Goal: Task Accomplishment & Management: Complete application form

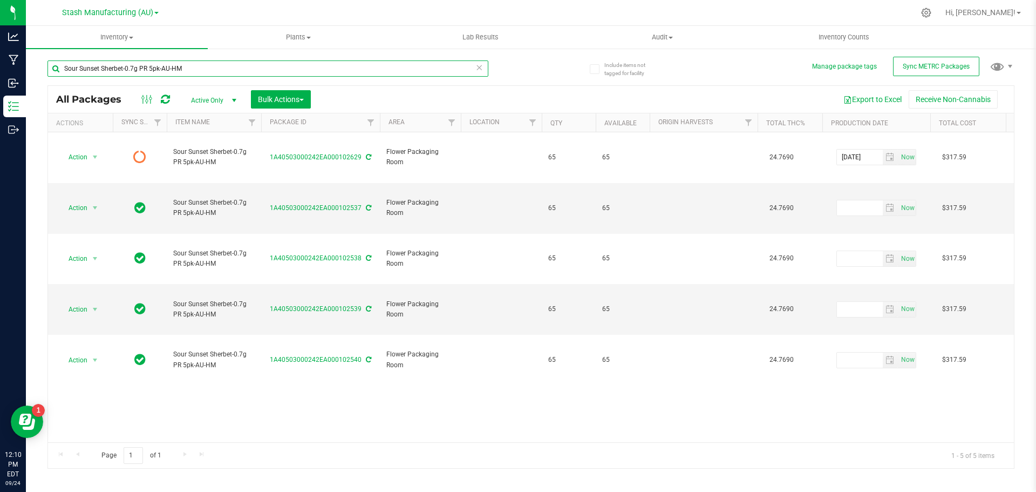
click at [213, 65] on input "Sour Sunset Sherbet-0.7g PR 5pk-AU-HM" at bounding box center [267, 68] width 441 height 16
click at [479, 69] on icon at bounding box center [479, 66] width 8 height 13
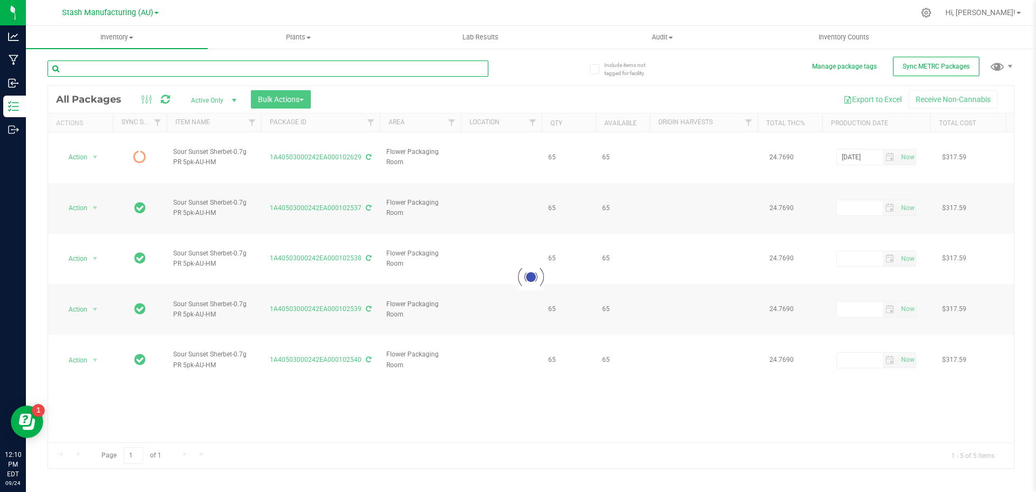
click at [142, 64] on input "text" at bounding box center [267, 68] width 441 height 16
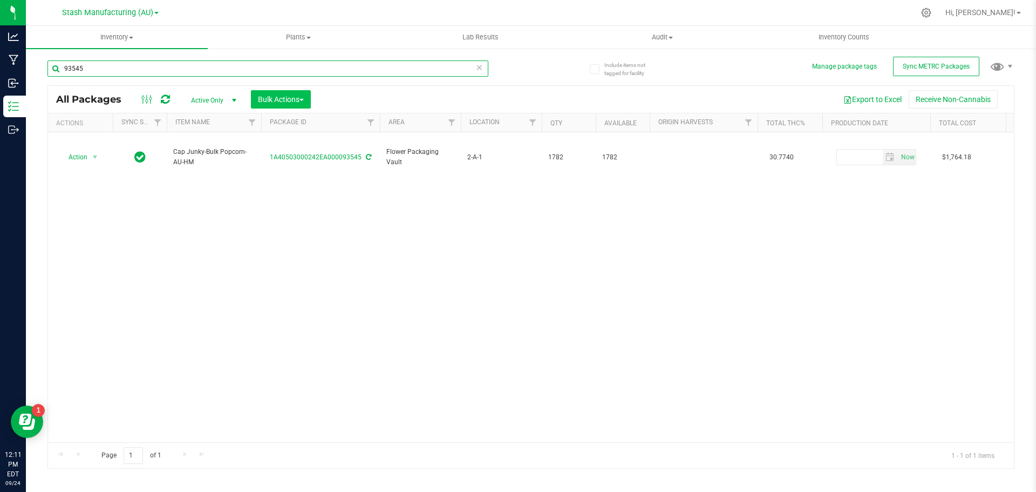
type input "93545"
click at [277, 99] on span "Bulk Actions" at bounding box center [281, 99] width 46 height 9
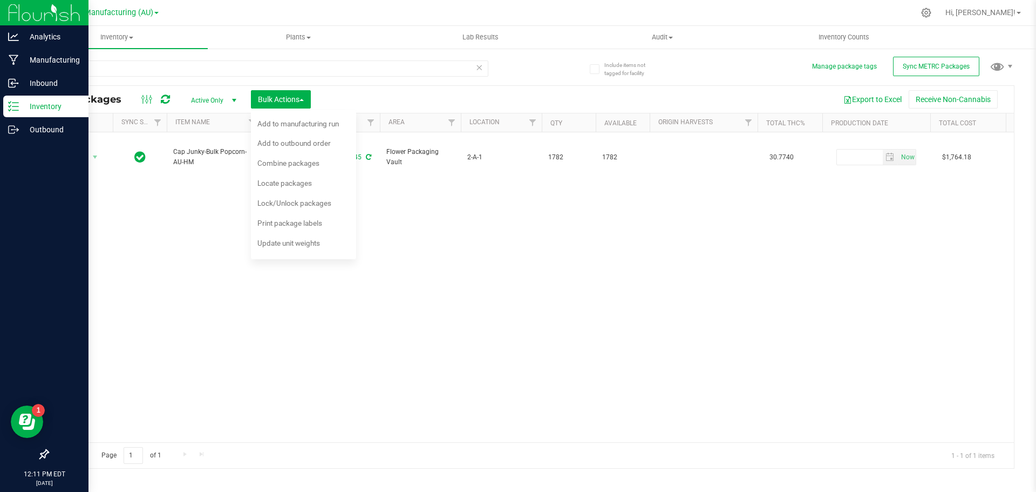
click at [12, 193] on div at bounding box center [44, 293] width 88 height 302
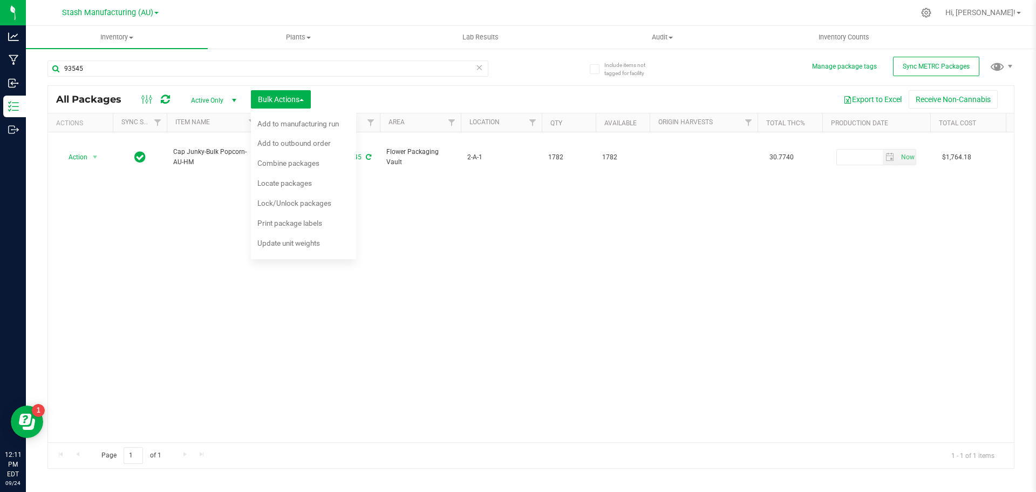
click at [184, 214] on div "Action Action Adjust qty Create package Edit attributes Global inventory Locate…" at bounding box center [531, 287] width 966 height 310
click at [133, 247] on div "Action Action Adjust qty Create package Edit attributes Global inventory Locate…" at bounding box center [531, 287] width 966 height 310
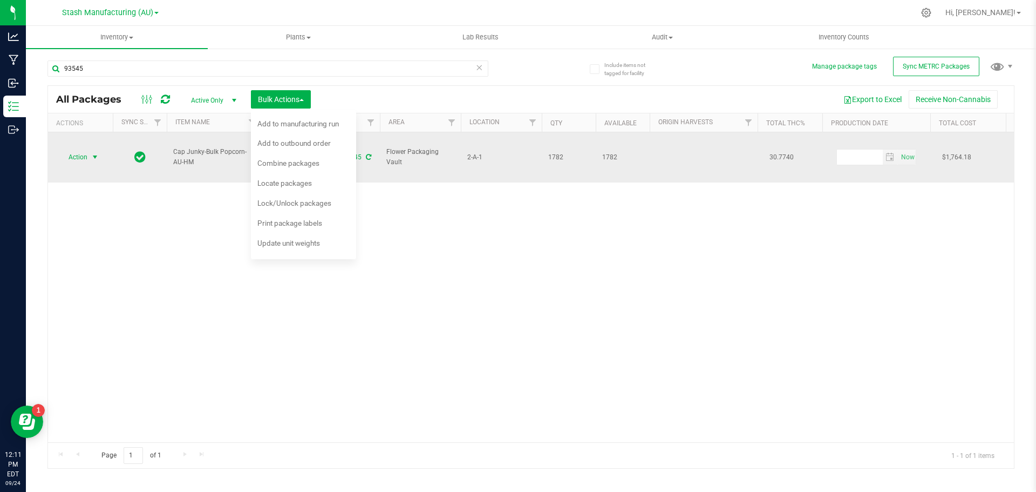
click at [97, 153] on span "select" at bounding box center [95, 157] width 9 height 9
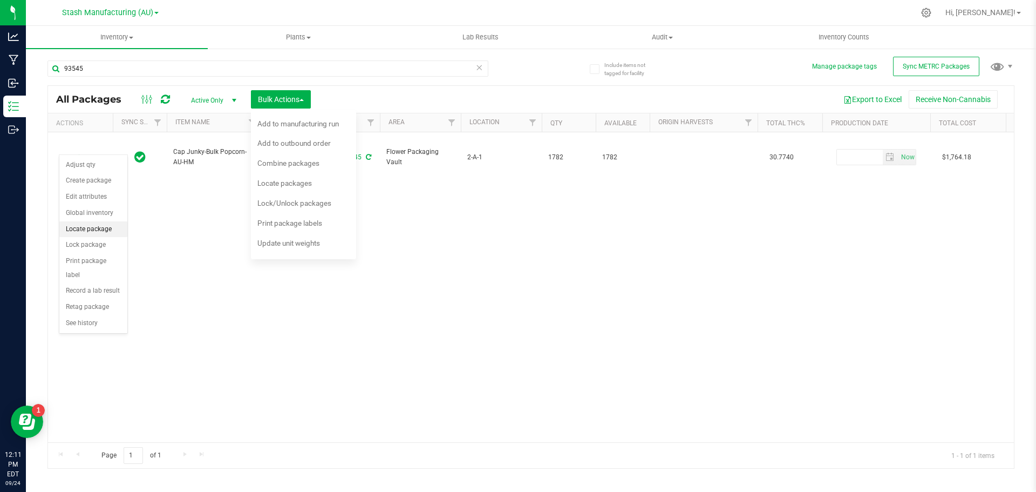
click at [96, 227] on li "Locate package" at bounding box center [93, 229] width 68 height 16
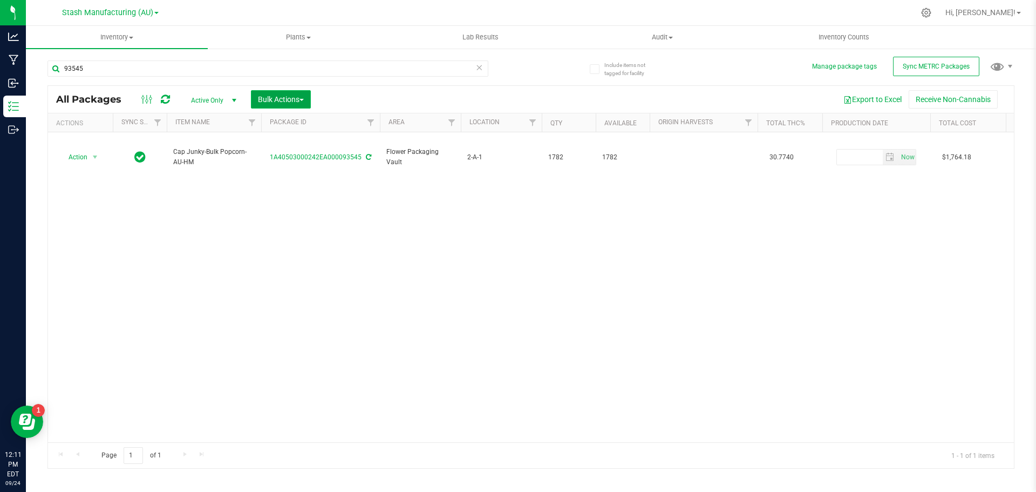
click at [285, 103] on span "Bulk Actions" at bounding box center [281, 99] width 46 height 9
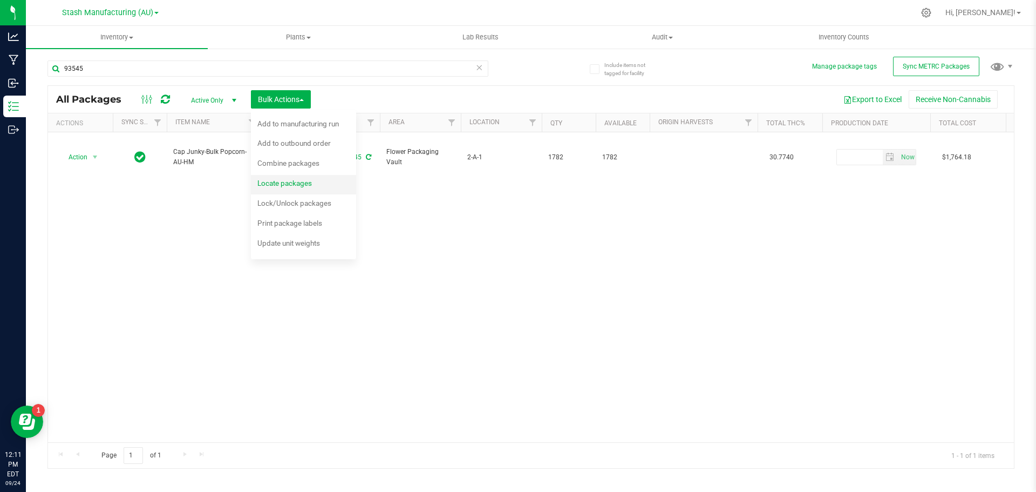
click at [285, 186] on span "Locate packages" at bounding box center [284, 183] width 54 height 9
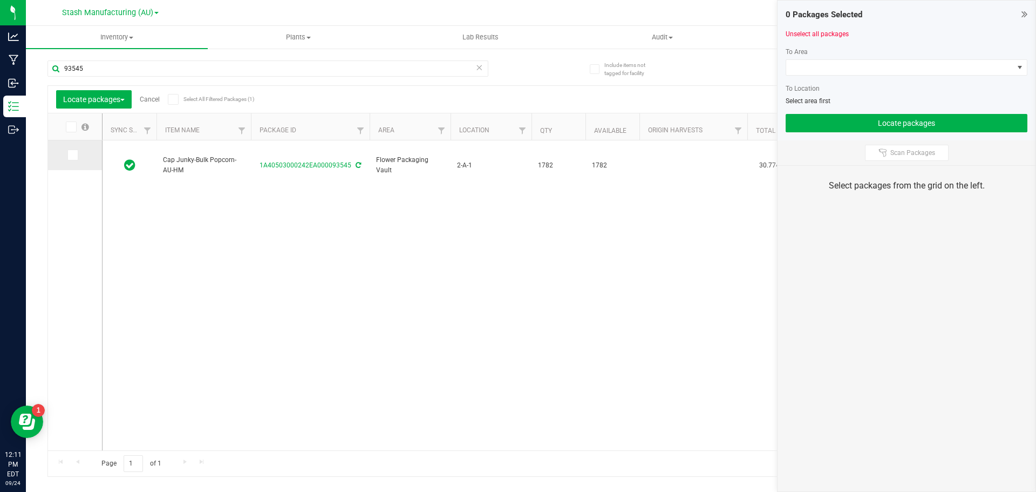
click at [72, 155] on icon at bounding box center [72, 155] width 7 height 0
click at [0, 0] on input "checkbox" at bounding box center [0, 0] width 0 height 0
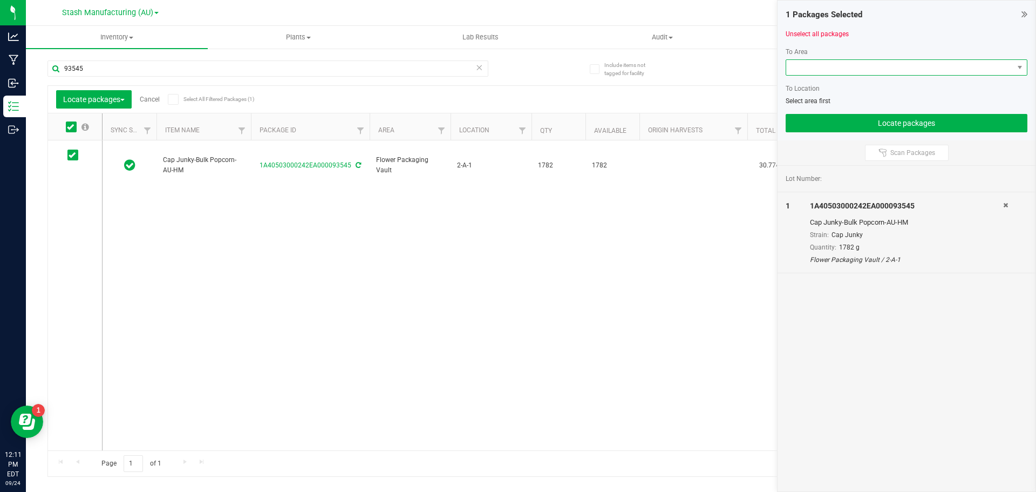
click at [513, 72] on span at bounding box center [1019, 67] width 13 height 15
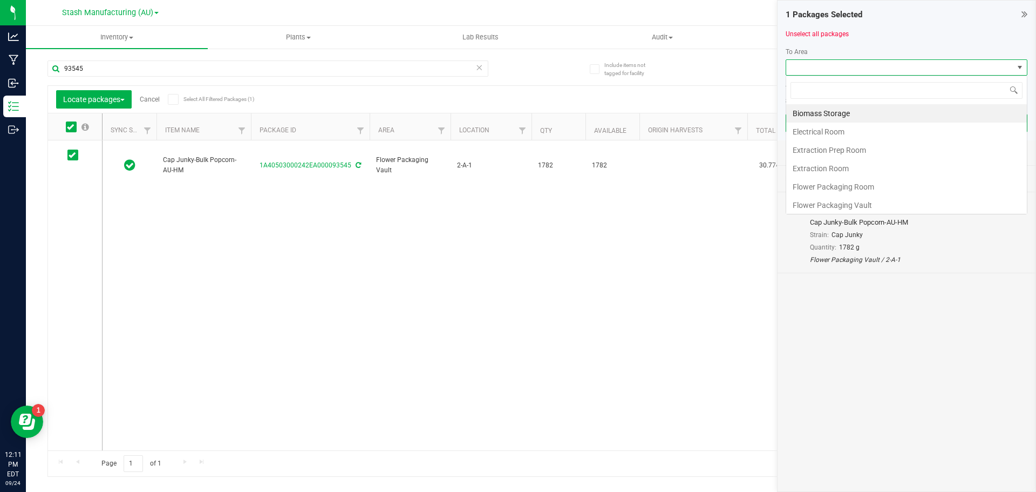
scroll to position [16, 242]
click at [513, 187] on li "Flower Packaging Room" at bounding box center [906, 187] width 241 height 18
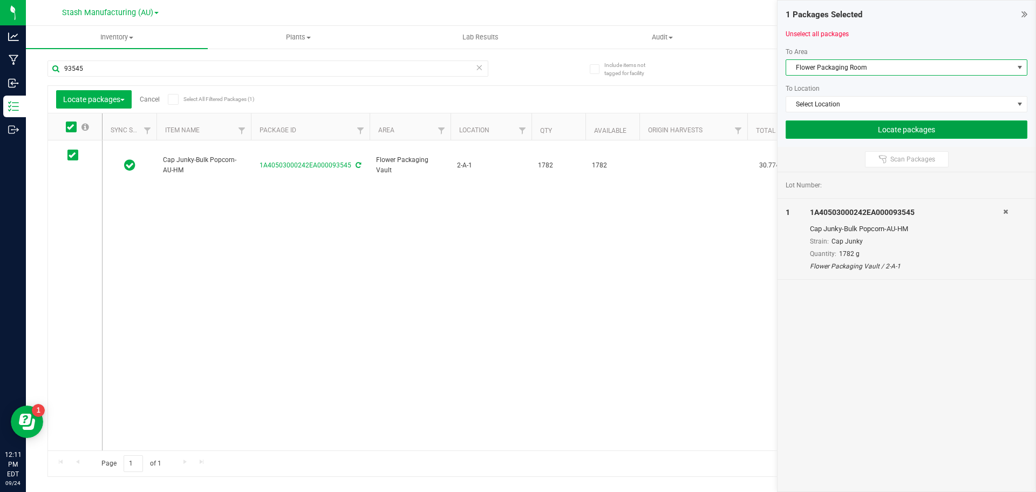
click at [513, 131] on button "Locate packages" at bounding box center [907, 129] width 242 height 18
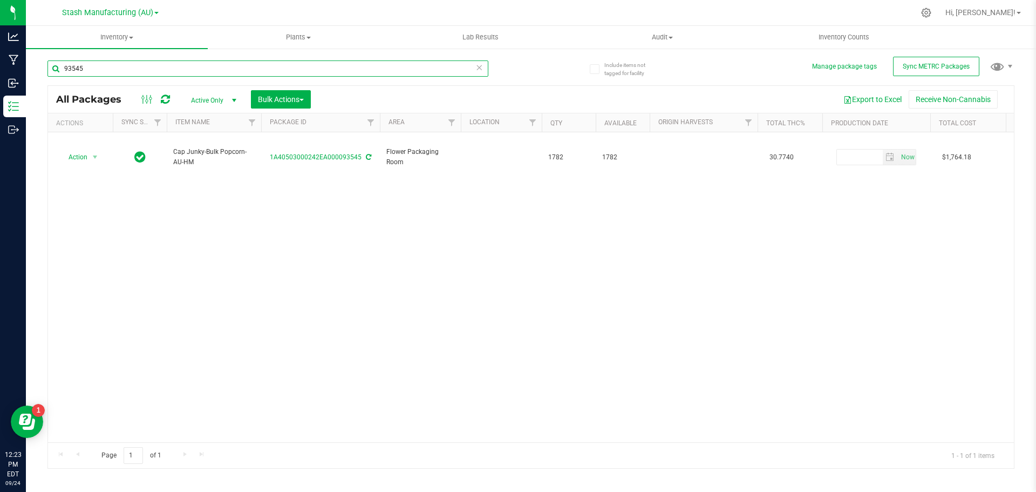
click at [143, 70] on input "93545" at bounding box center [267, 68] width 441 height 16
type input "9"
type input "101462"
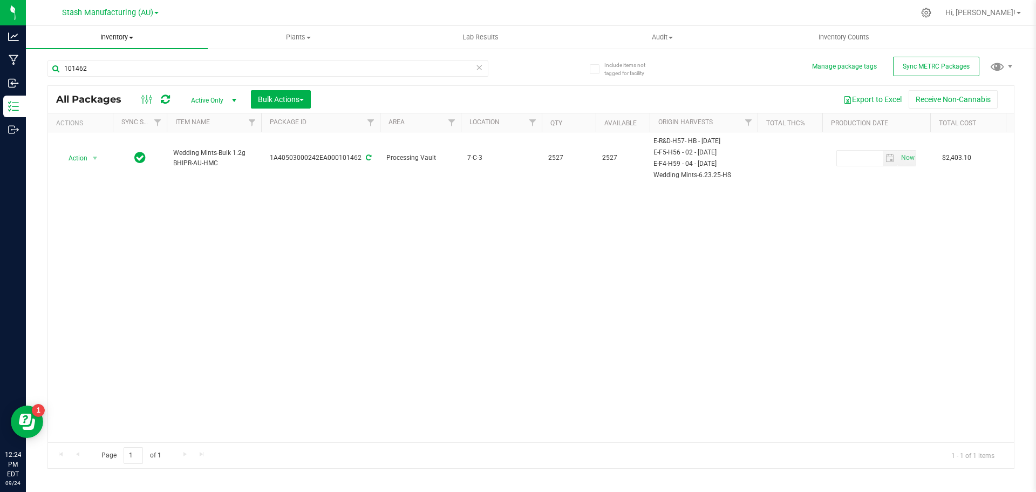
click at [125, 39] on span "Inventory" at bounding box center [117, 37] width 182 height 10
click at [104, 131] on span "From bill of materials" at bounding box center [75, 129] width 98 height 9
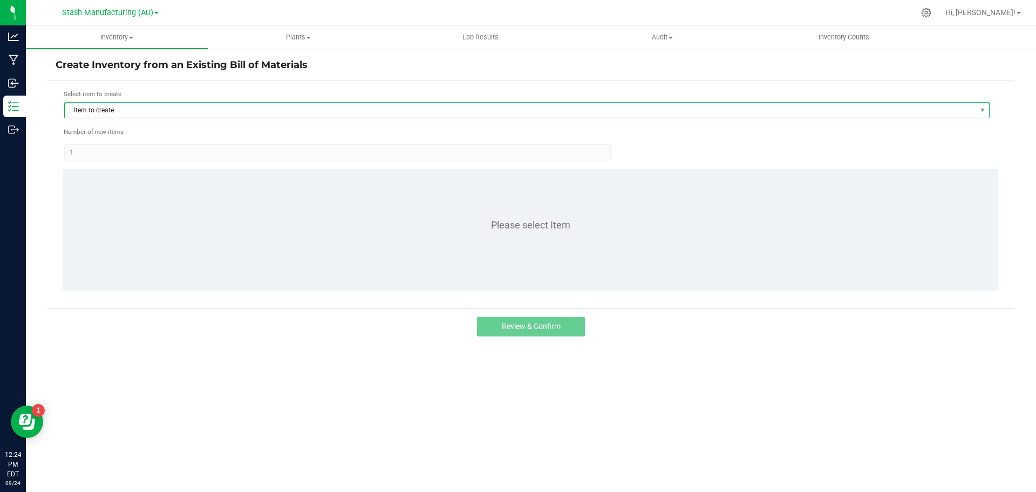
click at [116, 111] on span "Item to create" at bounding box center [520, 110] width 911 height 15
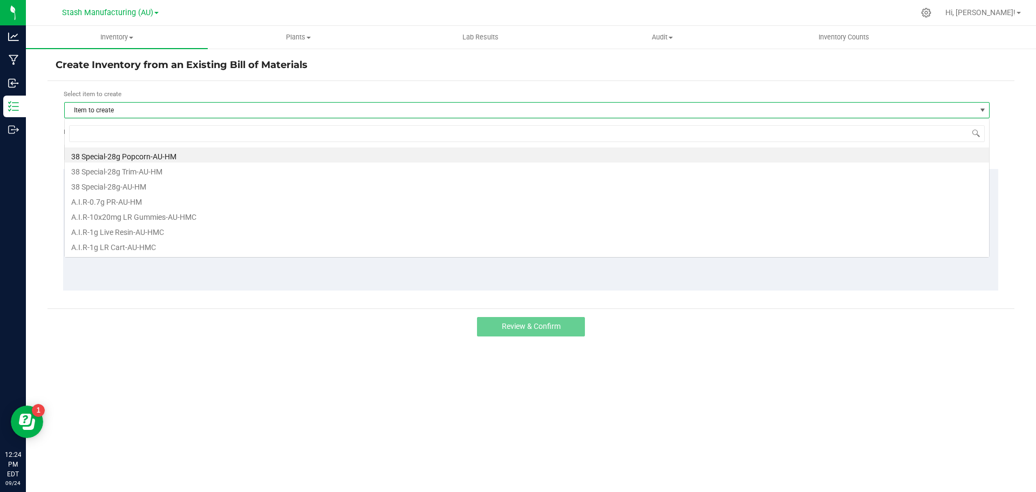
scroll to position [16, 925]
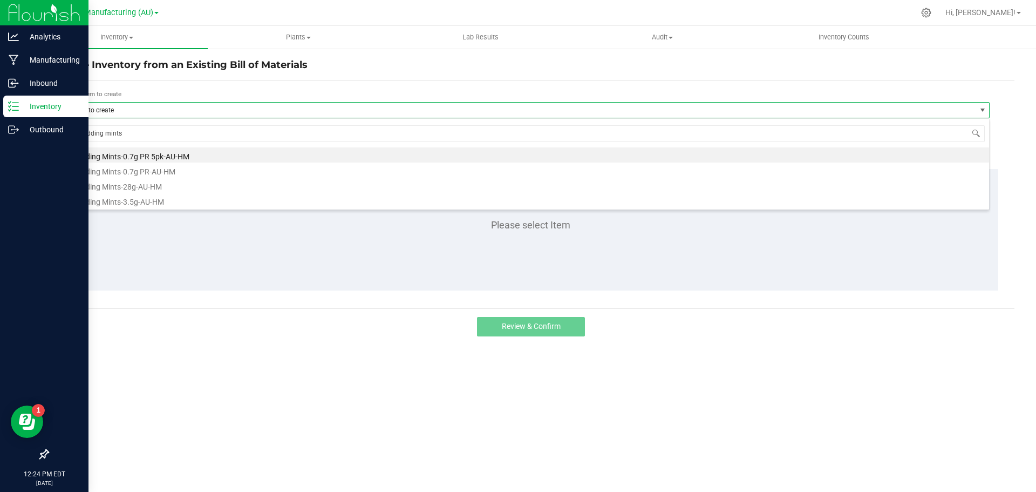
type input "wedding mints"
click at [29, 108] on p "Inventory" at bounding box center [51, 106] width 65 height 13
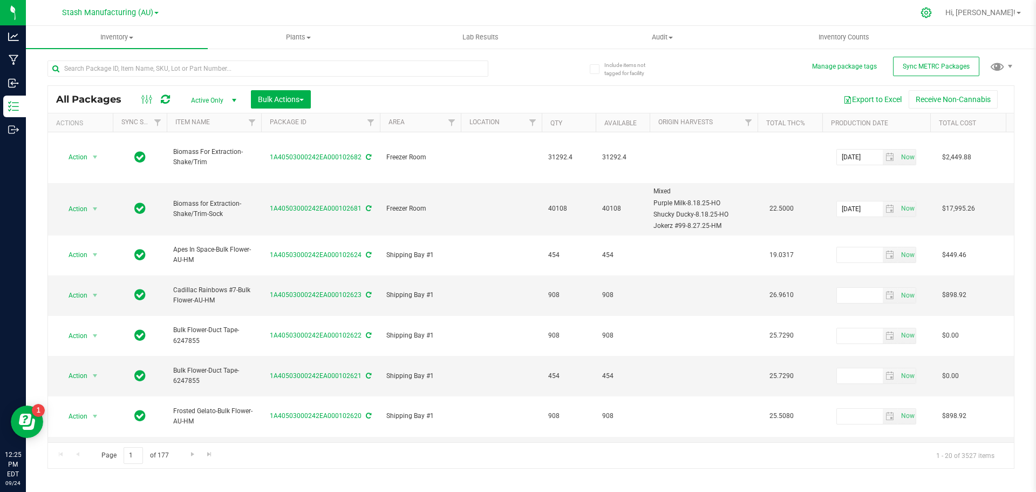
click at [513, 10] on icon at bounding box center [926, 12] width 11 height 11
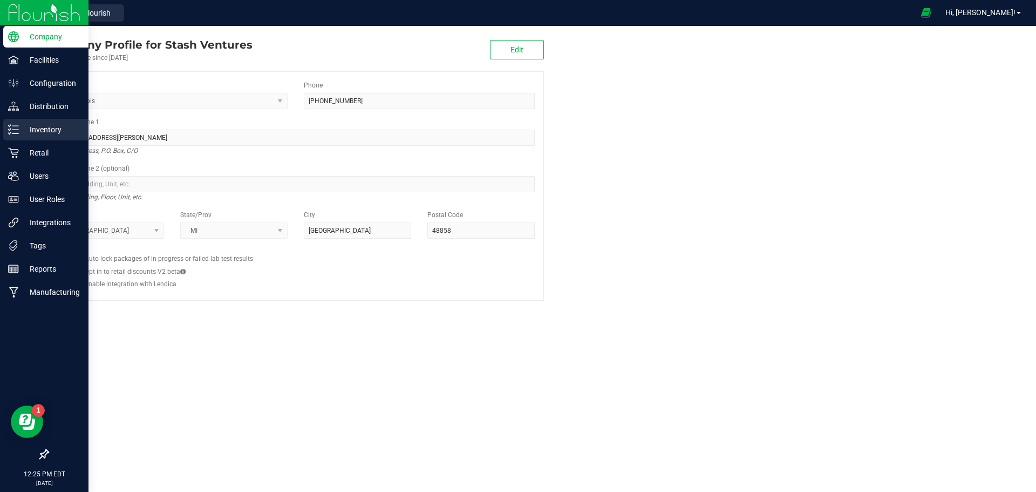
click at [21, 127] on p "Inventory" at bounding box center [51, 129] width 65 height 13
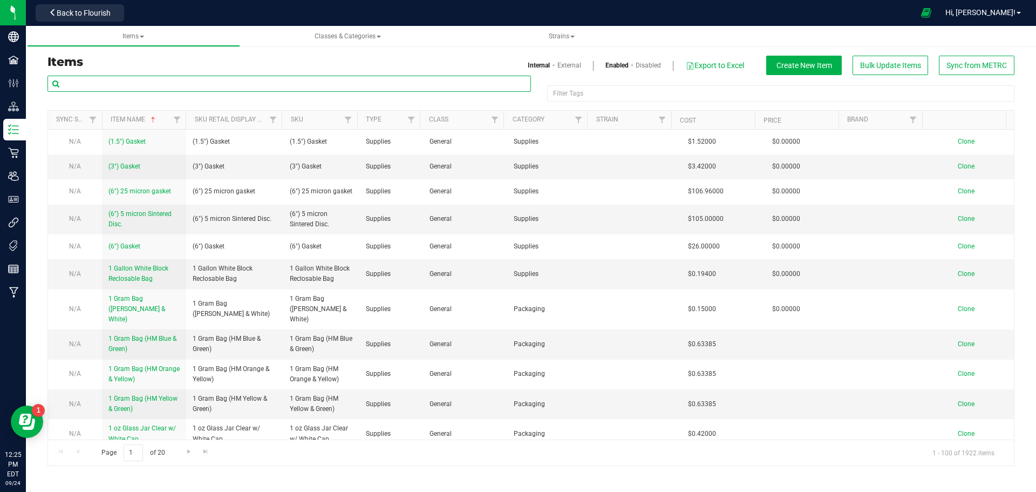
click at [170, 80] on input "text" at bounding box center [288, 84] width 483 height 16
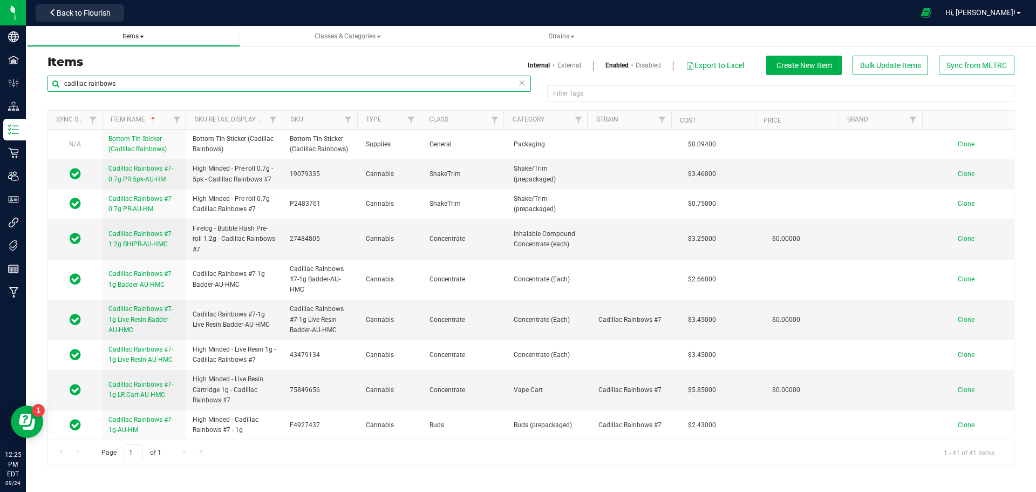
type input "cadillac rainbows"
click at [130, 40] on span "Items" at bounding box center [134, 36] width 196 height 9
click at [136, 37] on span "Items" at bounding box center [133, 36] width 22 height 8
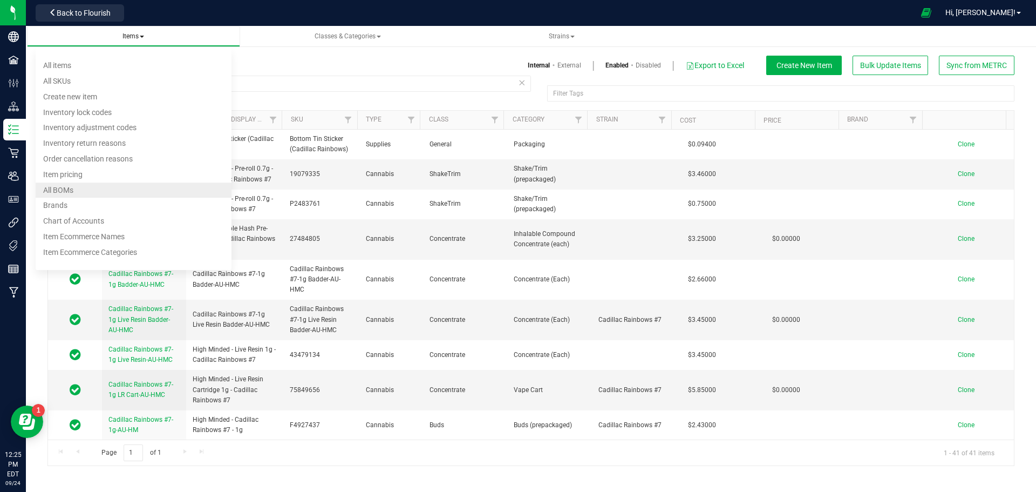
click at [68, 186] on span "All BOMs" at bounding box center [58, 190] width 30 height 9
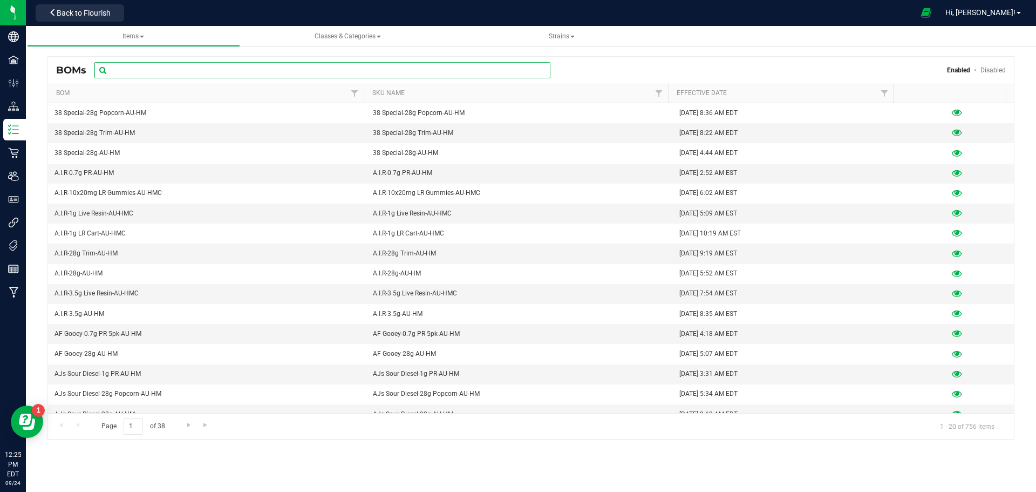
click at [156, 62] on input "text" at bounding box center [322, 70] width 456 height 16
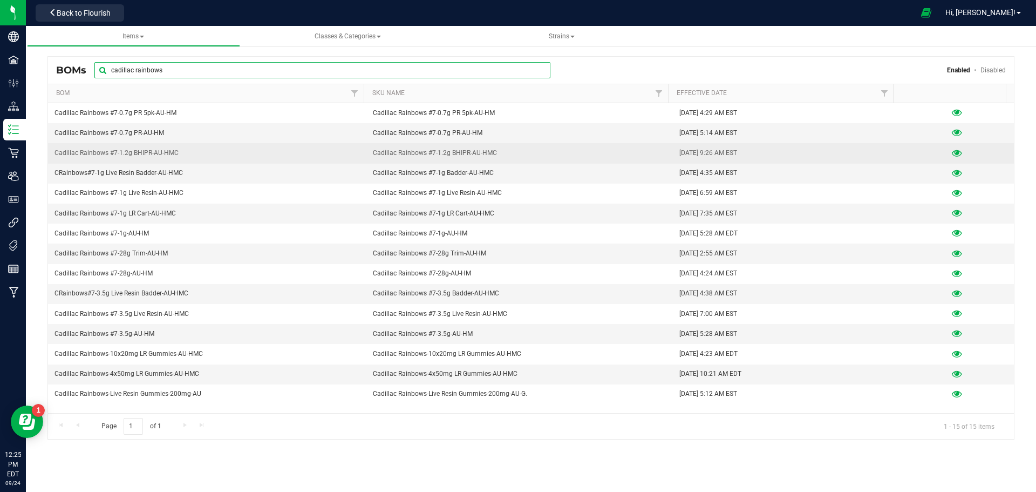
type input "cadillac rainbows"
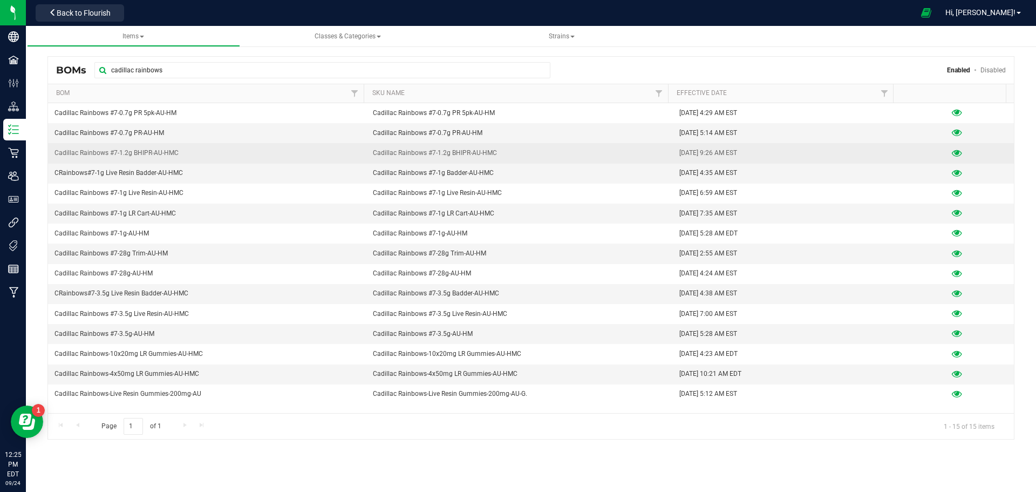
click at [513, 153] on icon at bounding box center [957, 153] width 10 height 8
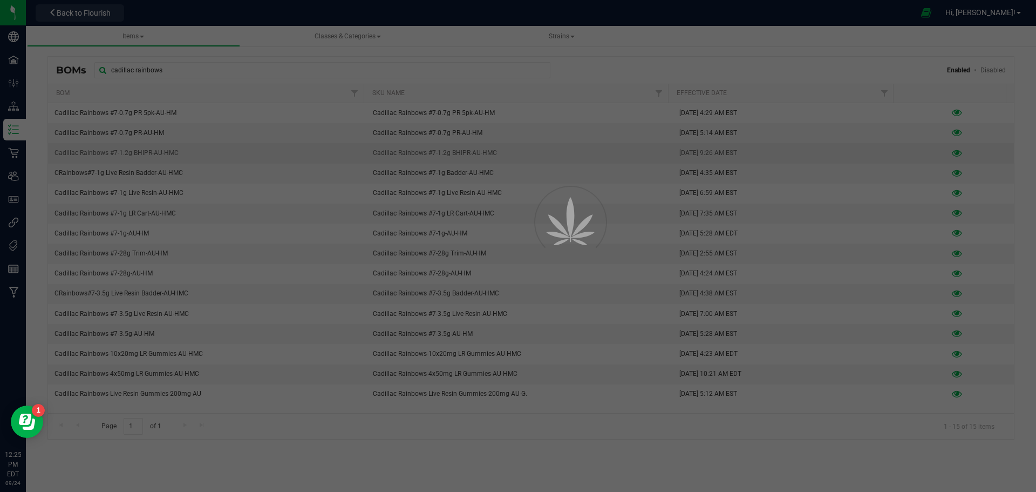
select select "717"
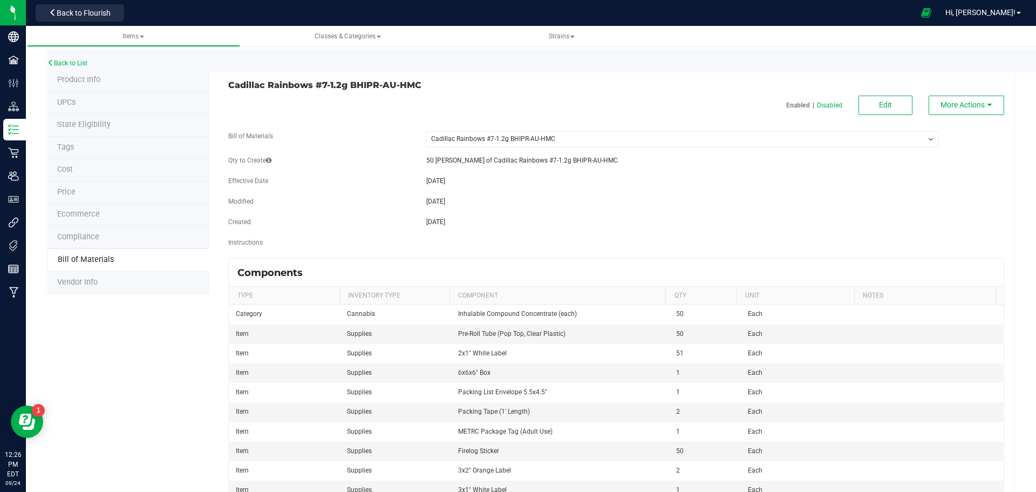
scroll to position [54, 0]
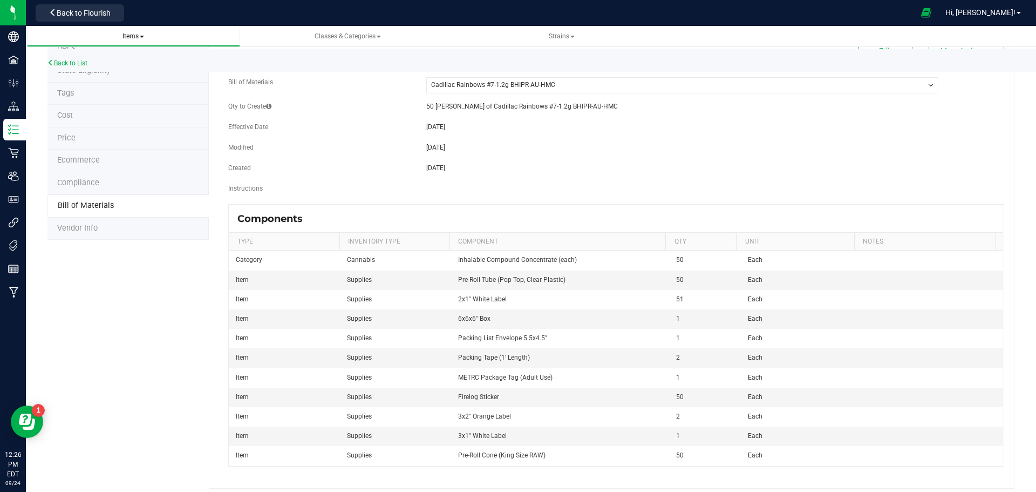
click at [126, 37] on span "Items" at bounding box center [133, 36] width 22 height 8
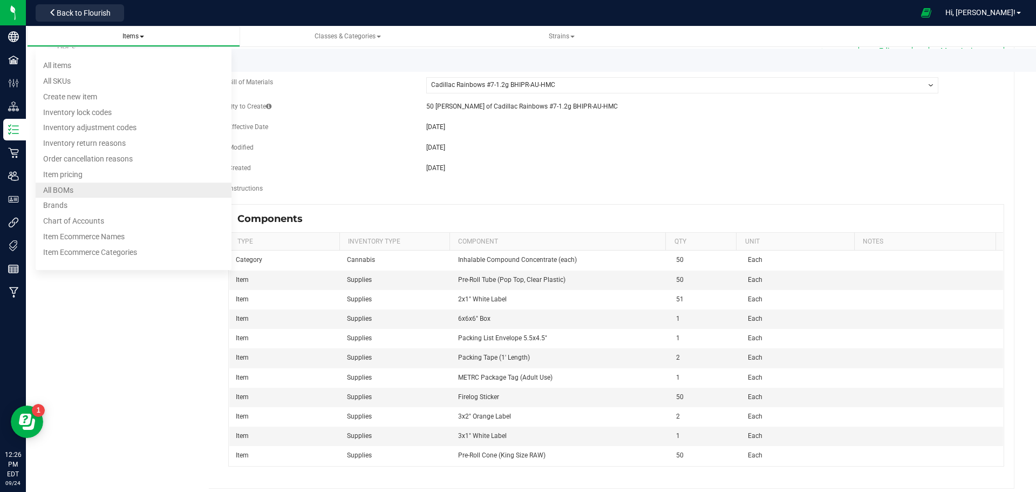
click at [73, 192] on span "All BOMs" at bounding box center [58, 190] width 30 height 9
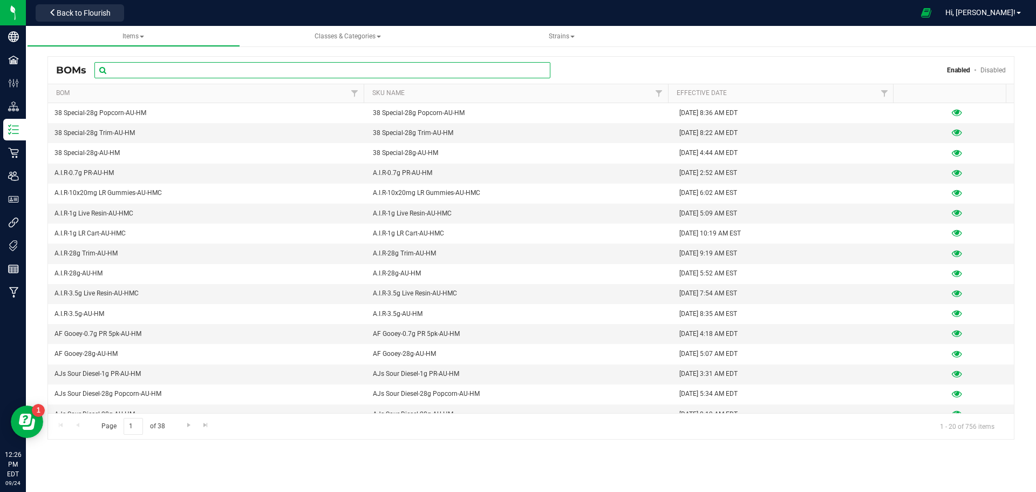
click at [178, 75] on input "text" at bounding box center [322, 70] width 456 height 16
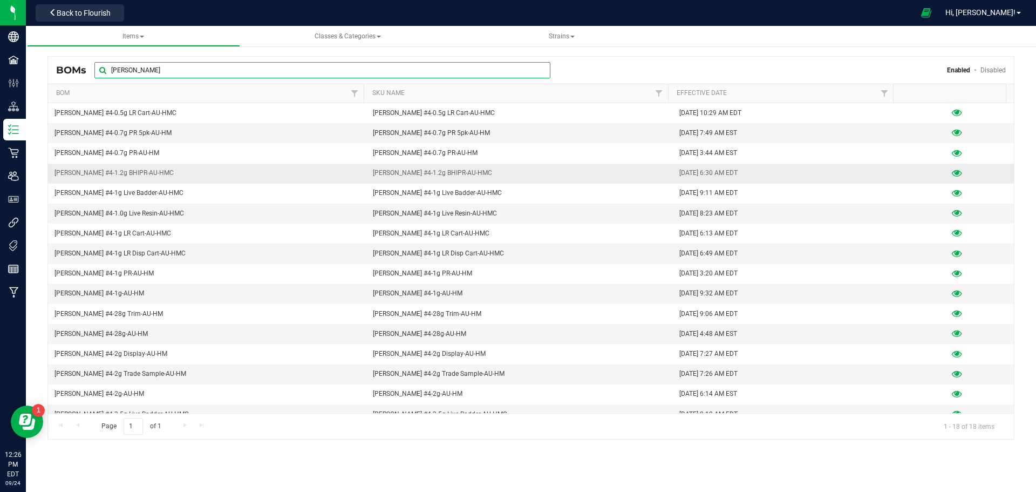
type input "[PERSON_NAME]"
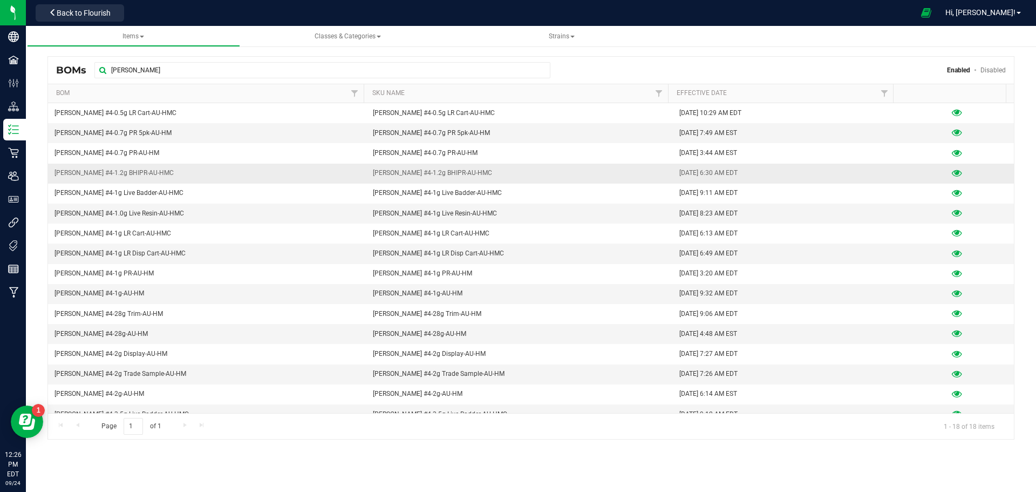
click at [513, 174] on icon at bounding box center [957, 173] width 10 height 8
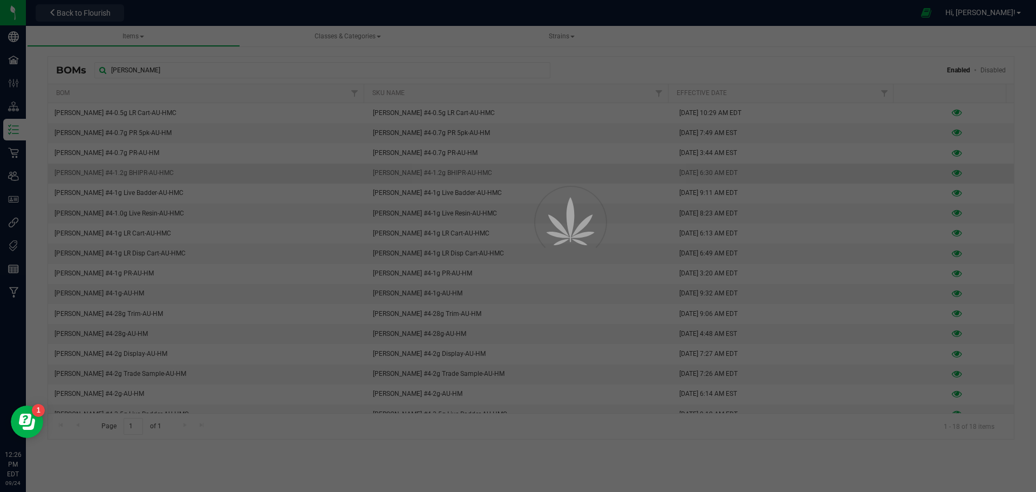
select select "885"
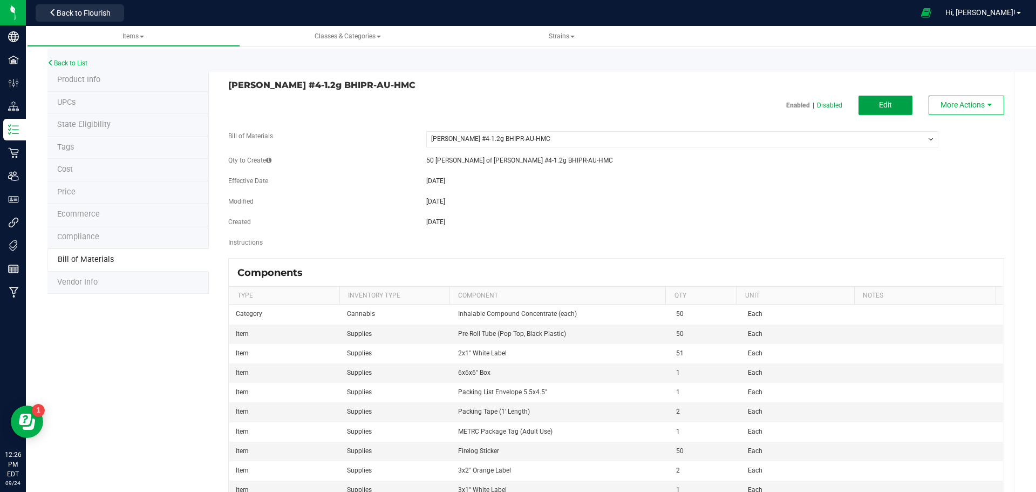
click at [513, 110] on button "Edit" at bounding box center [885, 105] width 54 height 19
select select "885"
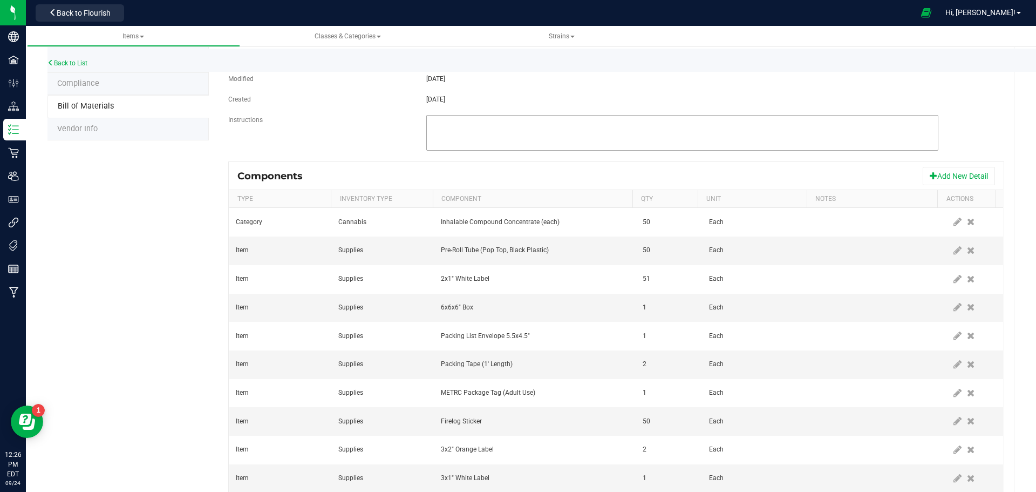
scroll to position [187, 0]
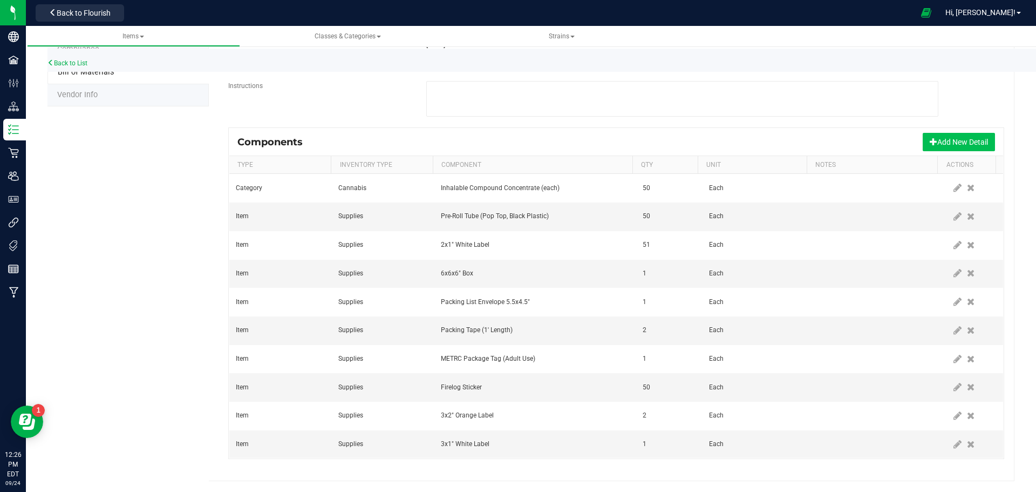
click at [513, 148] on button "Add New Detail" at bounding box center [959, 142] width 72 height 18
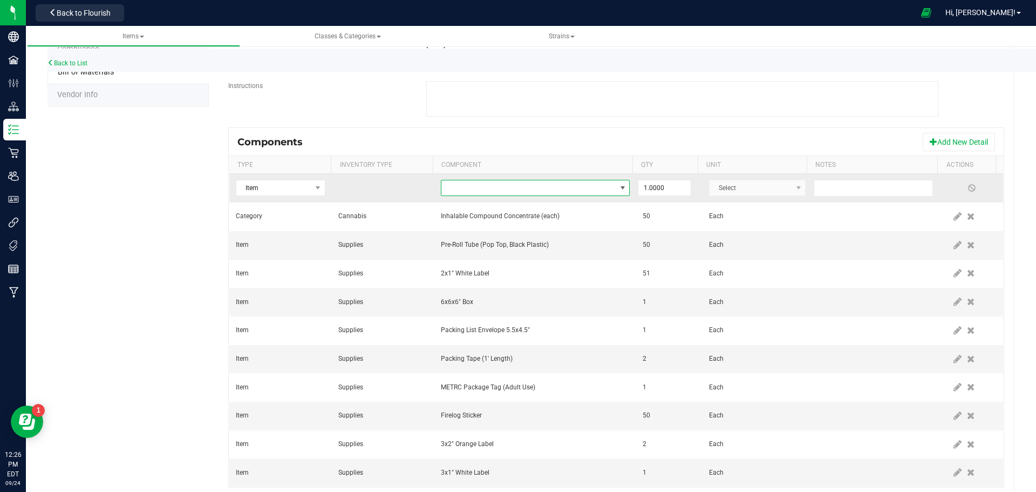
click at [489, 187] on span "NO DATA FOUND" at bounding box center [528, 187] width 174 height 15
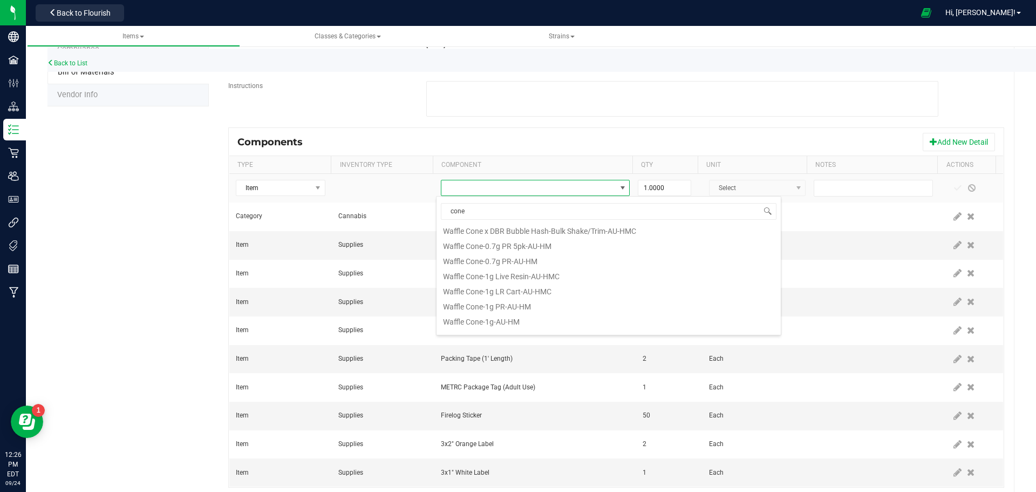
scroll to position [270, 0]
drag, startPoint x: 478, startPoint y: 212, endPoint x: 444, endPoint y: 210, distance: 34.1
click at [444, 210] on input "cone" at bounding box center [609, 211] width 336 height 17
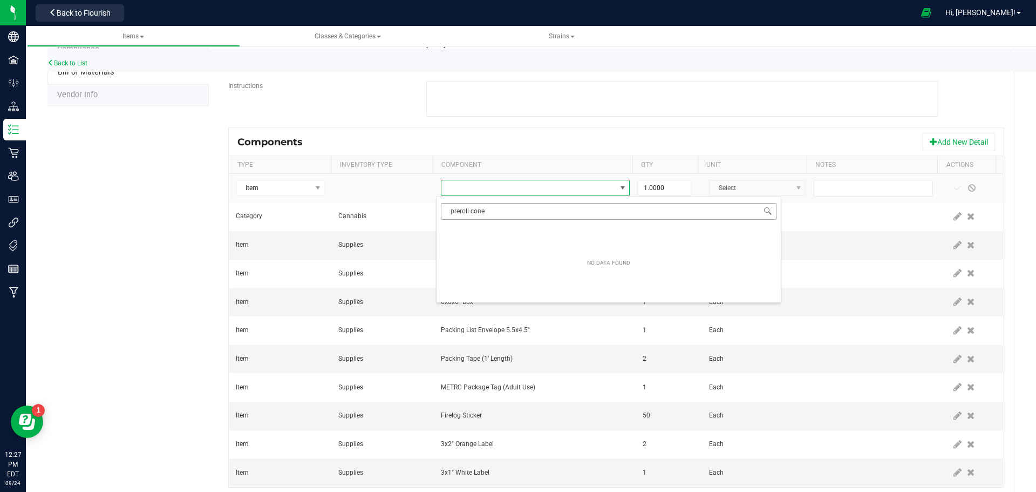
drag, startPoint x: 469, startPoint y: 210, endPoint x: 448, endPoint y: 210, distance: 21.6
click at [448, 210] on input "preroll cone" at bounding box center [609, 211] width 336 height 17
drag, startPoint x: 473, startPoint y: 207, endPoint x: 442, endPoint y: 208, distance: 31.3
click at [442, 208] on input "[PERSON_NAME]" at bounding box center [609, 211] width 336 height 17
type input "cone"
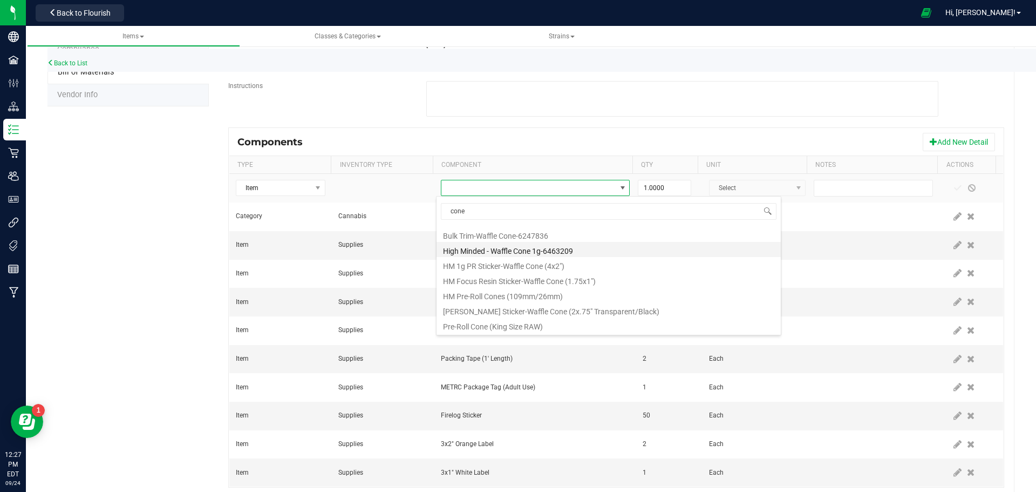
scroll to position [108, 0]
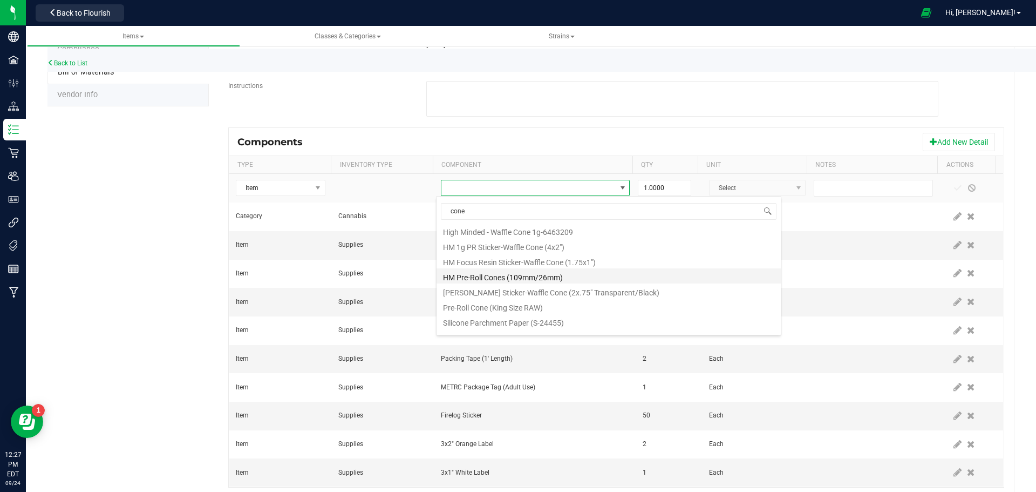
click at [501, 276] on li "HM Pre-Roll Cones (109mm/26mm)" at bounding box center [609, 275] width 344 height 15
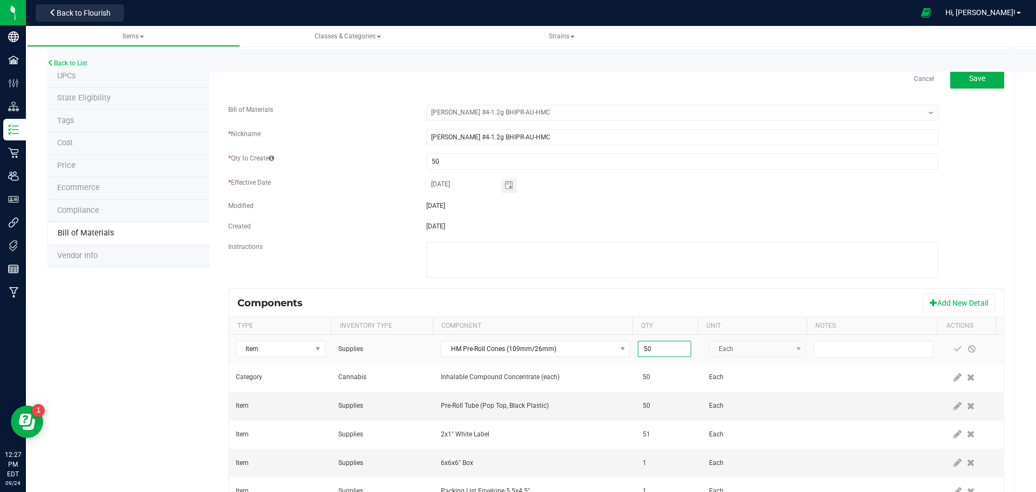
scroll to position [0, 0]
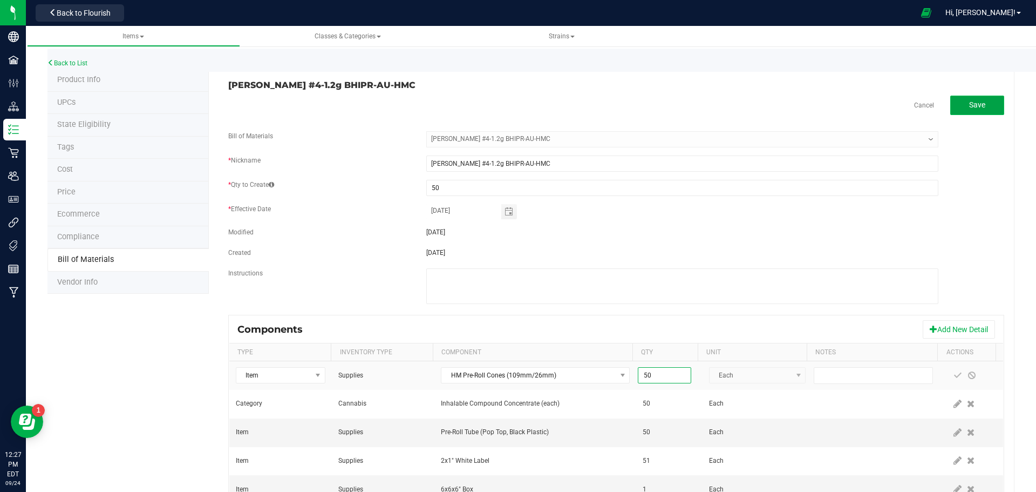
type input "50.0000"
click at [513, 107] on span "Save" at bounding box center [977, 104] width 16 height 9
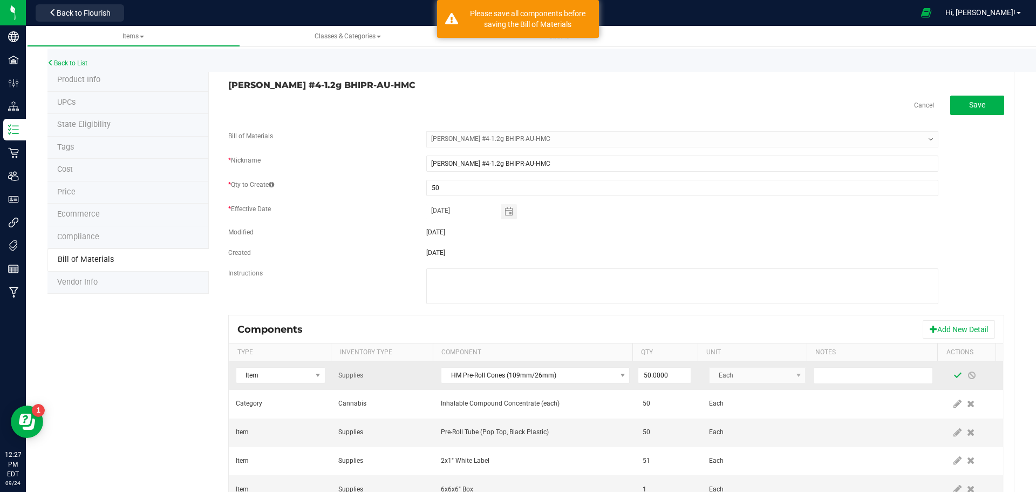
click at [513, 373] on span at bounding box center [957, 375] width 9 height 9
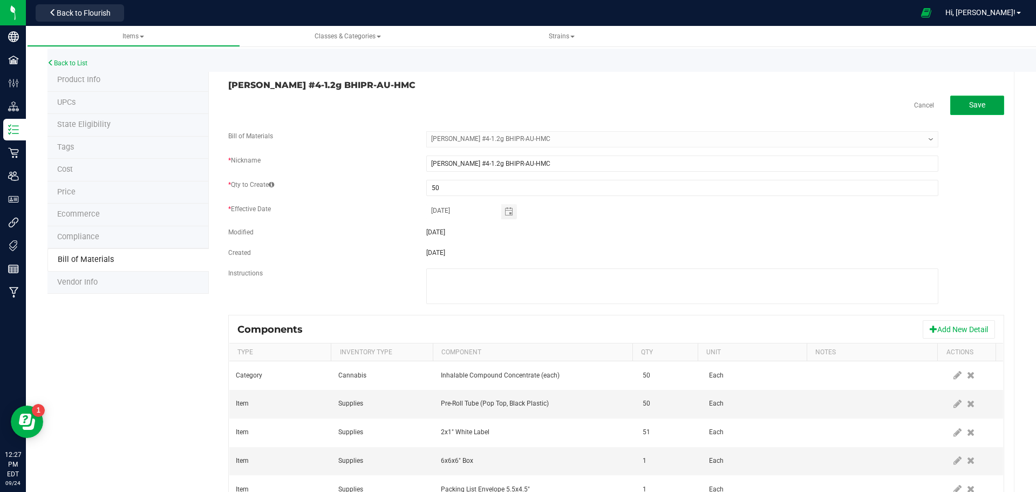
click at [513, 106] on span "Save" at bounding box center [977, 104] width 16 height 9
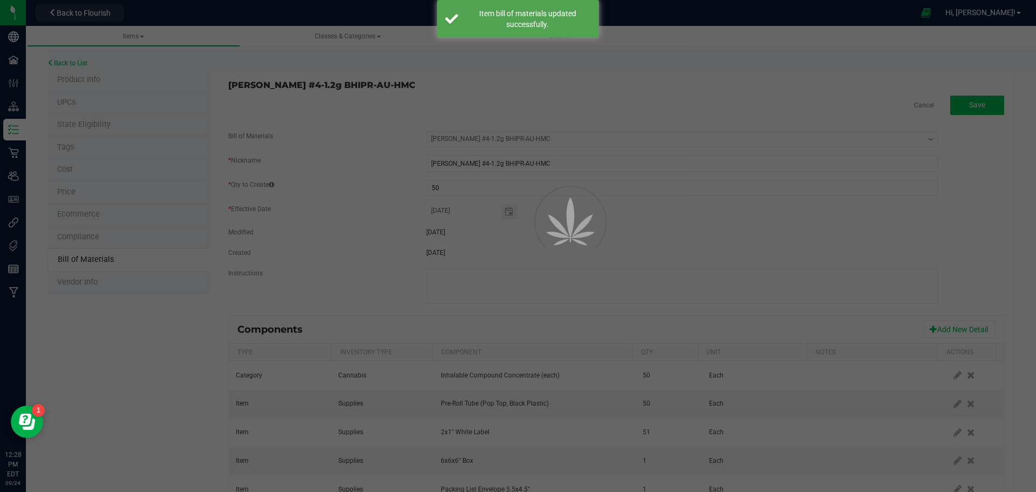
select select "885"
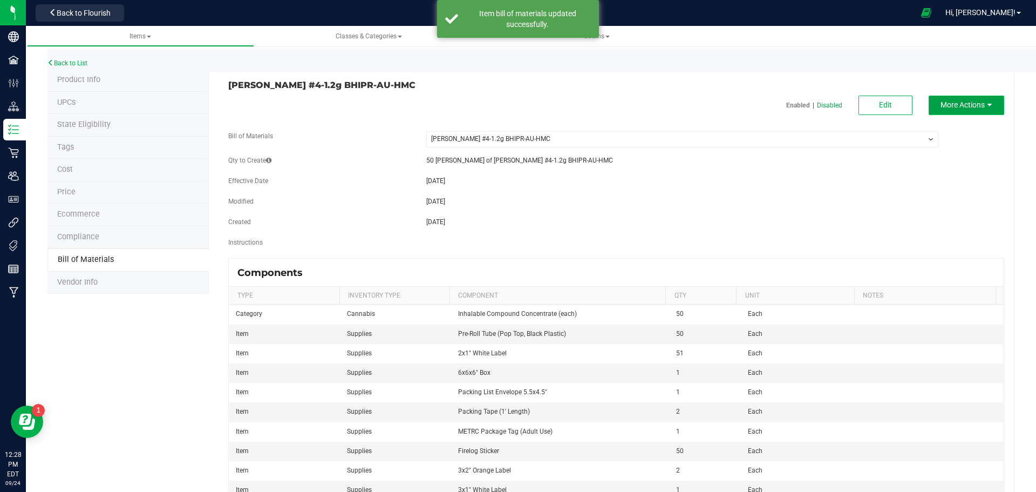
click at [513, 99] on button "More Actions" at bounding box center [967, 105] width 76 height 19
click at [513, 167] on div "Clone this BOM" at bounding box center [964, 163] width 53 height 19
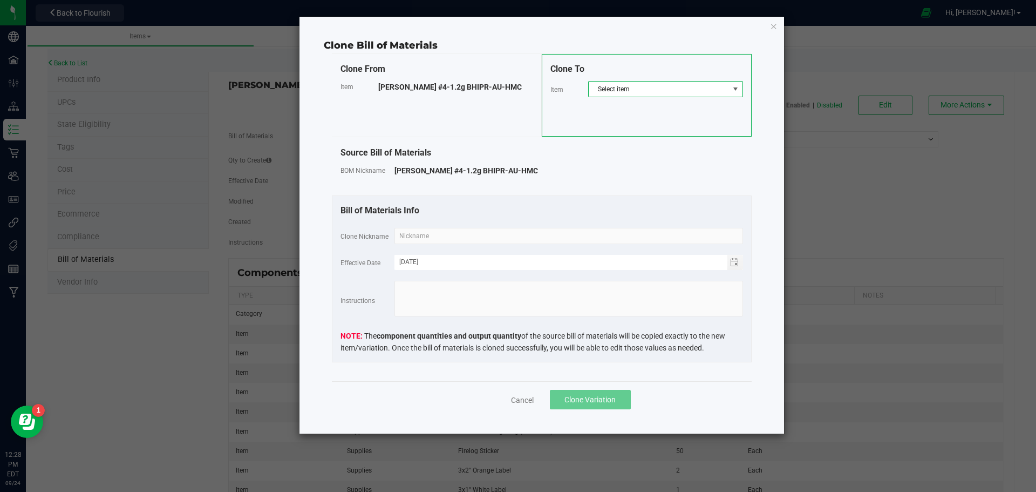
click at [513, 90] on span at bounding box center [735, 89] width 9 height 9
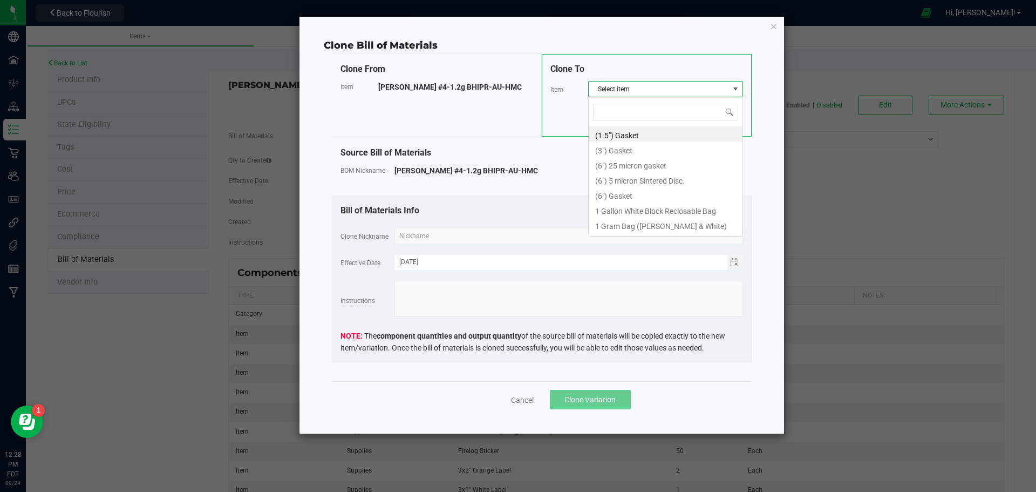
scroll to position [16, 155]
click at [513, 87] on span "Select item" at bounding box center [659, 88] width 140 height 15
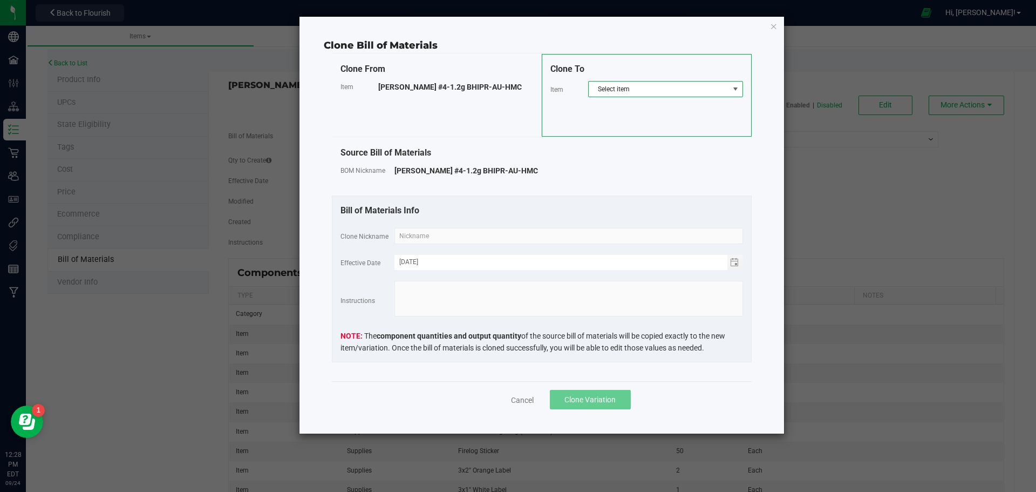
click at [513, 88] on span "Select item" at bounding box center [659, 88] width 140 height 15
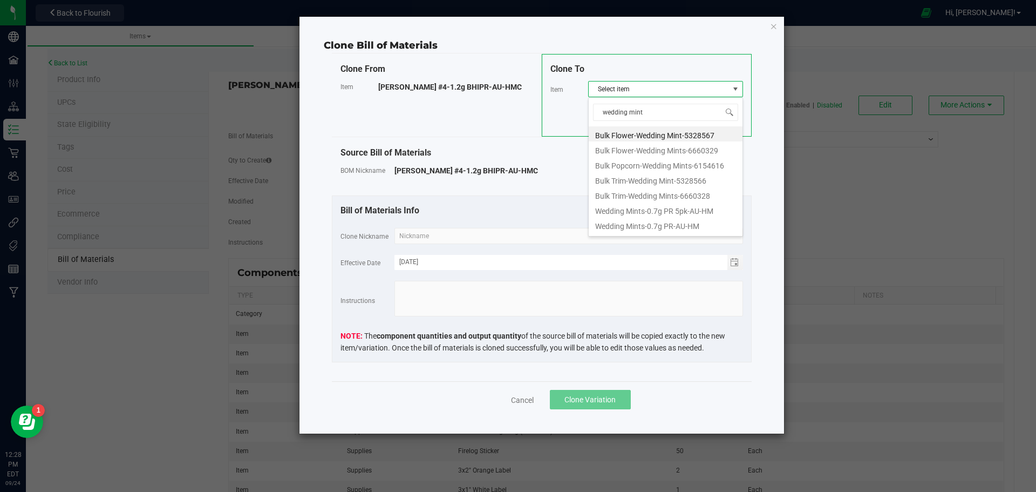
type input "wedding mints"
click at [513, 189] on li "Wedding Mints-Bulk 1.2g BHIPR-AU-HMC" at bounding box center [666, 185] width 154 height 15
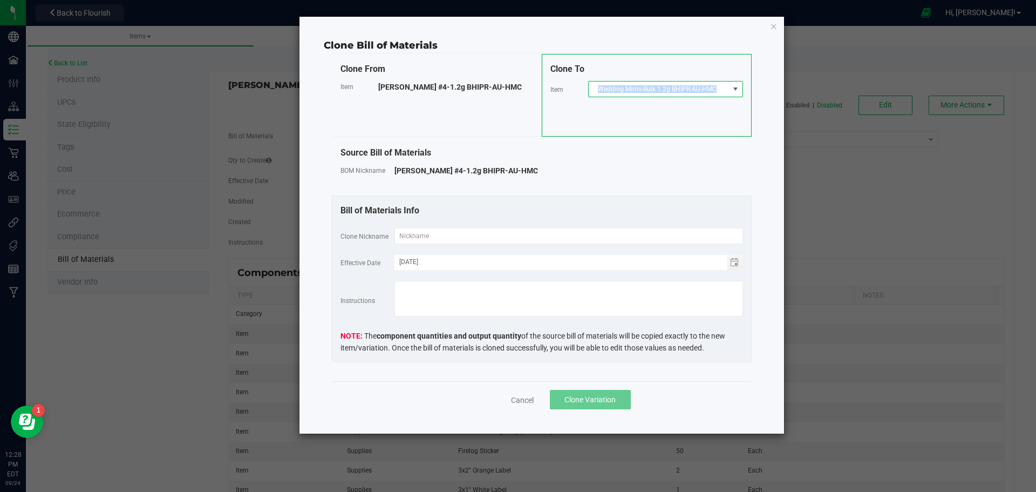
drag, startPoint x: 715, startPoint y: 88, endPoint x: 594, endPoint y: 91, distance: 121.4
click at [513, 91] on span "Wedding Mints-Bulk 1.2g BHIPR-AU-HMC" at bounding box center [659, 88] width 140 height 15
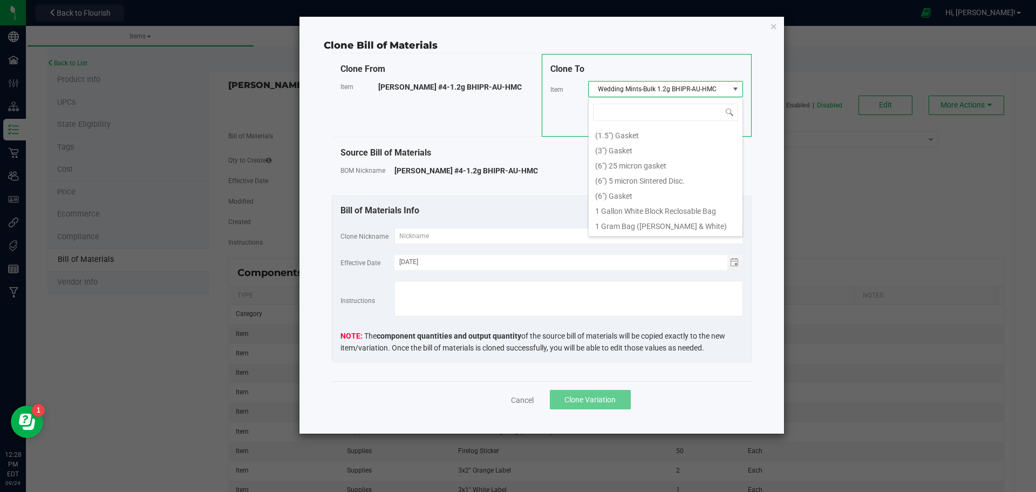
scroll to position [16, 155]
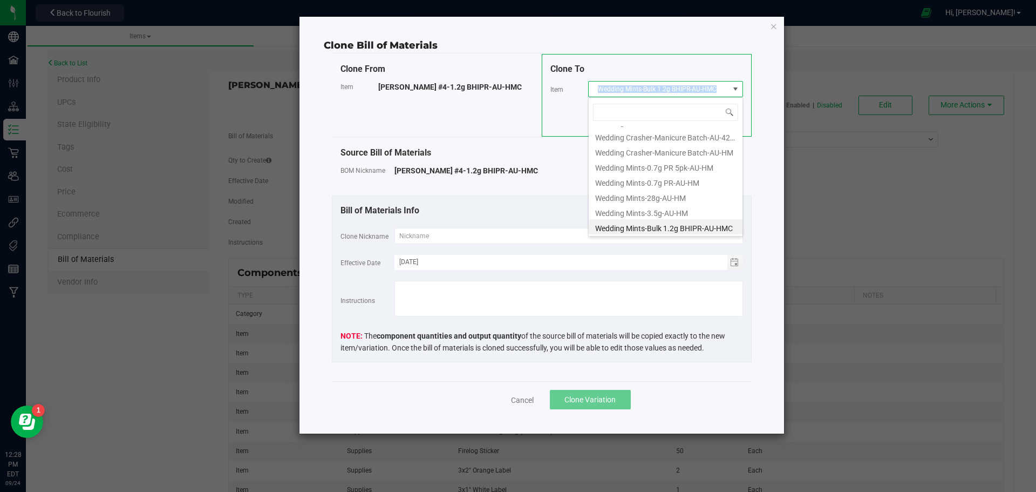
drag, startPoint x: 597, startPoint y: 88, endPoint x: 728, endPoint y: 91, distance: 131.1
click at [513, 91] on span "Wedding Mints-Bulk 1.2g BHIPR-AU-HMC" at bounding box center [659, 88] width 140 height 15
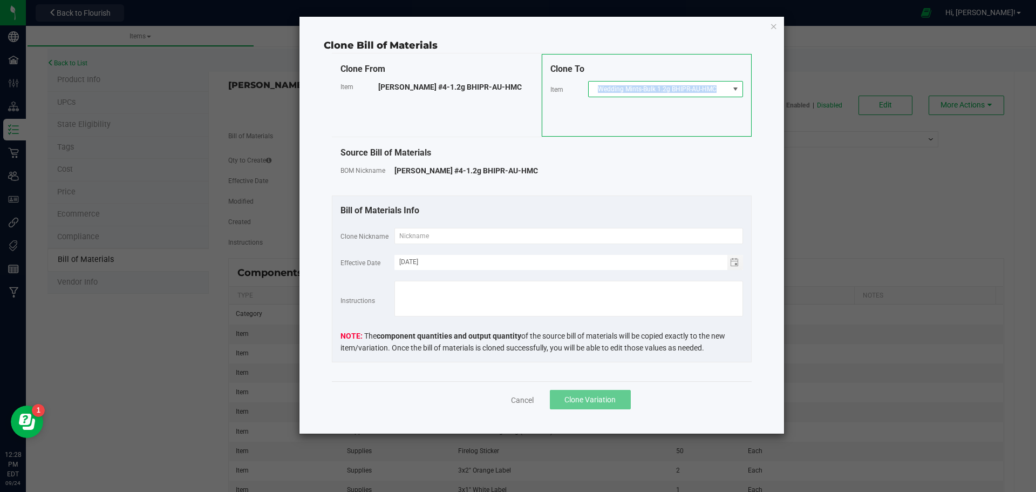
copy span "Wedding Mints-Bulk 1.2g BHIPR-AU-HMC"
click at [453, 236] on input "text" at bounding box center [568, 236] width 349 height 16
paste input "Wedding Mints-Bulk 1.2g BHIPR-AU-HMC"
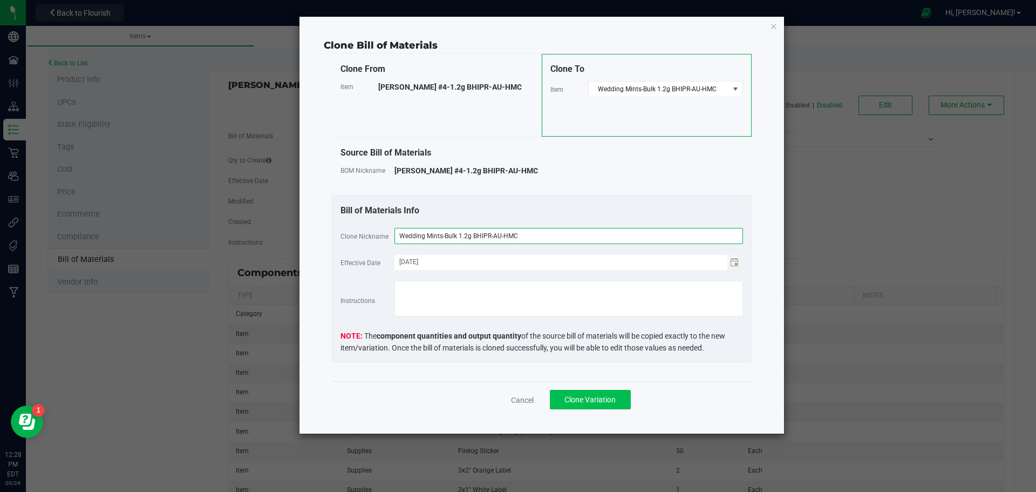
type input "Wedding Mints-Bulk 1.2g BHIPR-AU-HMC"
click at [513, 399] on span "Clone Variation" at bounding box center [589, 399] width 51 height 9
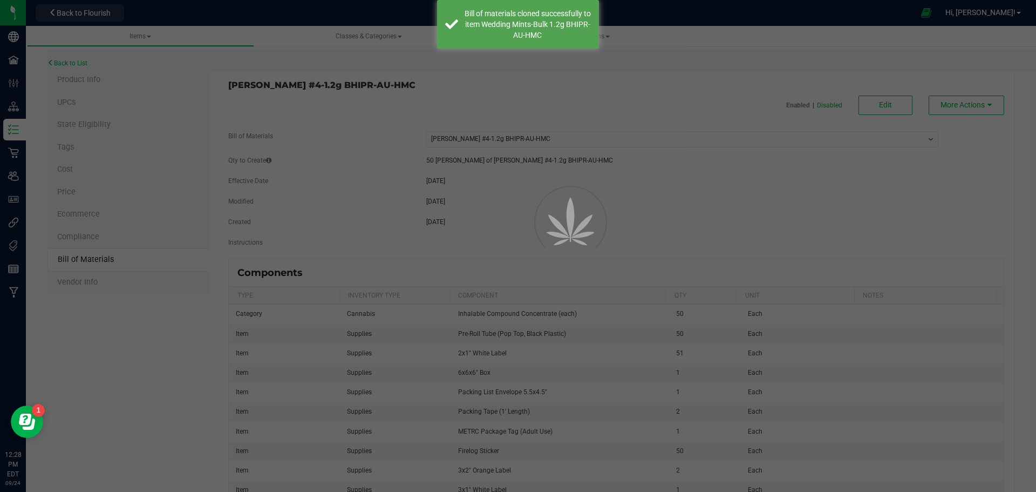
select select "885"
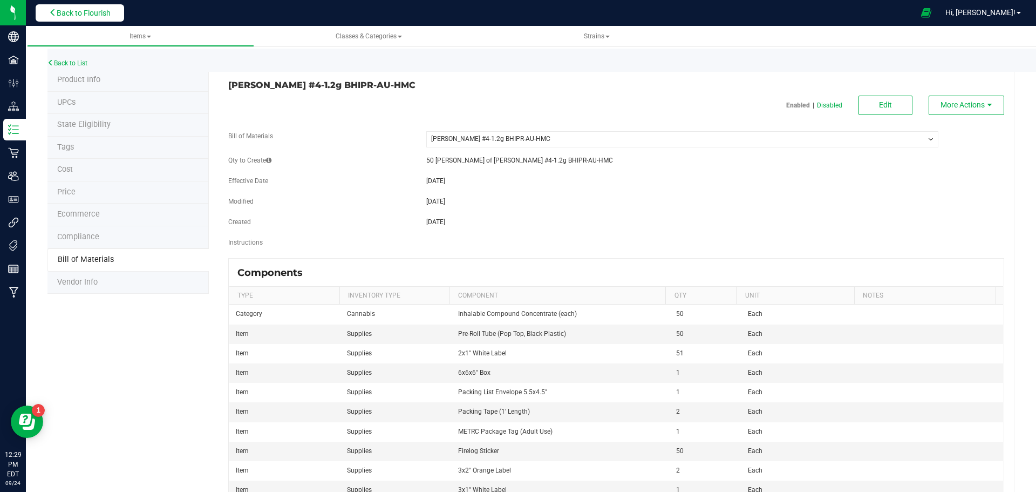
click at [109, 15] on span "Back to Flourish" at bounding box center [84, 13] width 54 height 9
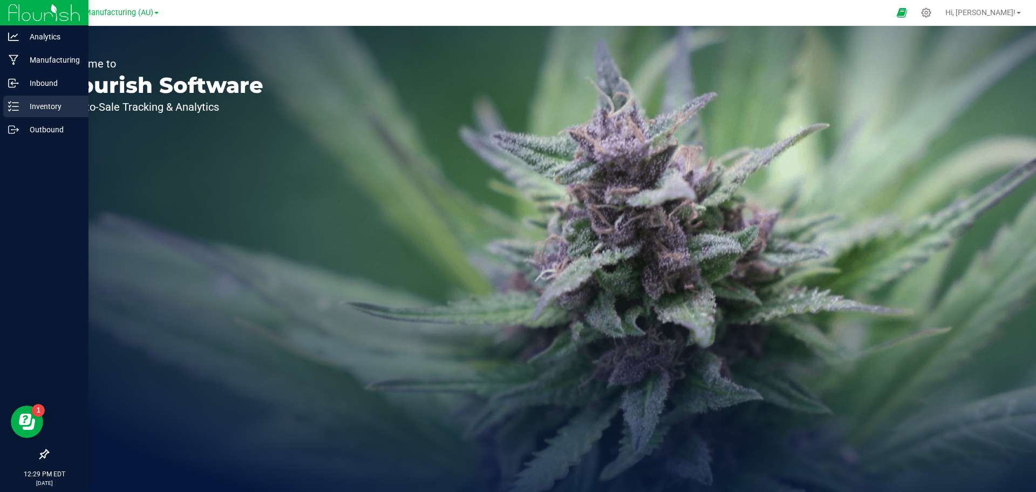
click at [43, 107] on p "Inventory" at bounding box center [51, 106] width 65 height 13
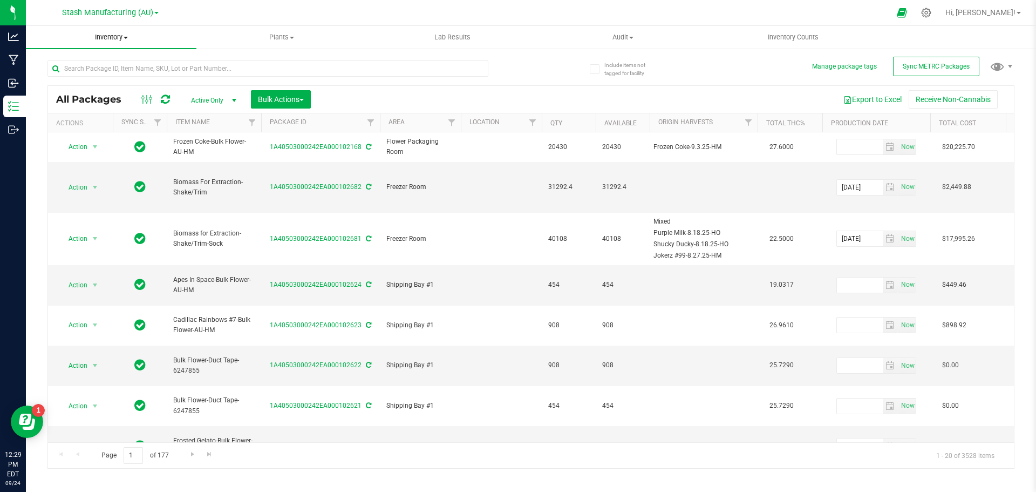
click at [122, 38] on span "Inventory" at bounding box center [111, 37] width 171 height 10
click at [93, 127] on span "From bill of materials" at bounding box center [75, 129] width 98 height 9
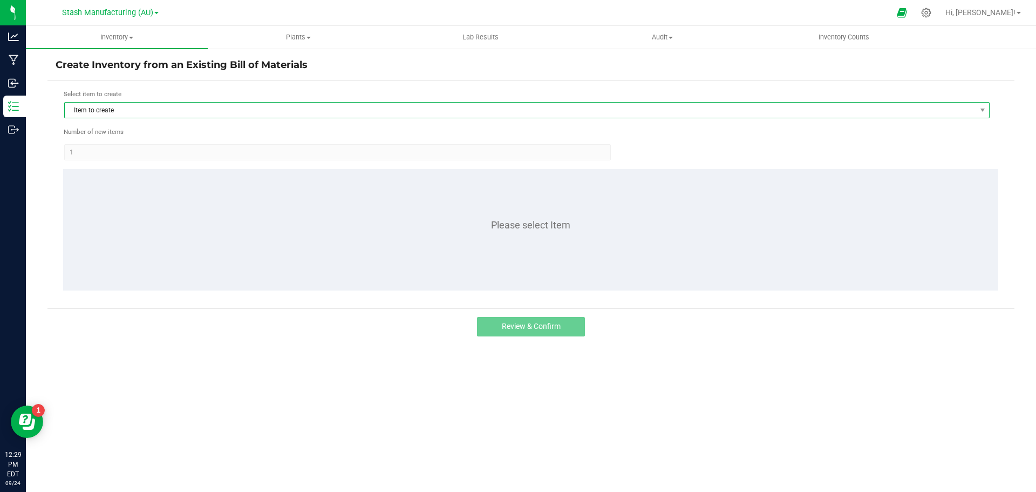
click at [105, 106] on span "Item to create" at bounding box center [520, 110] width 911 height 15
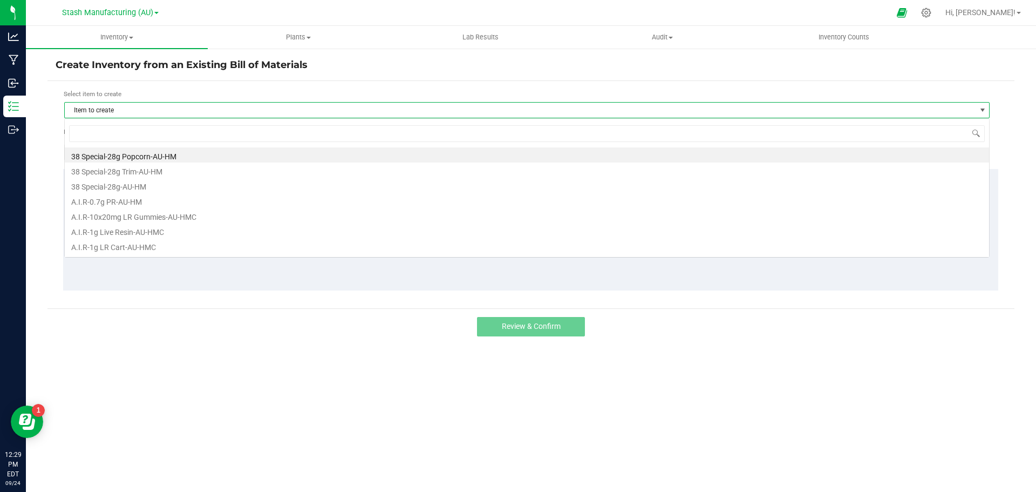
scroll to position [16, 925]
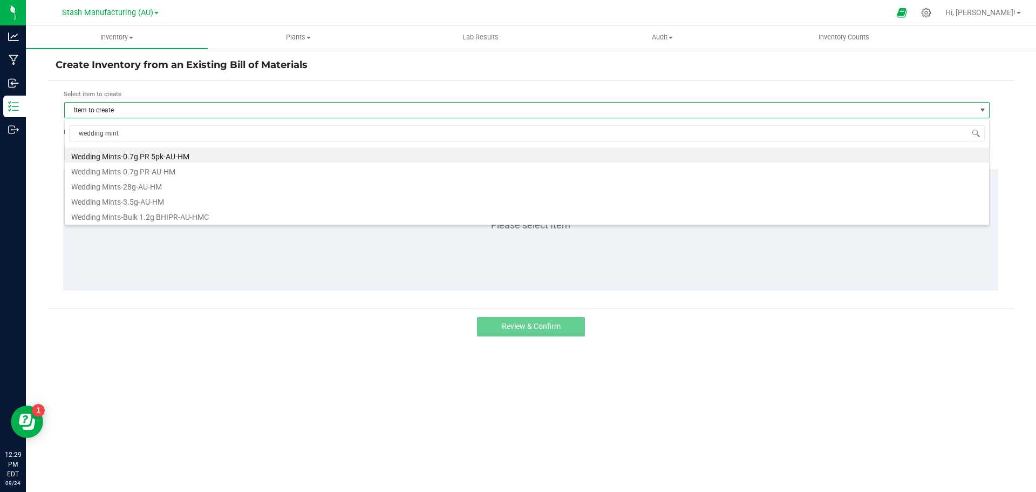
type input "wedding mints"
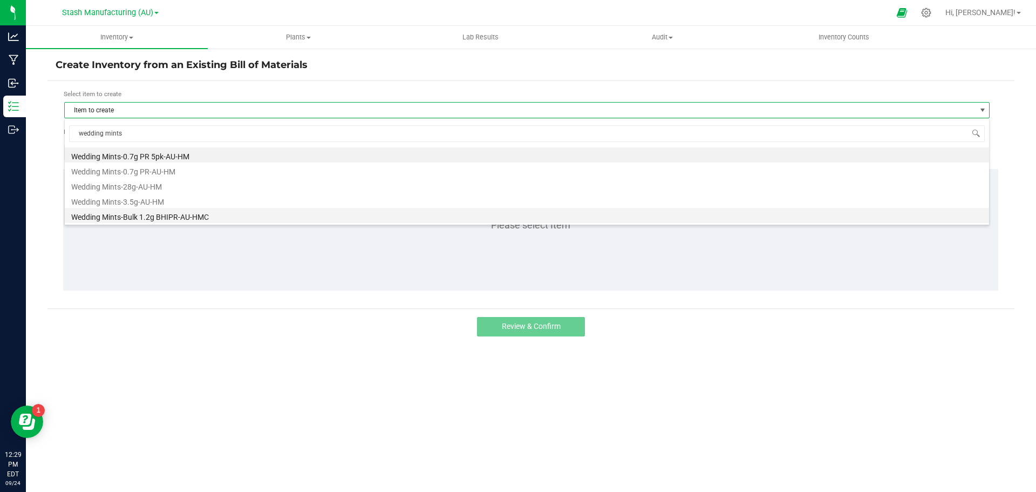
click at [171, 217] on li "Wedding Mints-Bulk 1.2g BHIPR-AU-HMC" at bounding box center [527, 215] width 924 height 15
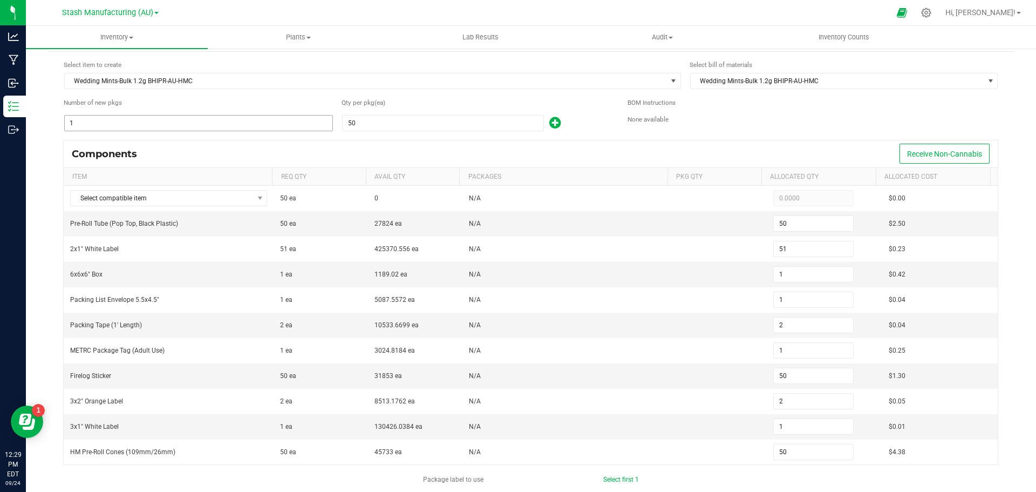
scroll to position [54, 0]
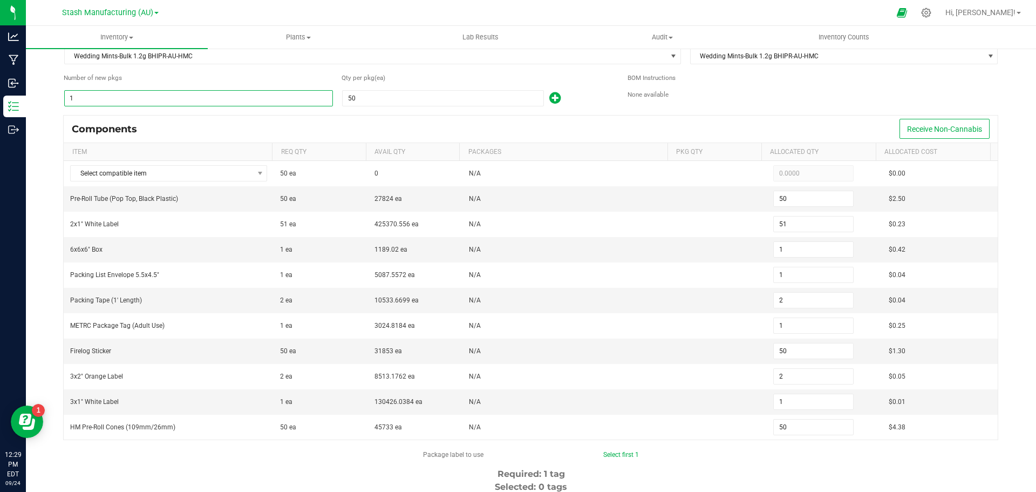
click at [107, 98] on input "1" at bounding box center [199, 98] width 268 height 15
type input "5"
type input "250"
type input "255"
type input "5"
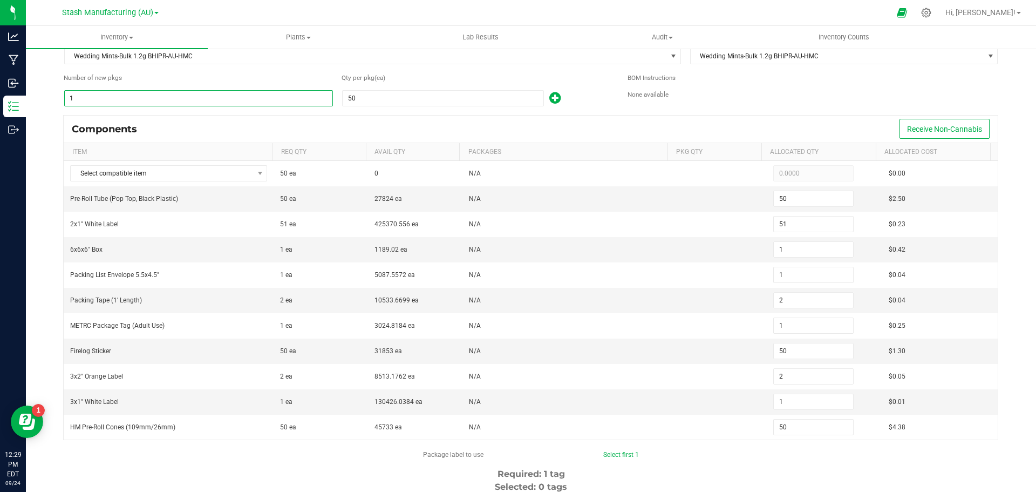
type input "5"
type input "10"
type input "5"
type input "250"
type input "10"
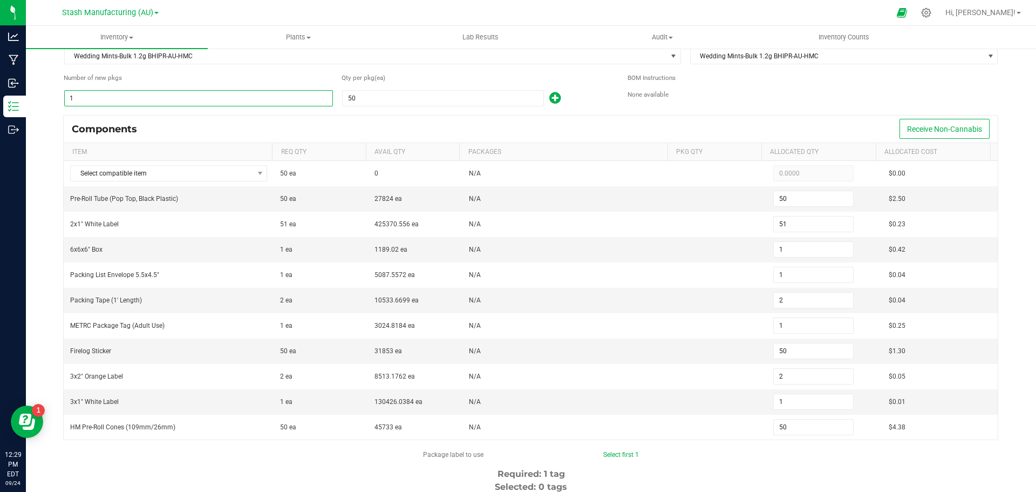
type input "5"
type input "250"
type input "50"
type input "2,500"
type input "2,550"
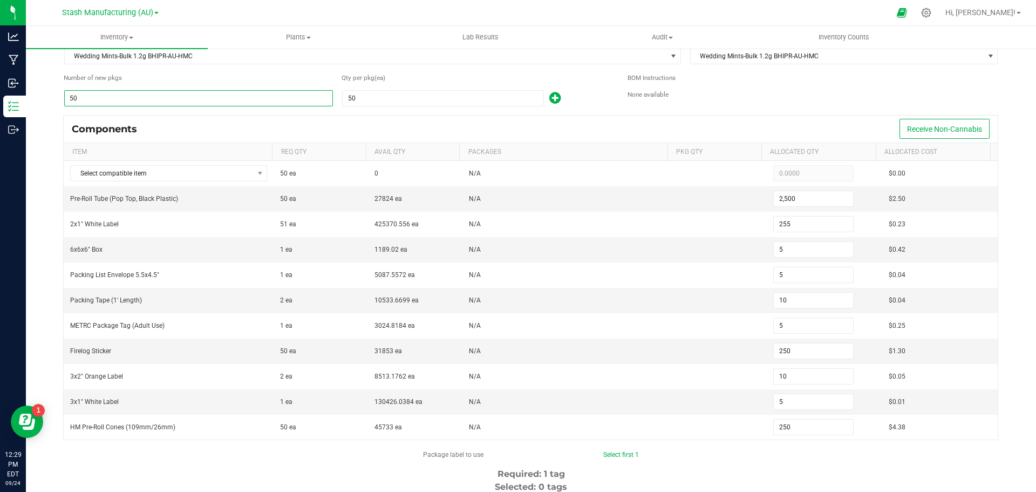
type input "50"
type input "100"
type input "50"
type input "2,500"
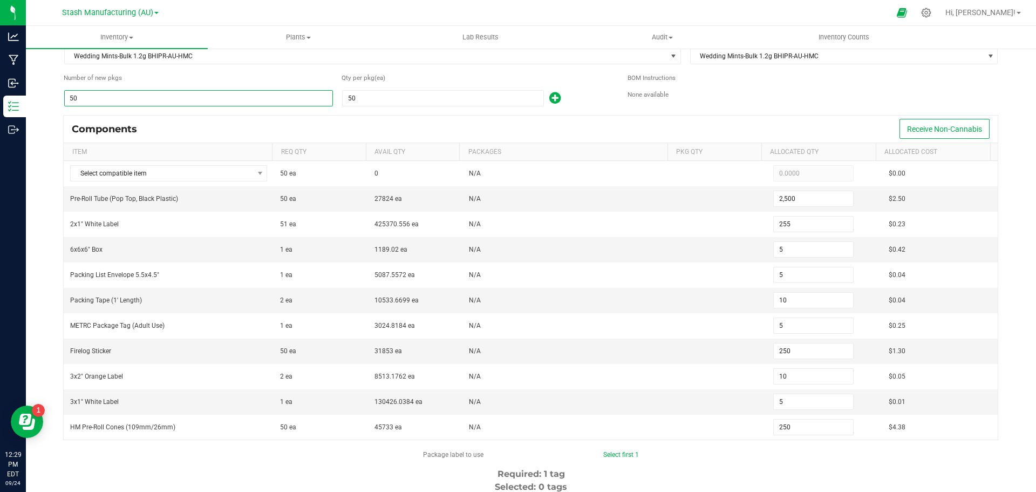
type input "100"
type input "50"
type input "2,500"
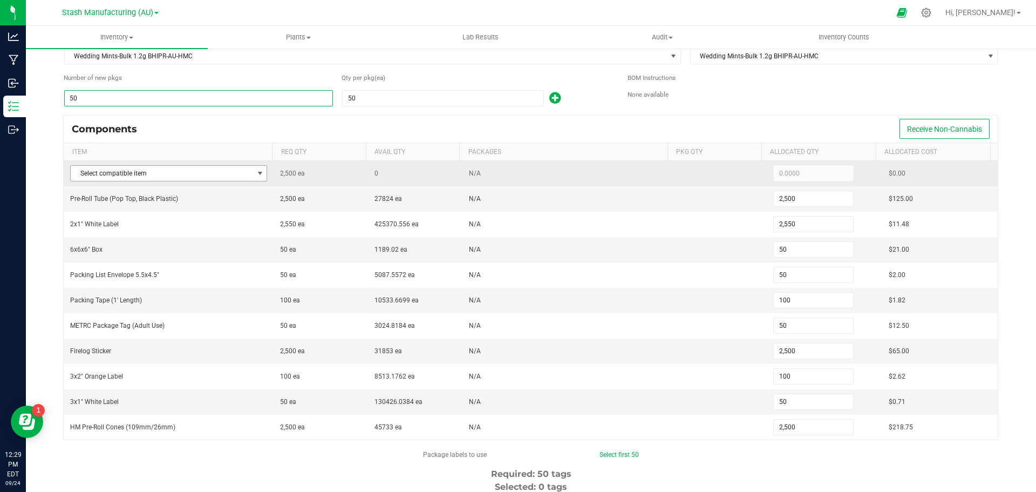
type input "50"
click at [256, 173] on span at bounding box center [260, 173] width 9 height 9
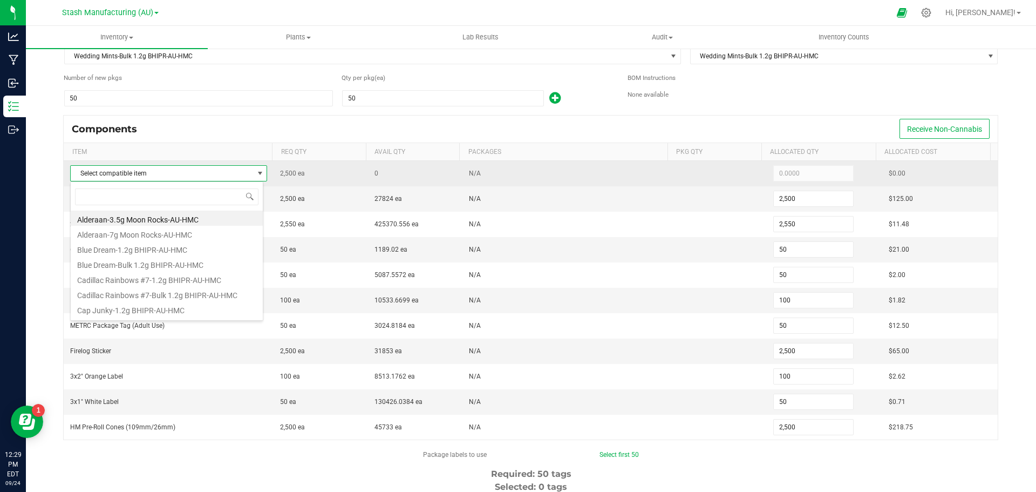
scroll to position [16, 193]
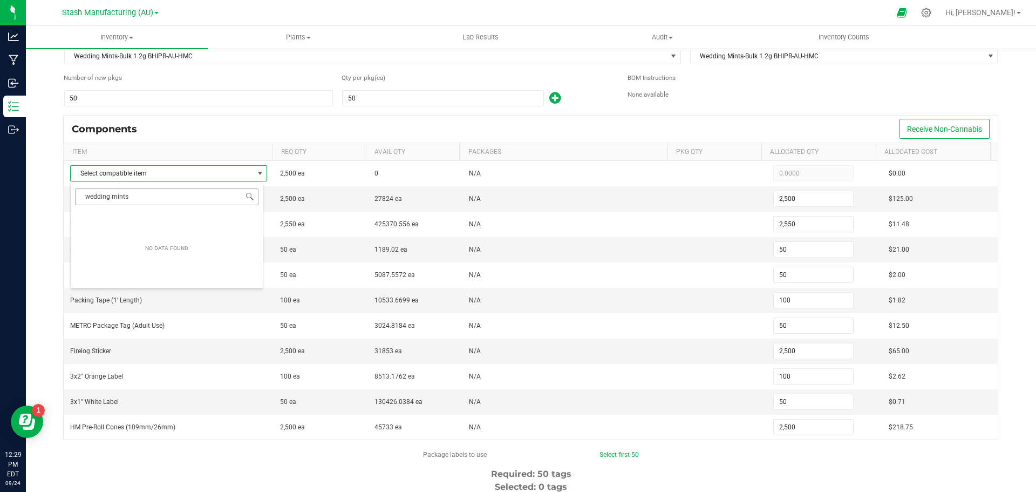
click at [155, 204] on input "wedding mints" at bounding box center [166, 196] width 183 height 17
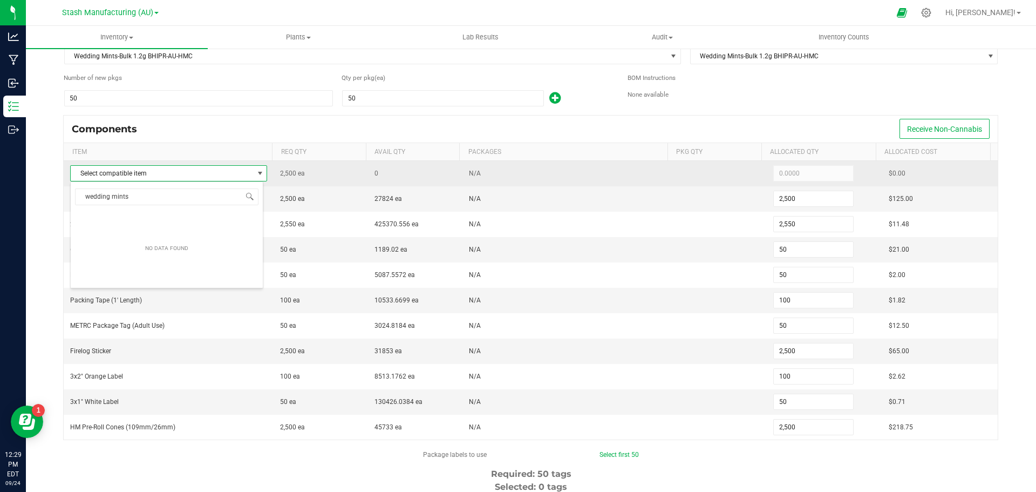
type input "wedding mints"
click at [166, 176] on span "Select compatible item" at bounding box center [162, 173] width 182 height 15
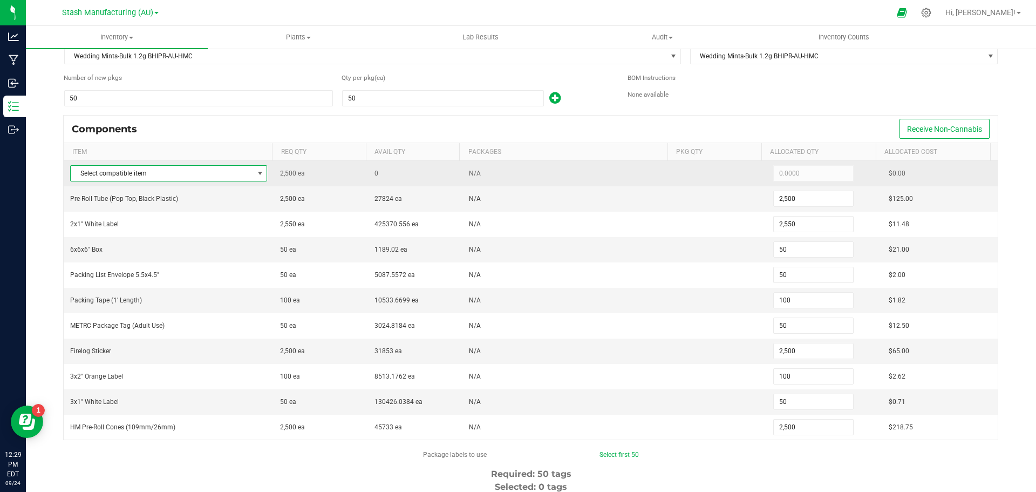
click at [164, 175] on span "Select compatible item" at bounding box center [162, 173] width 182 height 15
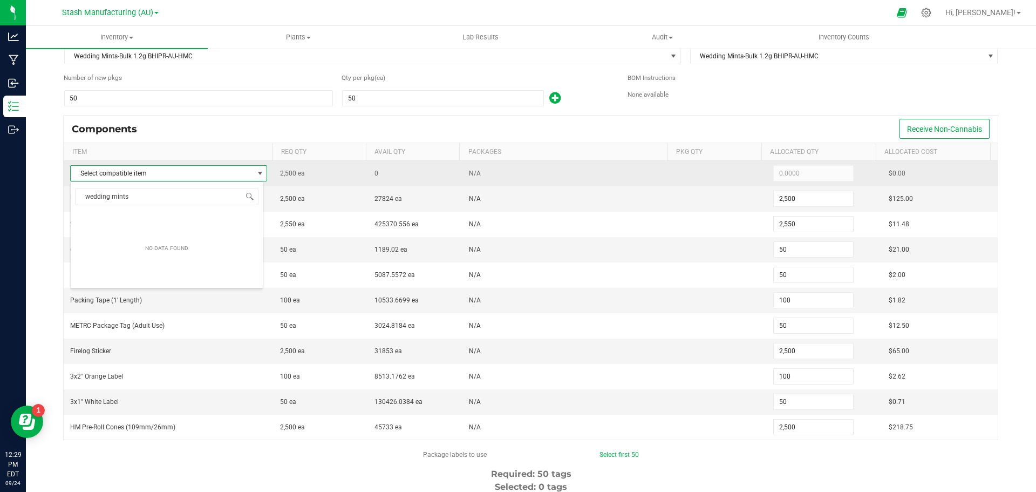
click at [264, 173] on td "Select compatible item" at bounding box center [169, 173] width 210 height 25
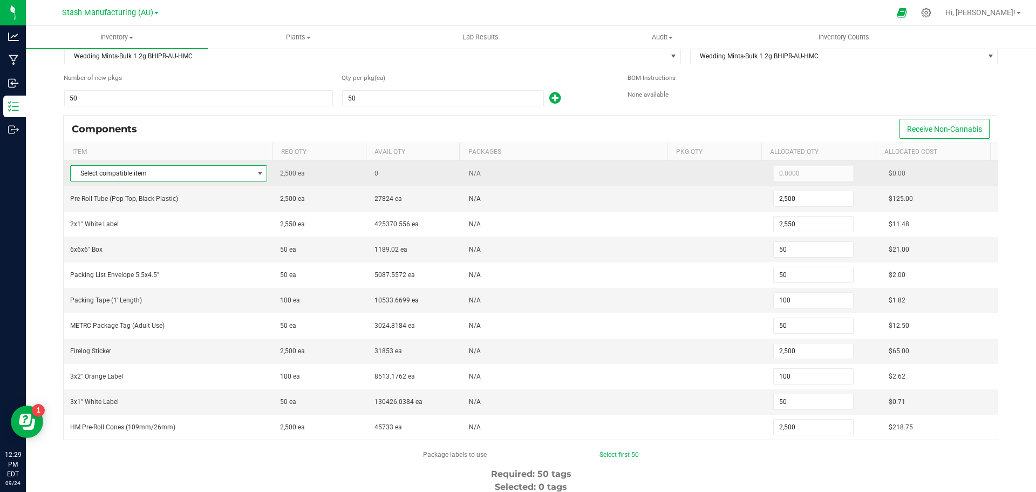
click at [256, 173] on span at bounding box center [260, 173] width 9 height 9
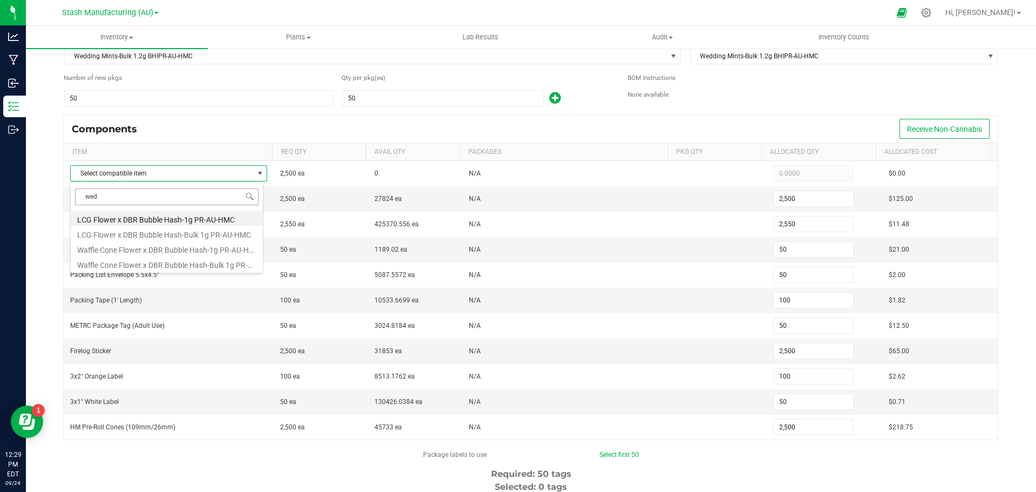
type input "wedd"
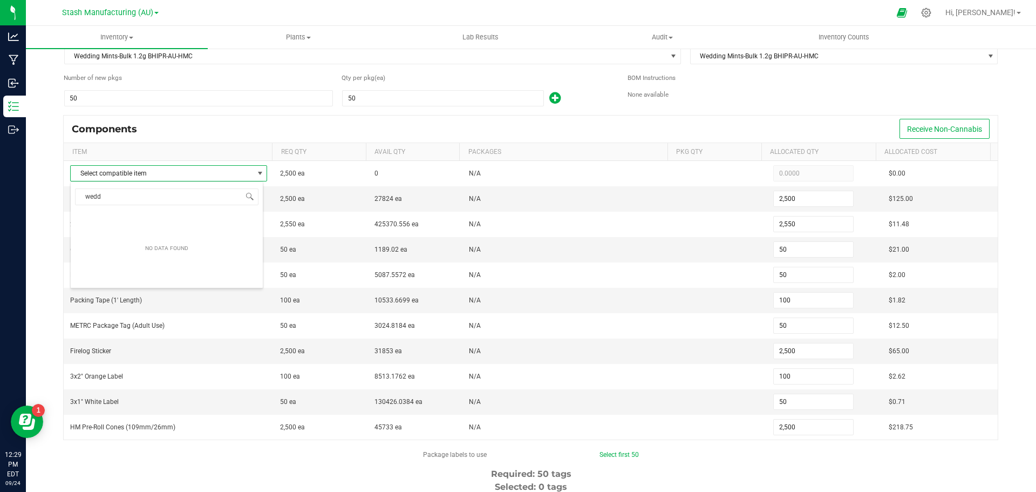
click at [197, 139] on div "Components Receive Non-Cannabis" at bounding box center [531, 128] width 934 height 27
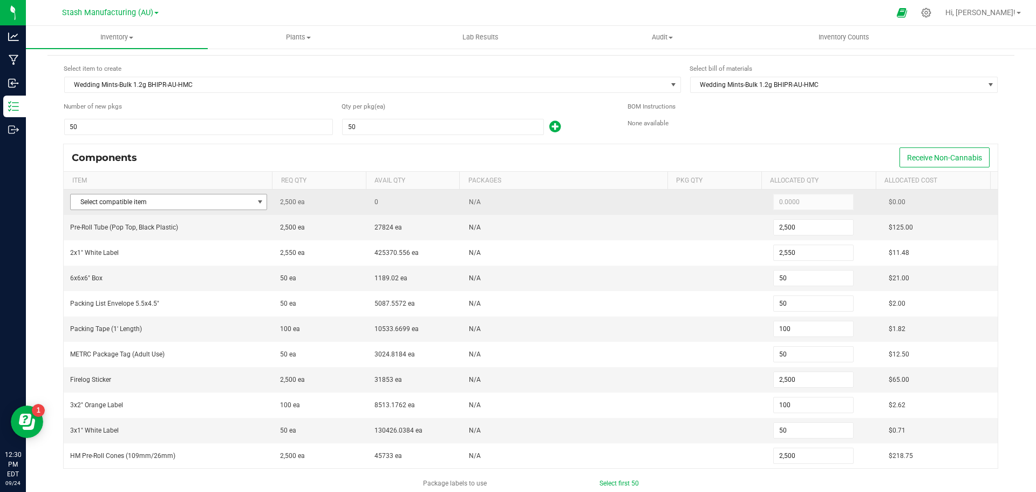
scroll to position [0, 0]
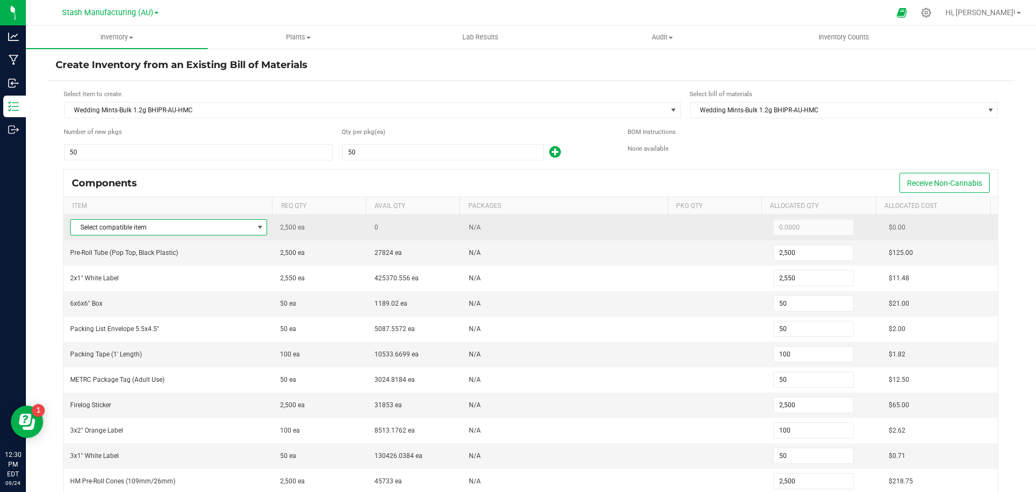
click at [256, 228] on span at bounding box center [260, 227] width 9 height 9
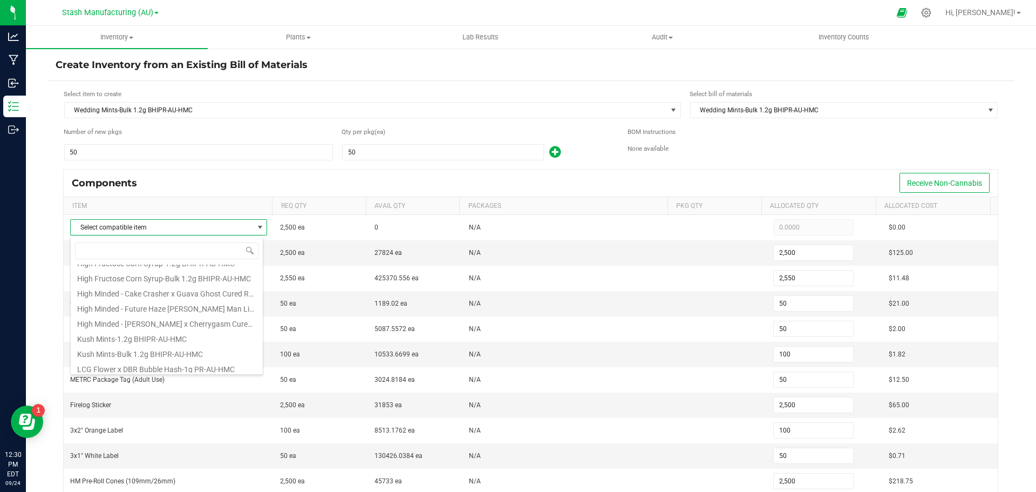
scroll to position [270, 0]
click at [137, 247] on input at bounding box center [166, 250] width 183 height 17
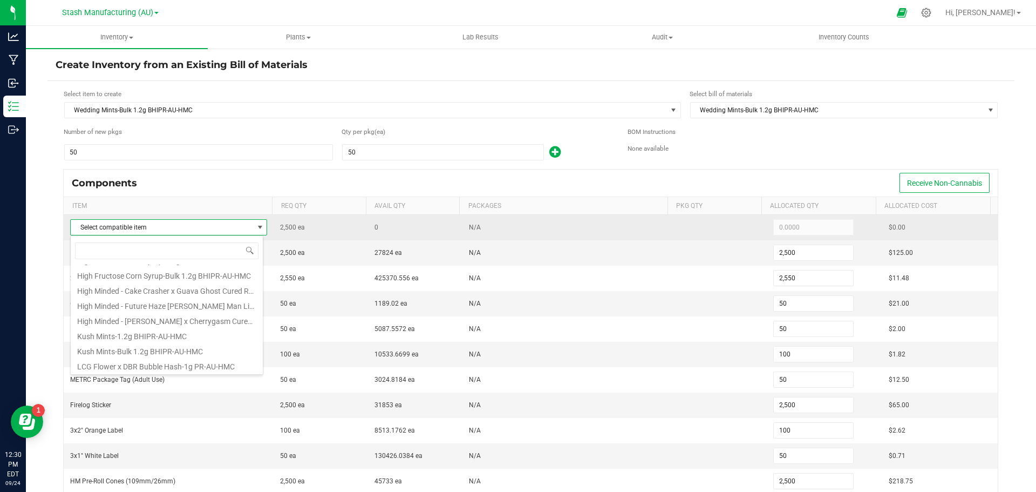
click at [155, 228] on span "Select compatible item" at bounding box center [162, 227] width 182 height 15
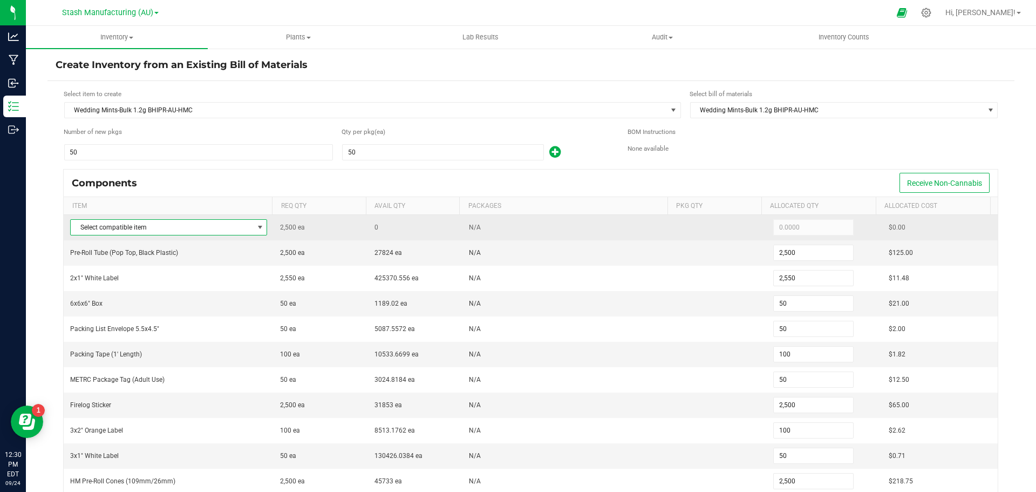
click at [160, 226] on span "Select compatible item" at bounding box center [162, 227] width 182 height 15
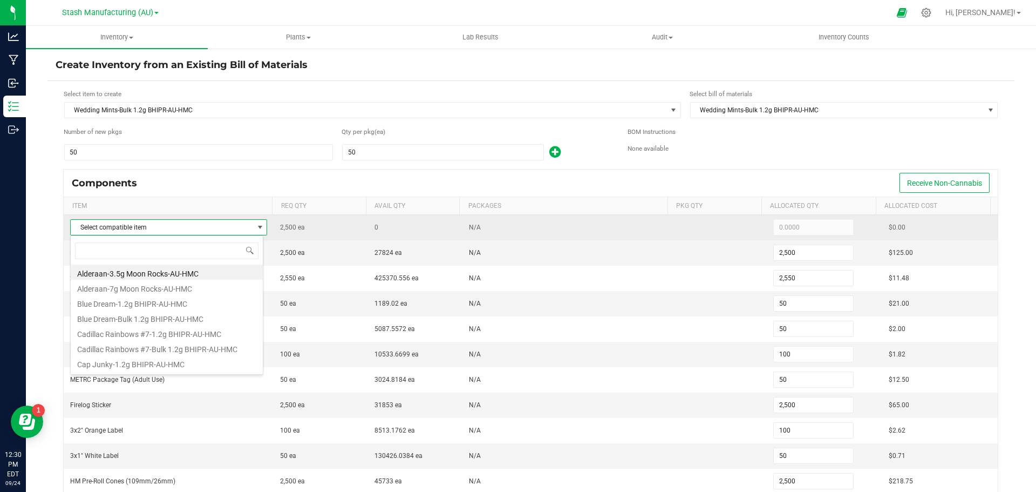
scroll to position [16, 193]
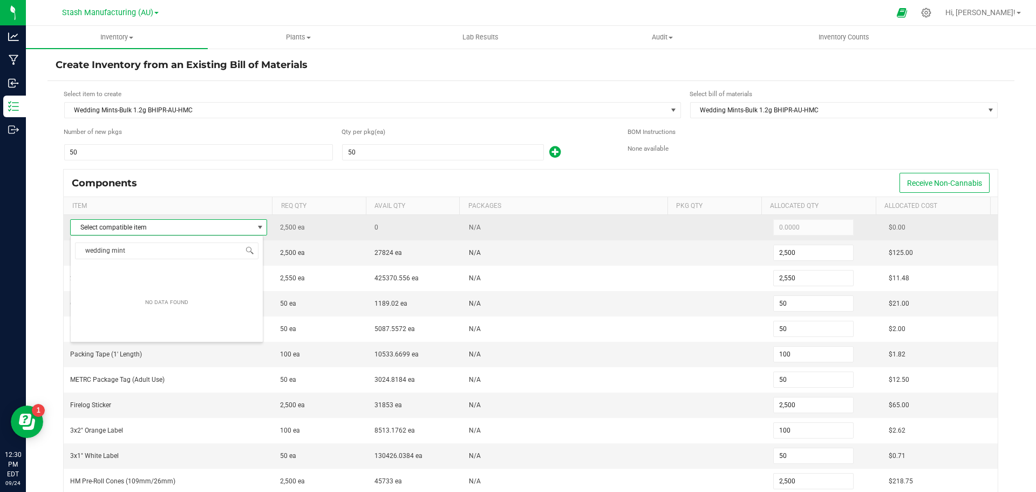
type input "wedding mints"
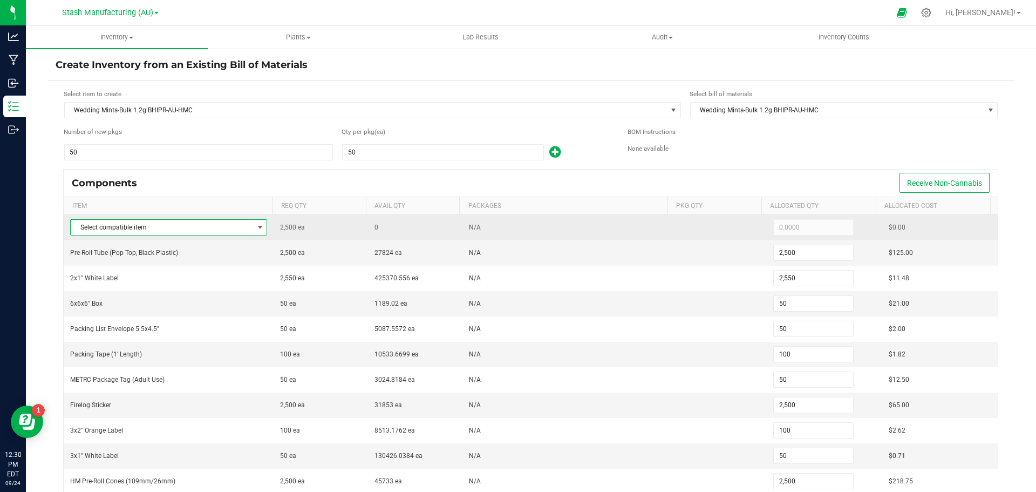
click at [256, 228] on span at bounding box center [260, 227] width 9 height 9
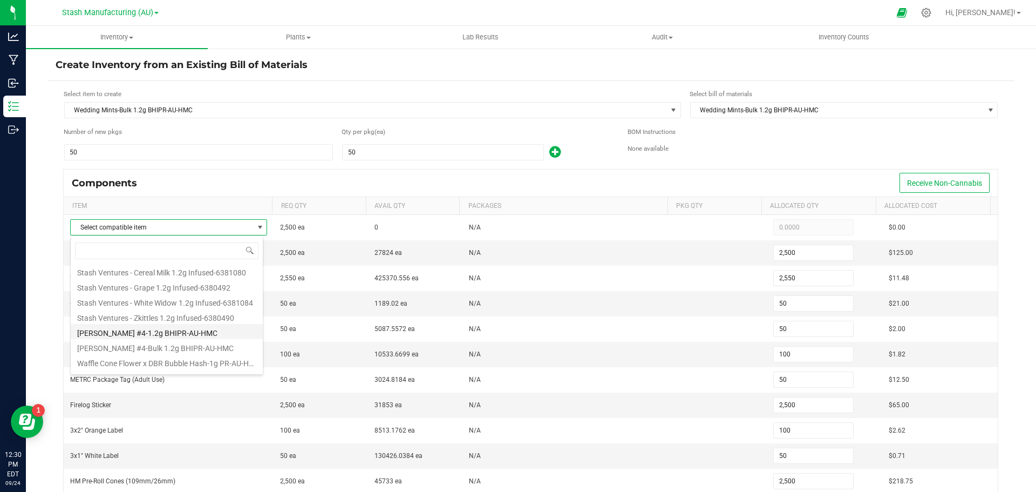
scroll to position [632, 0]
click at [200, 190] on div "Components Receive Non-Cannabis" at bounding box center [531, 182] width 934 height 27
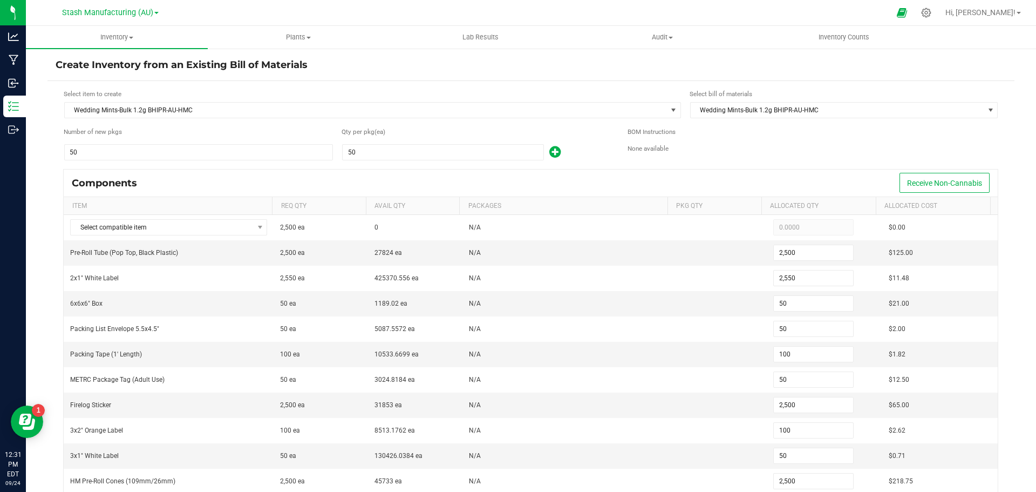
click at [287, 85] on div "Select item to create Wedding Mints-Bulk 1.2g BHIPR-AU-HMC Select bill of mater…" at bounding box center [530, 399] width 967 height 637
click at [94, 152] on input "1" at bounding box center [199, 152] width 268 height 15
type input "5"
type input "250"
type input "255"
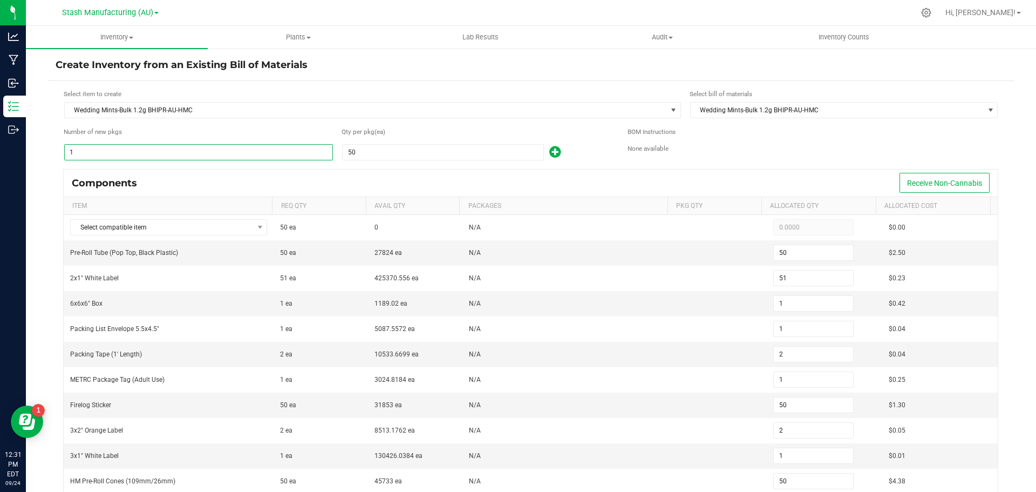
type input "5"
type input "10"
type input "5"
type input "250"
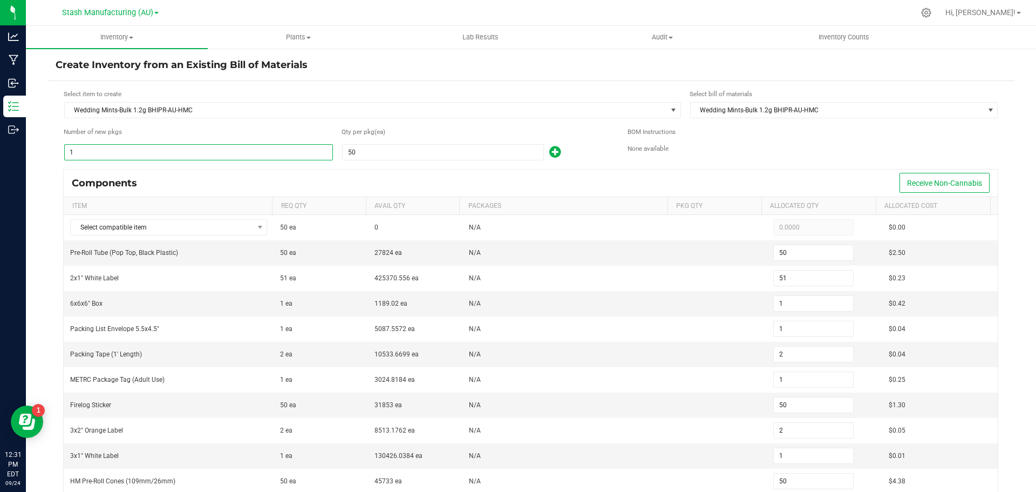
type input "10"
type input "5"
type input "250"
type input "50"
type input "2,500"
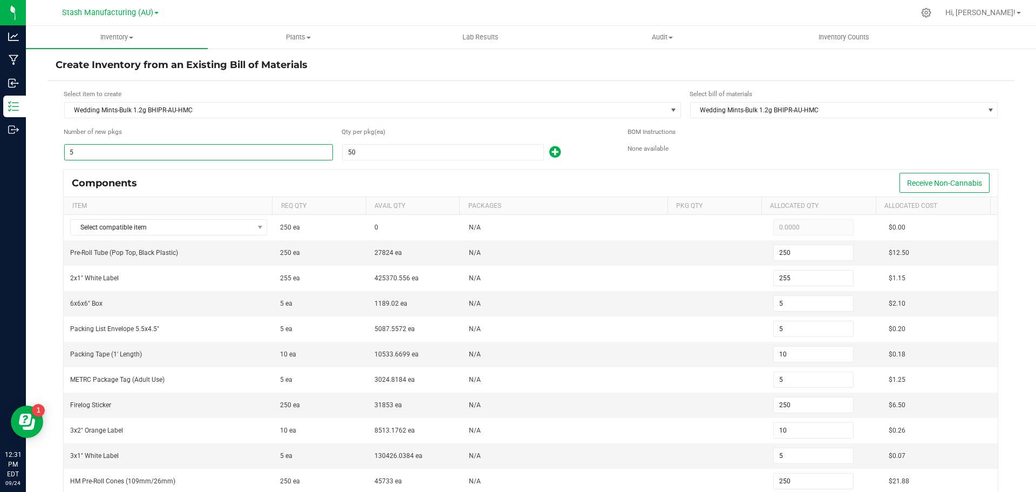
type input "2,550"
type input "50"
type input "100"
type input "50"
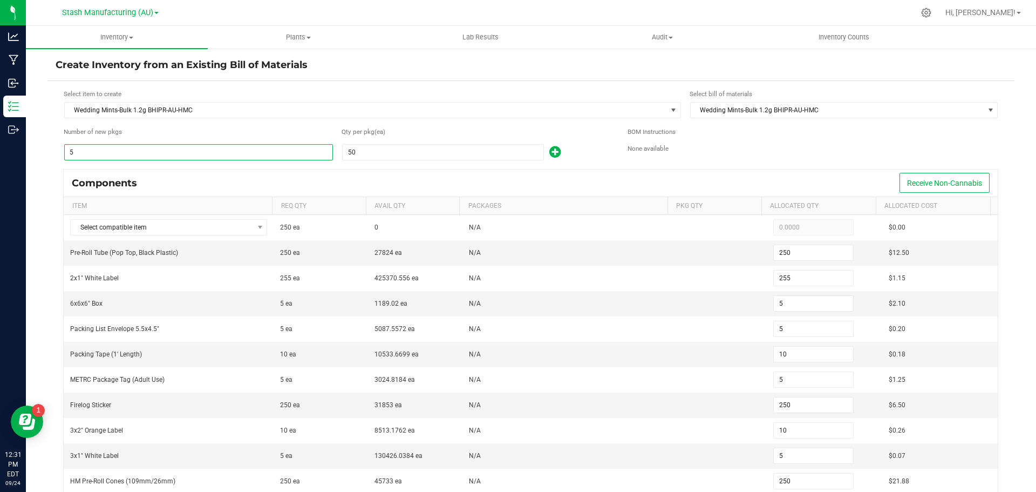
type input "2,500"
type input "100"
type input "50"
type input "2,500"
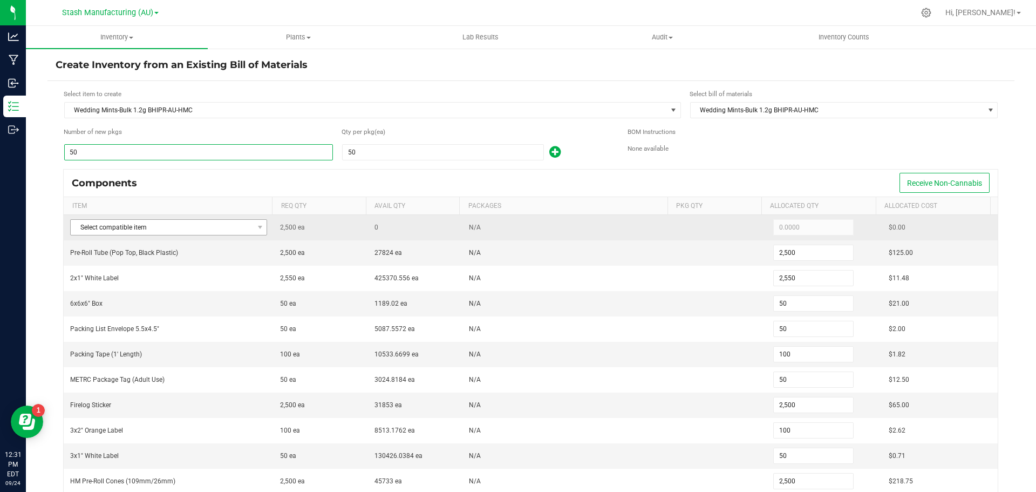
type input "50"
click at [253, 224] on span at bounding box center [259, 227] width 13 height 15
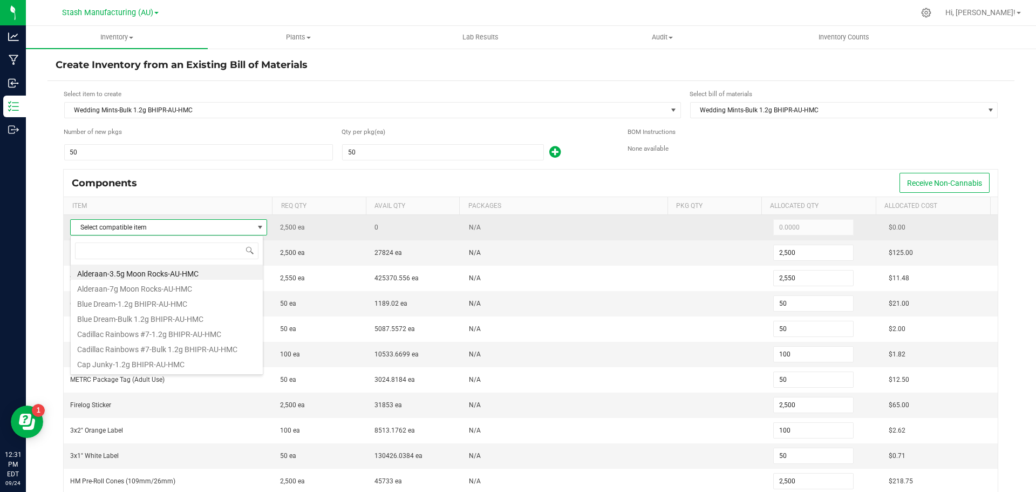
scroll to position [16, 193]
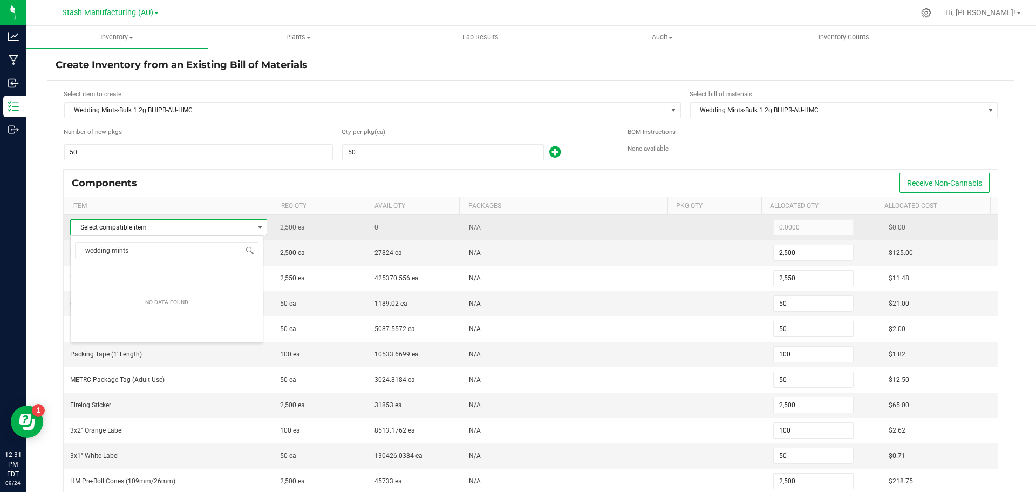
type input "wedding mints"
click at [161, 231] on span "Select compatible item" at bounding box center [162, 227] width 182 height 15
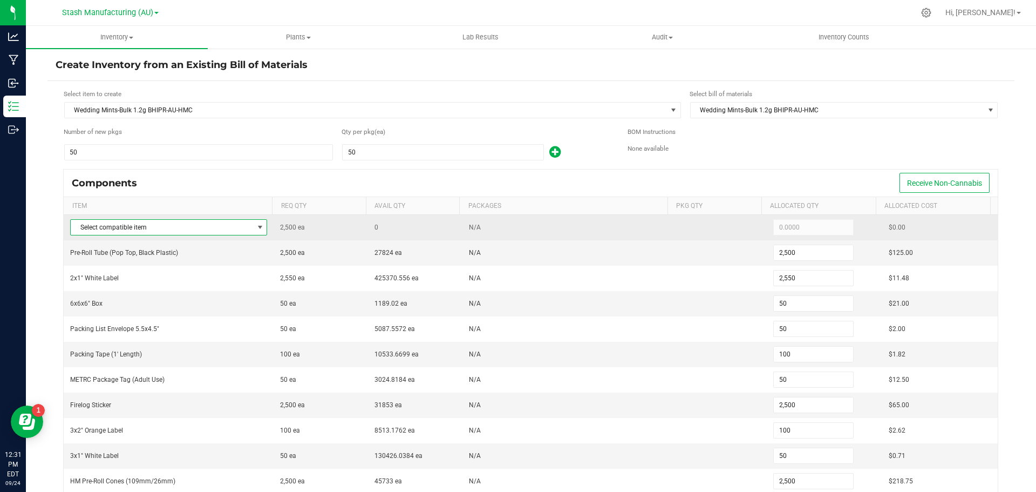
click at [169, 230] on span "Select compatible item" at bounding box center [162, 227] width 182 height 15
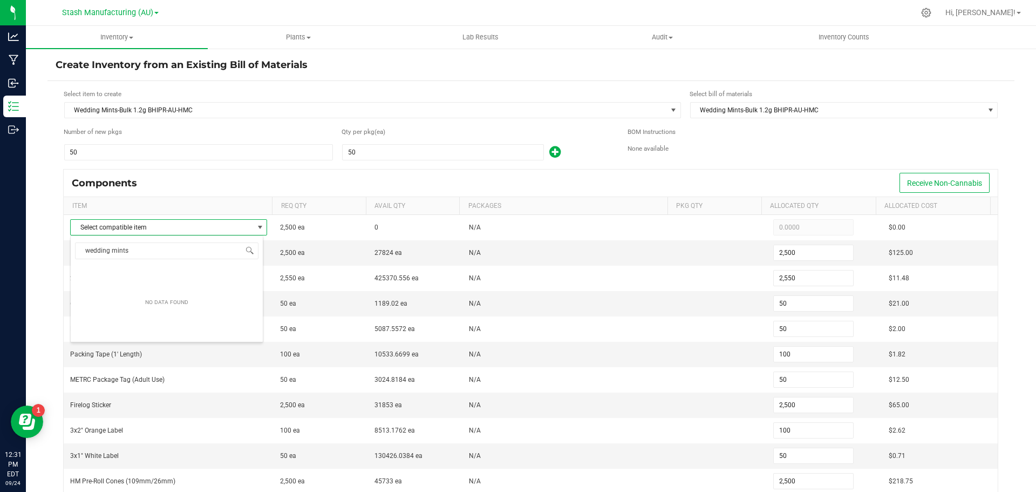
drag, startPoint x: 159, startPoint y: 252, endPoint x: 72, endPoint y: 256, distance: 86.4
click at [72, 256] on span "wedding mints" at bounding box center [167, 250] width 192 height 25
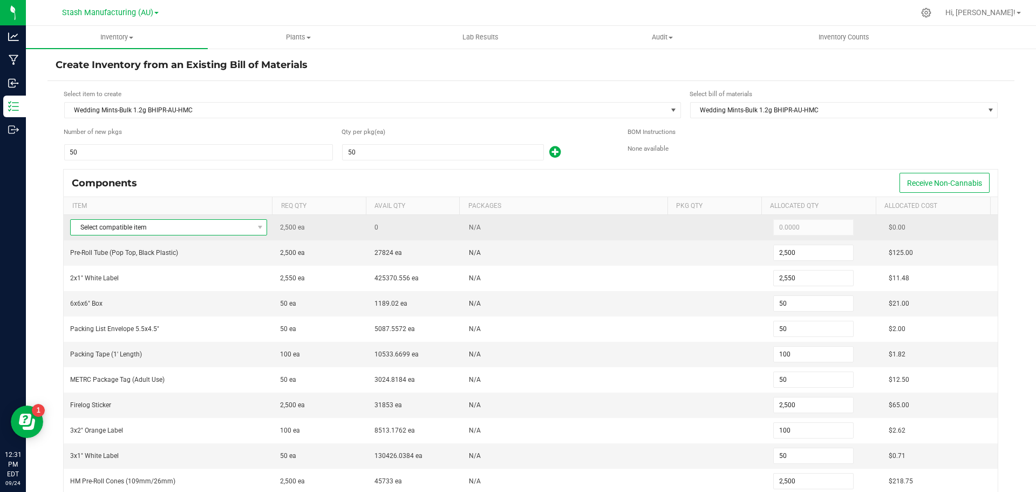
click at [198, 228] on span "Select compatible item" at bounding box center [162, 227] width 182 height 15
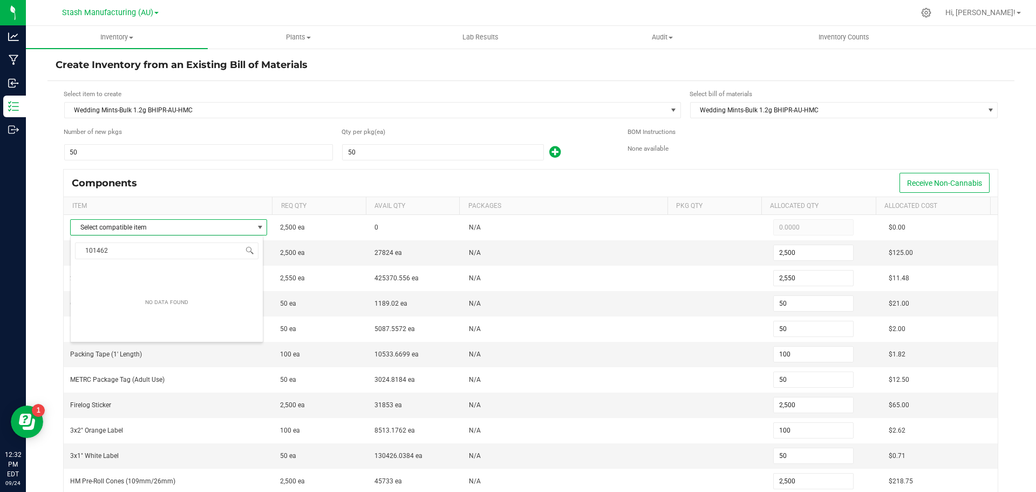
click at [167, 267] on div "NO DATA FOUND" at bounding box center [167, 302] width 192 height 76
click at [248, 249] on span at bounding box center [250, 250] width 9 height 9
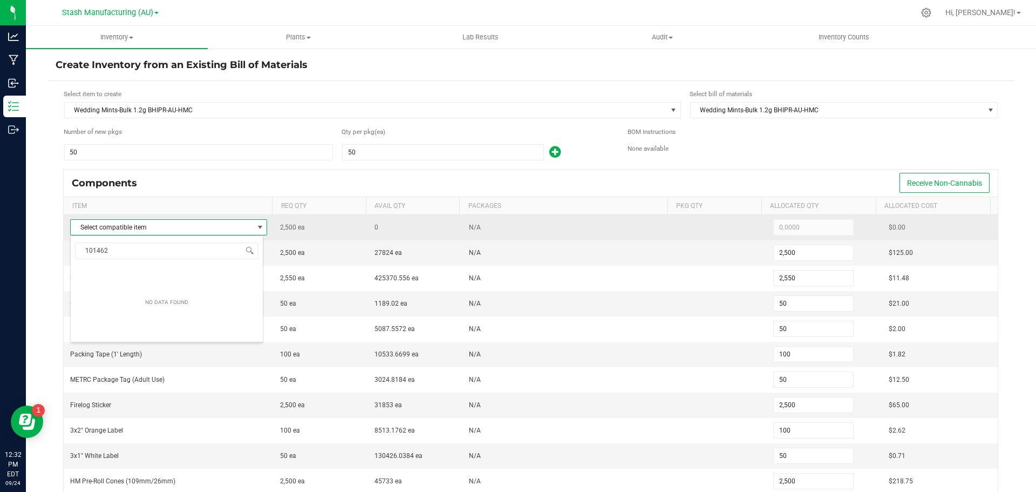
type input "101462"
click at [192, 230] on span "Select compatible item" at bounding box center [162, 227] width 182 height 15
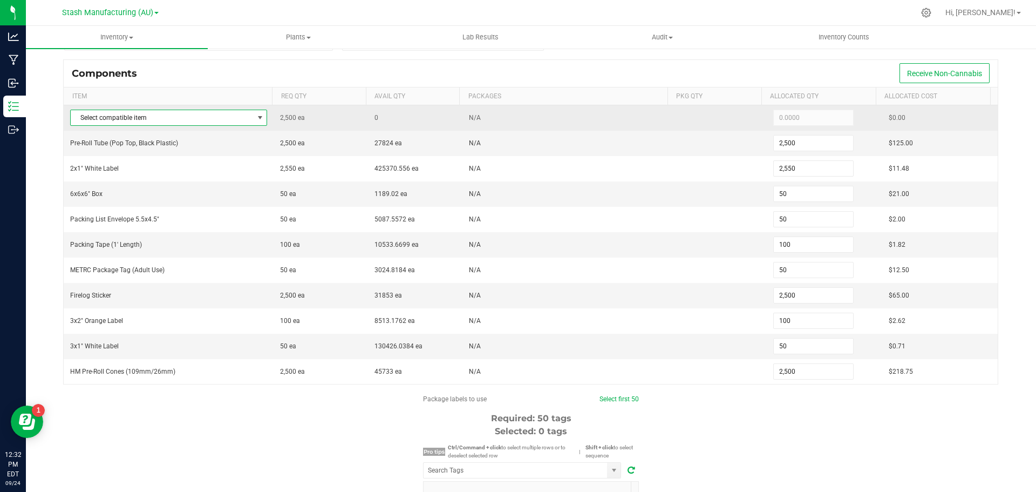
scroll to position [0, 0]
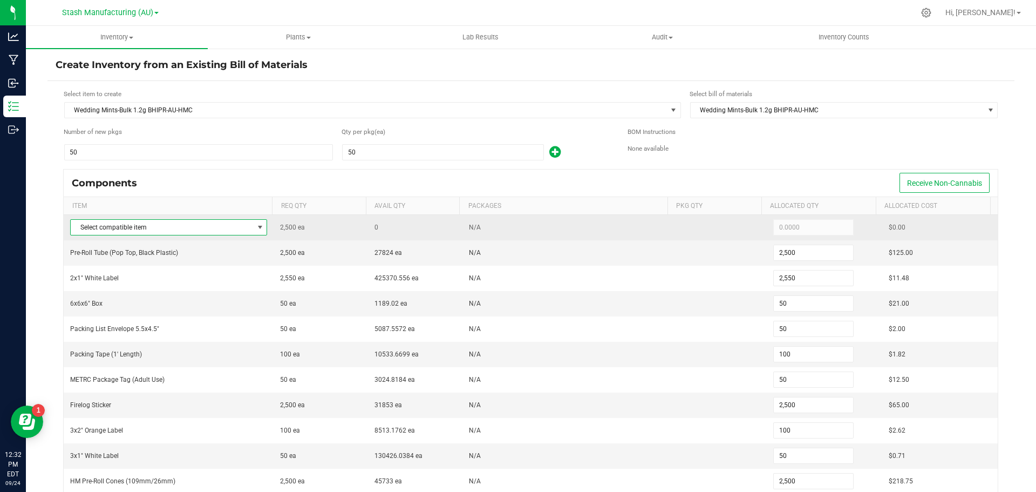
click at [192, 230] on span "Select compatible item" at bounding box center [162, 227] width 182 height 15
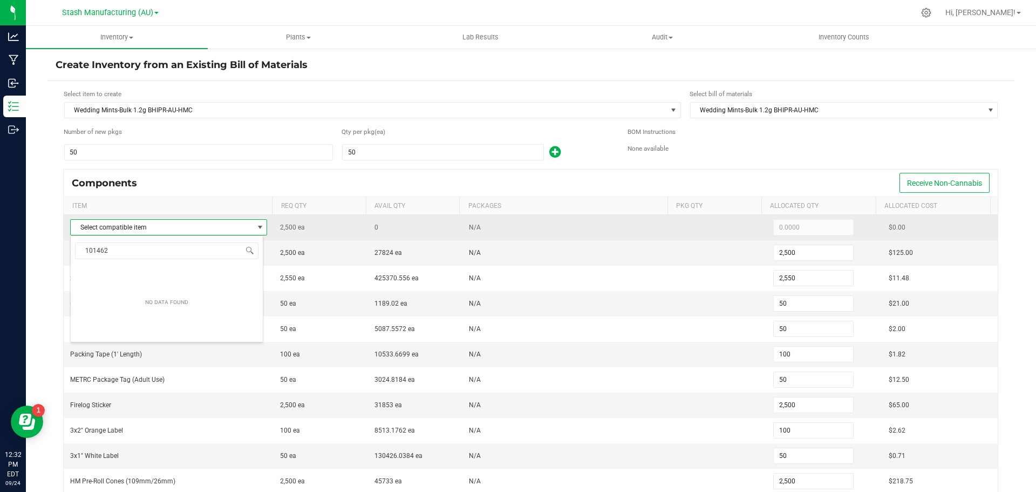
scroll to position [16, 193]
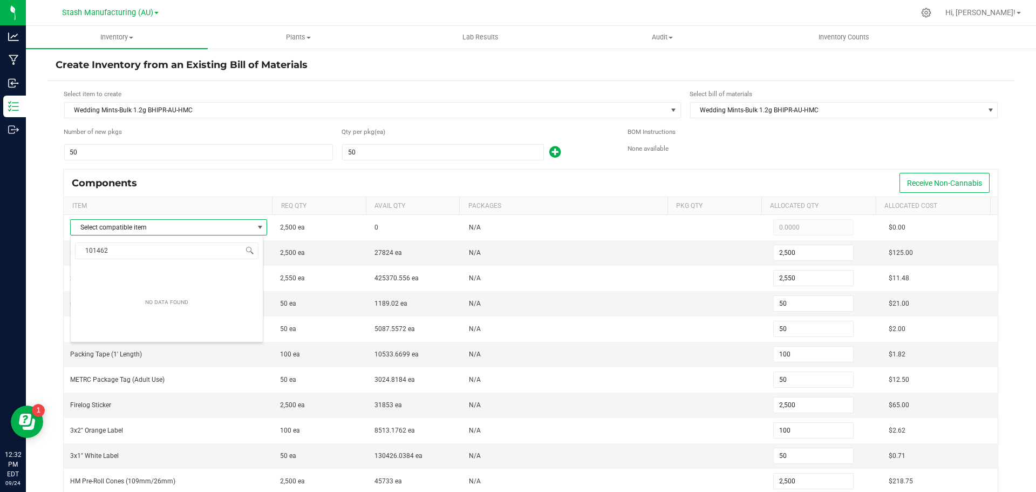
drag, startPoint x: 127, startPoint y: 251, endPoint x: 73, endPoint y: 250, distance: 53.4
click at [73, 250] on span "101462" at bounding box center [167, 250] width 192 height 25
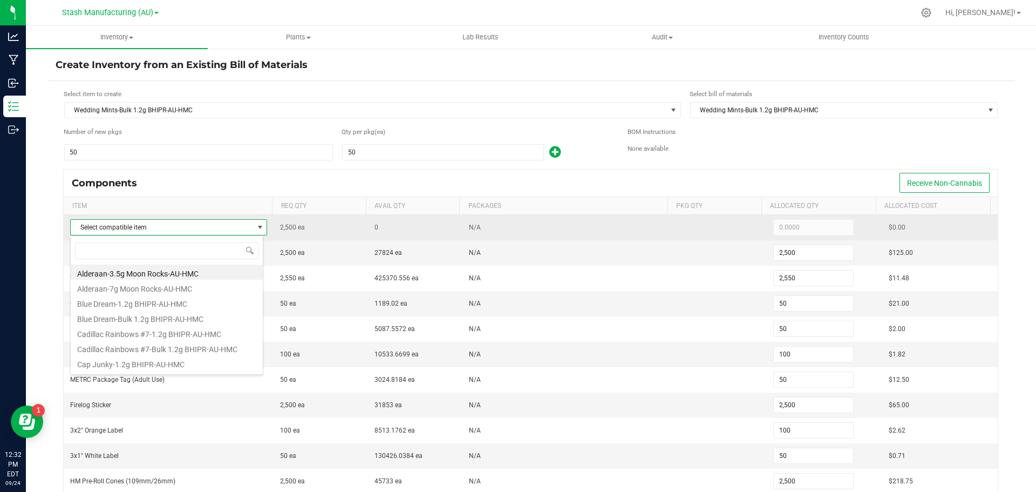
click at [188, 225] on span "Select compatible item" at bounding box center [162, 227] width 182 height 15
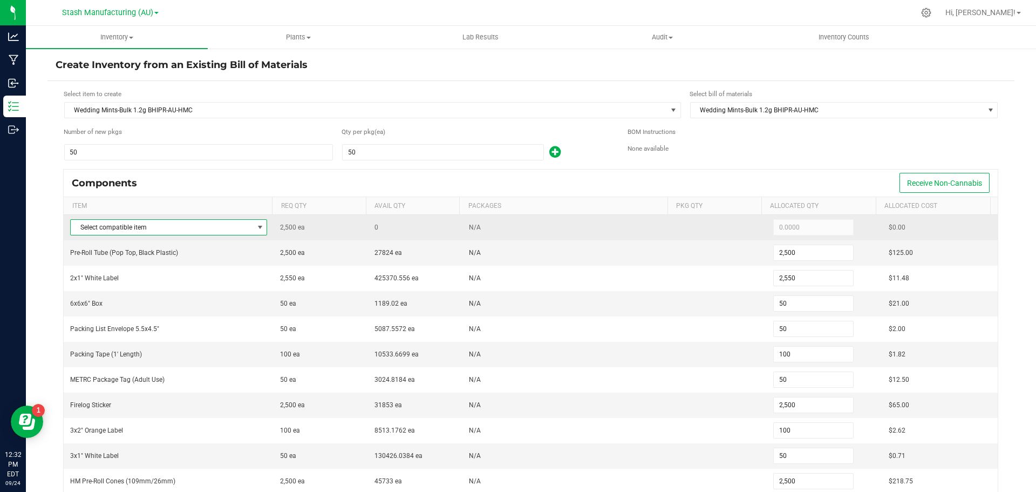
click at [188, 225] on span "Select compatible item" at bounding box center [162, 227] width 182 height 15
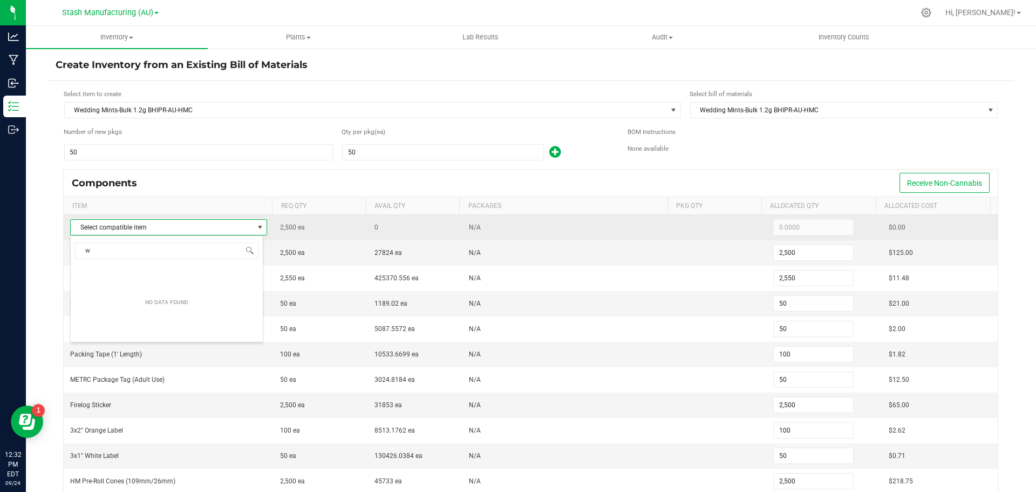
type input "we"
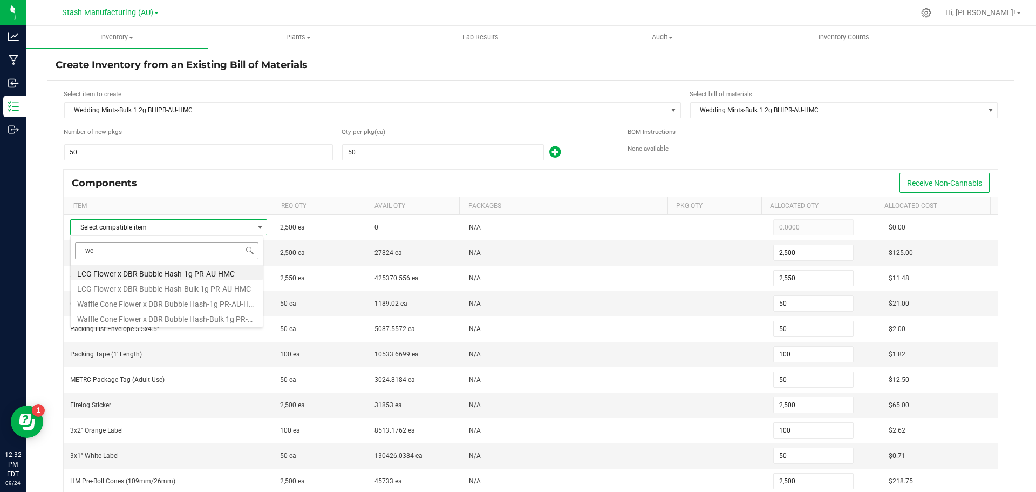
click at [119, 249] on input "we" at bounding box center [166, 250] width 183 height 17
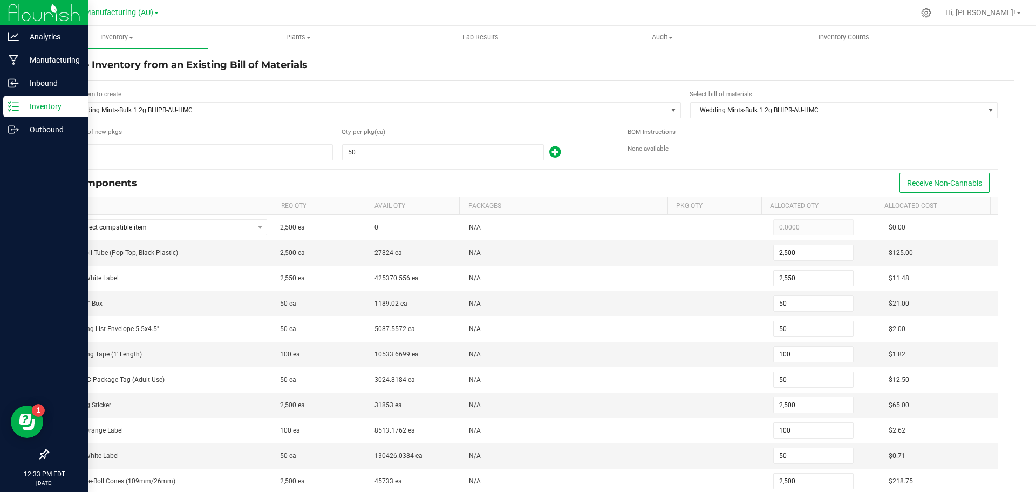
click at [40, 108] on p "Inventory" at bounding box center [51, 106] width 65 height 13
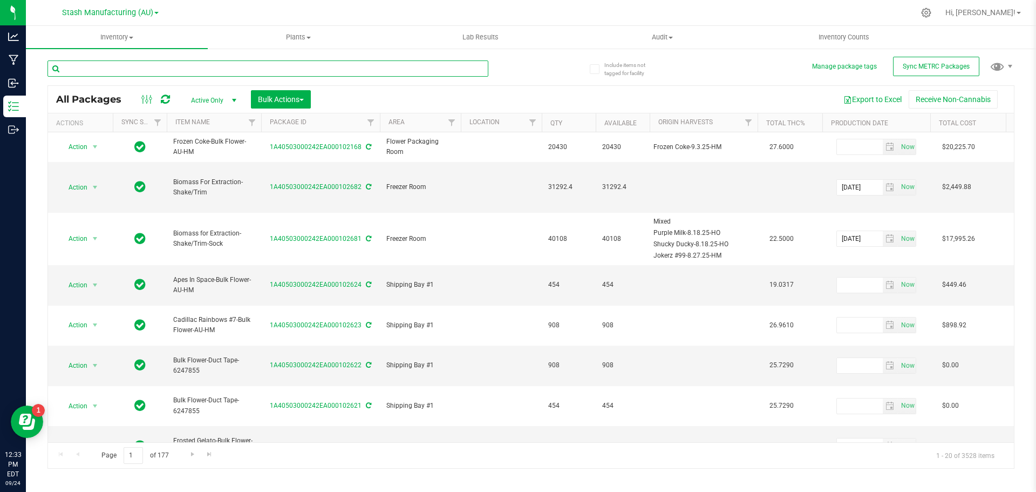
click at [134, 66] on input "text" at bounding box center [267, 68] width 441 height 16
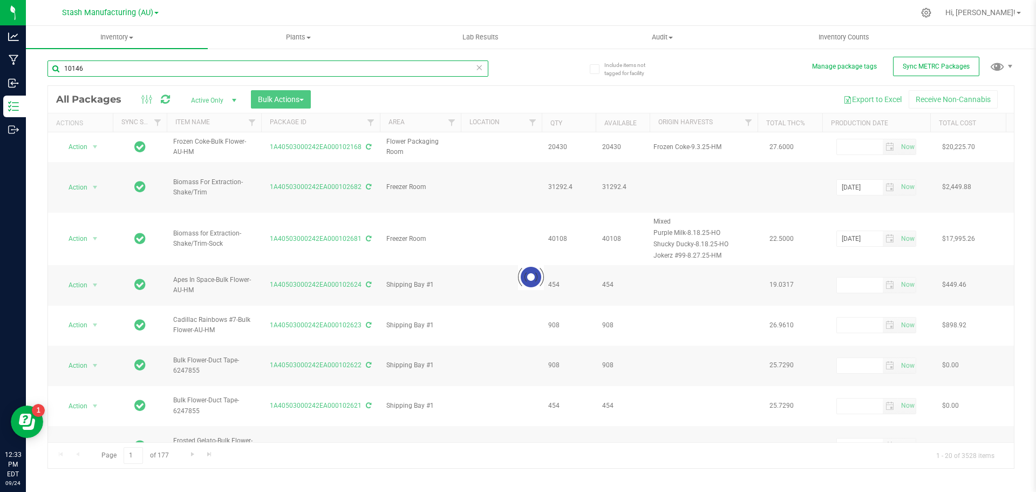
type input "101462"
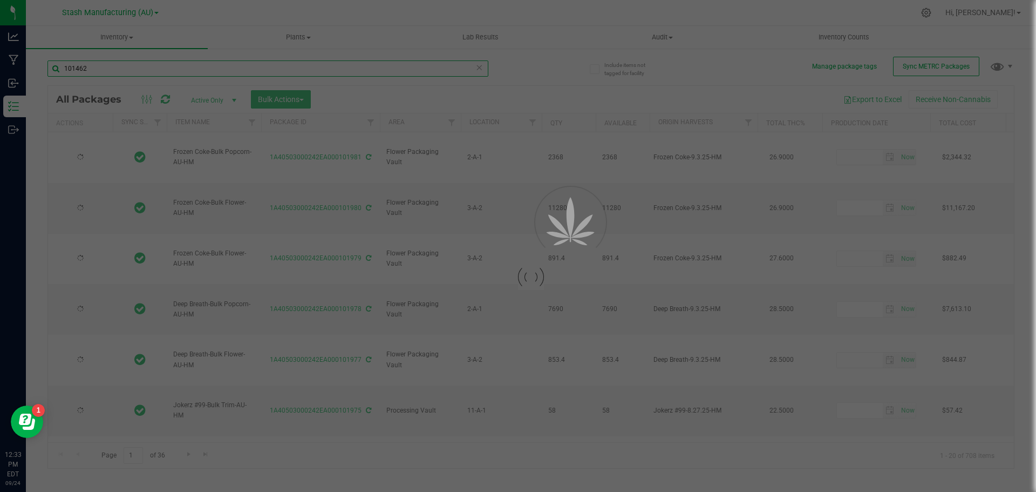
type input "[DATE]"
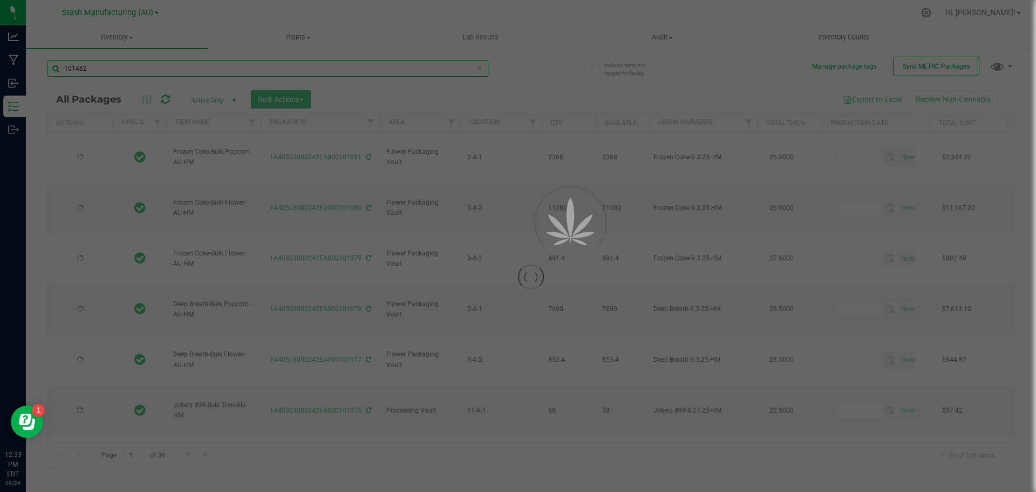
type input "[DATE]"
type input "2025-09-02"
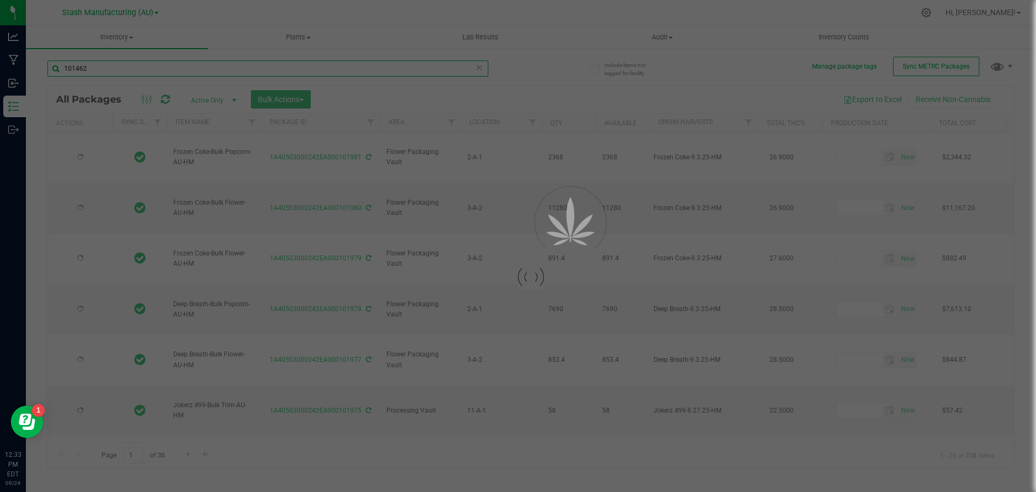
type input "2027-09-02"
type input "2025-09-18"
type input "2027-09-18"
type input "2025-08-22"
type input "2027-08-22"
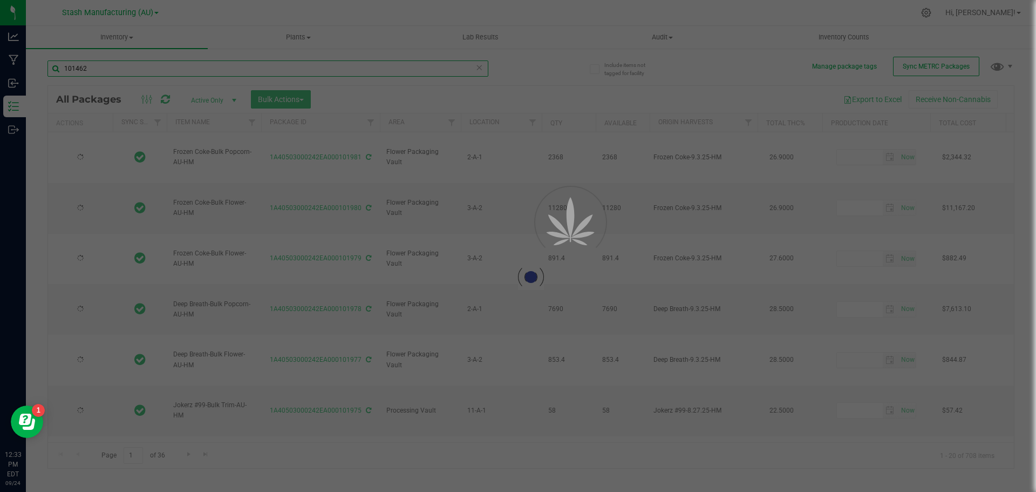
type input "[DATE]"
type input "2025-09-02"
type input "2026-09-02"
type input "2025-09-02"
type input "2026-09-02"
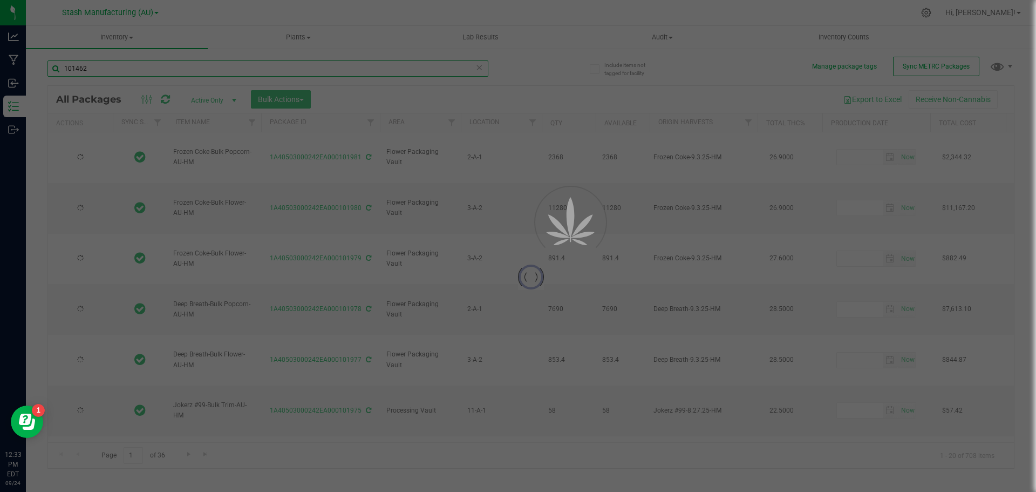
type input "2025-09-02"
type input "2026-09-02"
type input "2025-09-02"
type input "2026-09-02"
type input "2025-09-02"
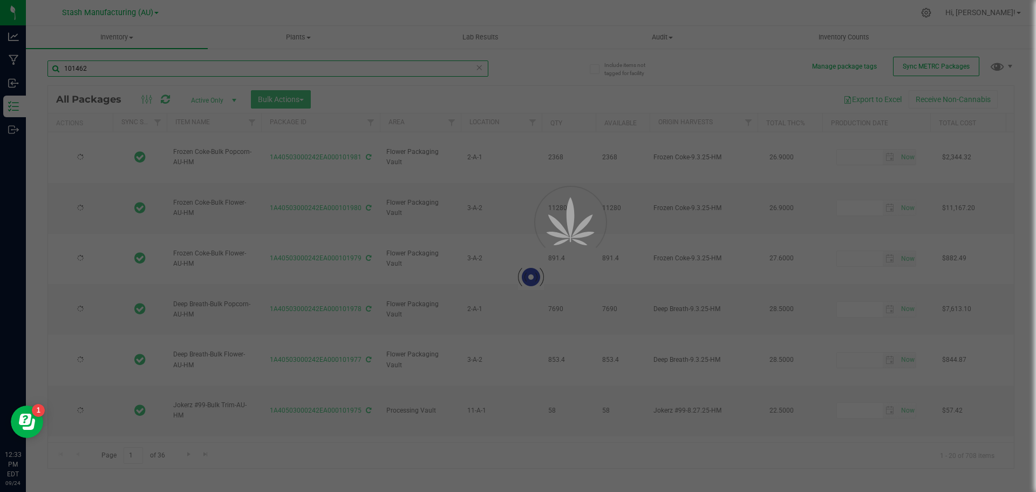
type input "2026-09-02"
type input "2025-09-02"
type input "2026-09-02"
type input "2025-09-02"
type input "2026-09-02"
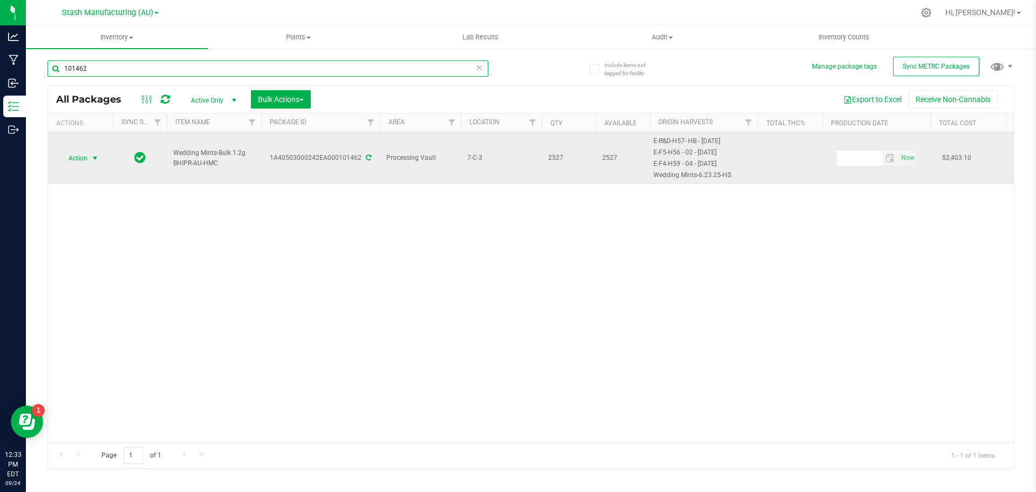
type input "101462"
click at [93, 157] on span "select" at bounding box center [95, 158] width 9 height 9
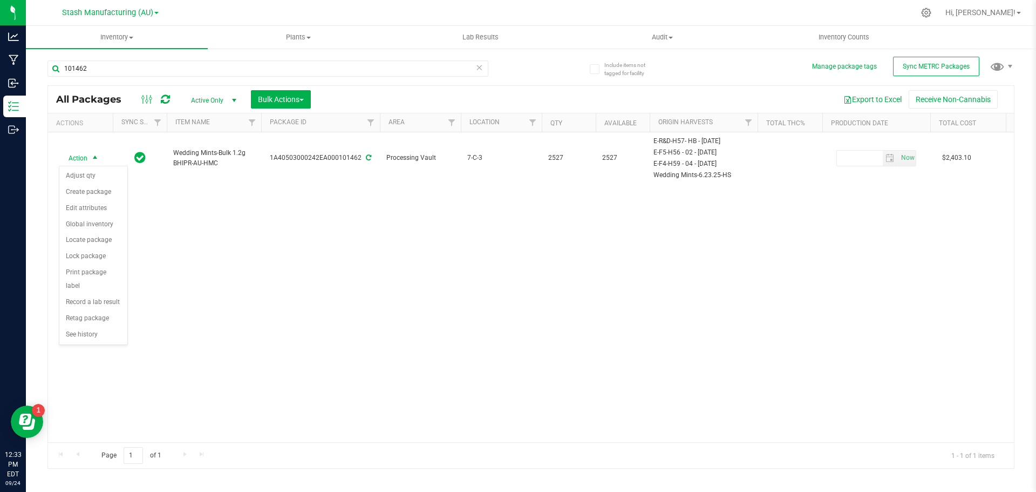
click at [233, 211] on div "Action Action Adjust qty Create package Edit attributes Global inventory Locate…" at bounding box center [531, 287] width 966 height 310
click at [308, 101] on button "Bulk Actions" at bounding box center [281, 99] width 60 height 18
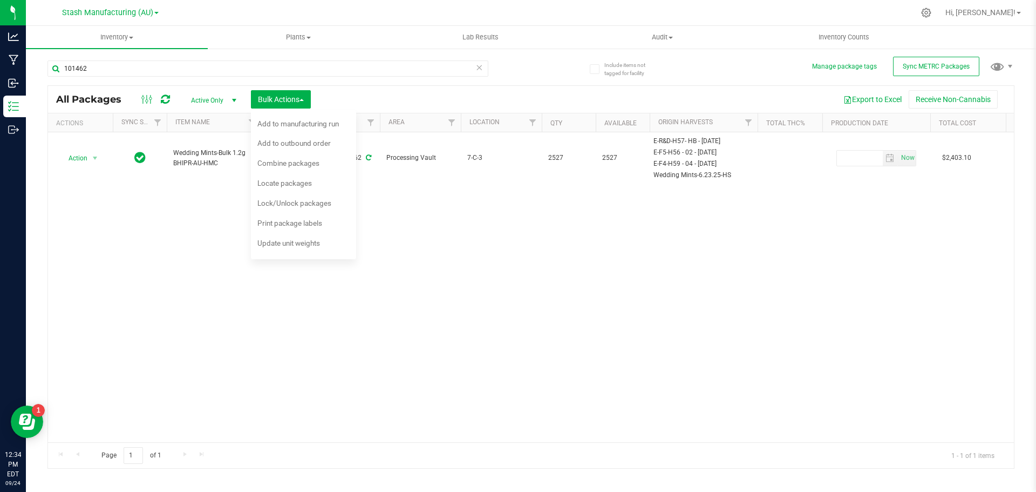
click at [217, 221] on div "Action Action Adjust qty Create package Edit attributes Global inventory Locate…" at bounding box center [531, 287] width 966 height 310
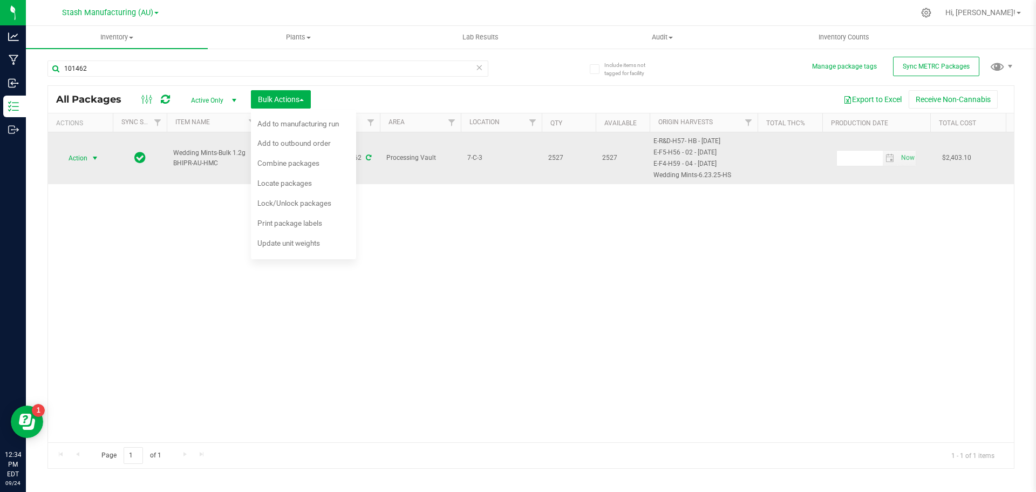
click at [94, 155] on span "select" at bounding box center [95, 158] width 9 height 9
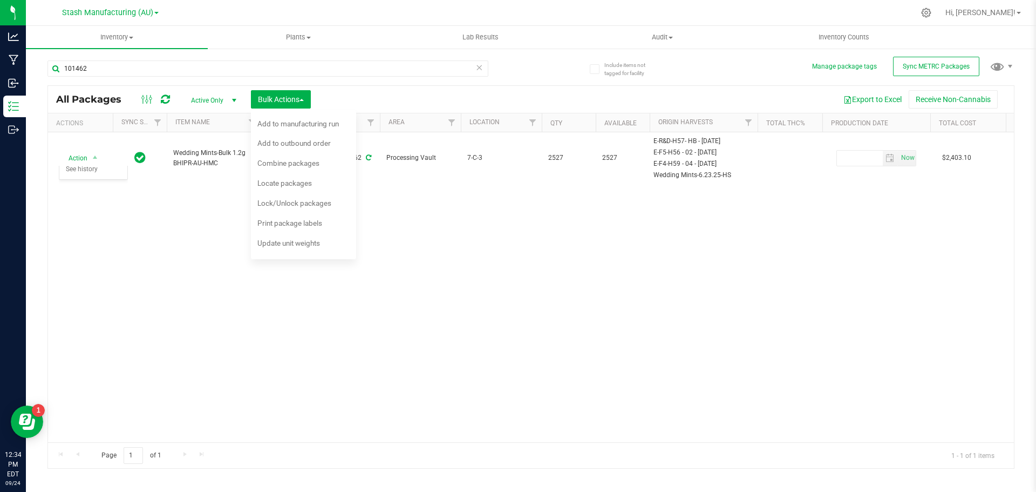
click at [158, 203] on div "Action Action Adjust qty Create package Edit attributes Global inventory Locate…" at bounding box center [531, 287] width 966 height 310
click at [130, 37] on span at bounding box center [131, 38] width 4 height 2
click at [110, 132] on span "From bill of materials" at bounding box center [75, 129] width 98 height 9
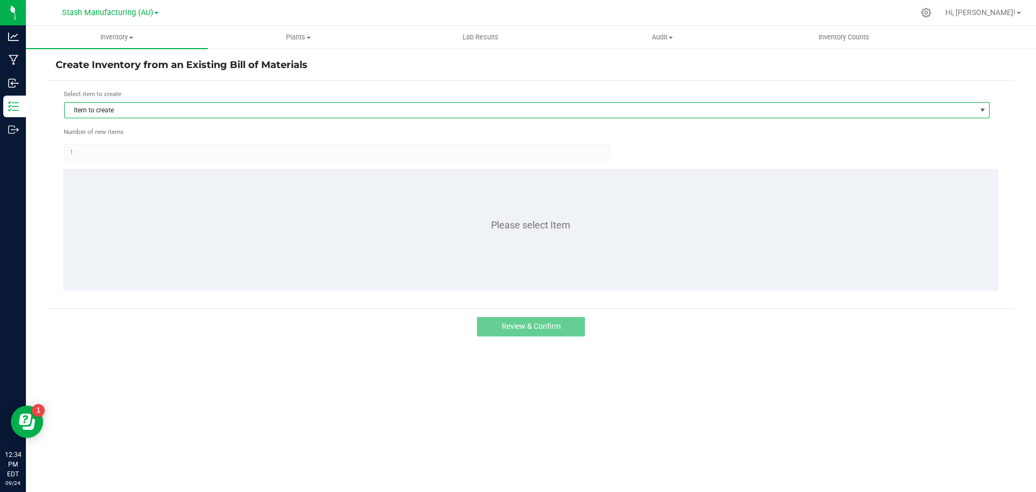
click at [117, 105] on span "Item to create" at bounding box center [520, 110] width 911 height 15
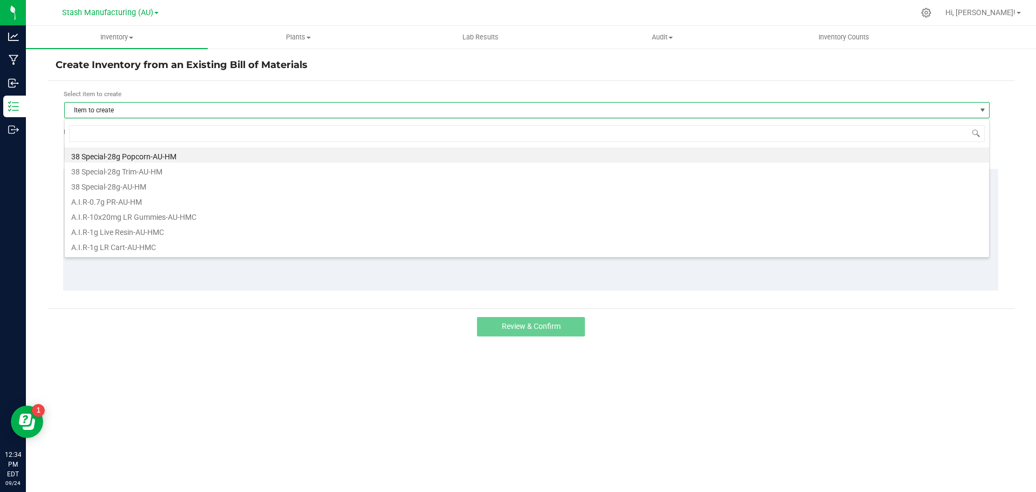
scroll to position [16, 925]
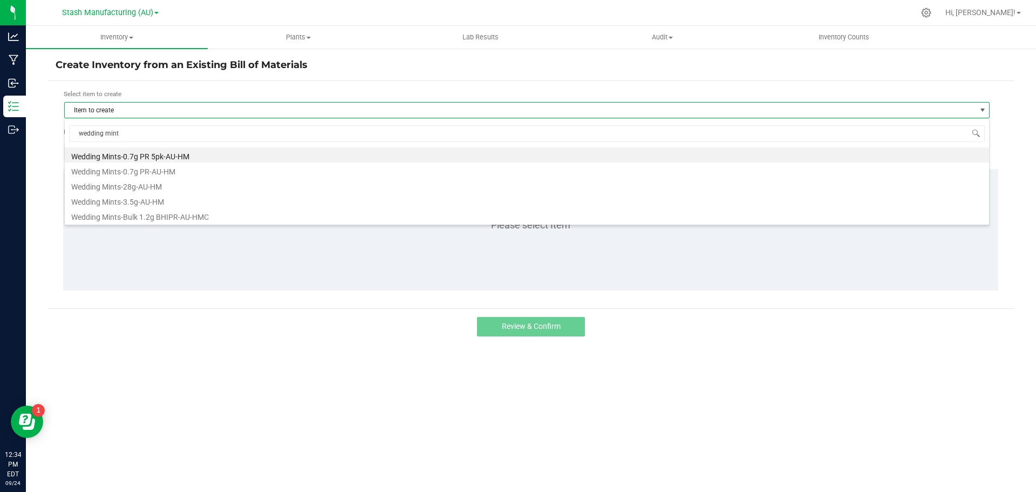
type input "wedding mints"
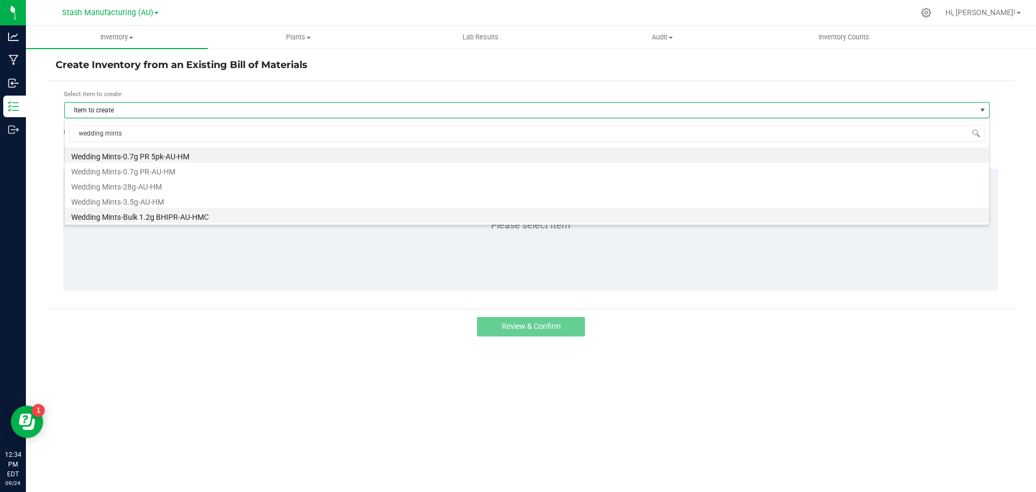
click at [174, 214] on li "Wedding Mints-Bulk 1.2g BHIPR-AU-HMC" at bounding box center [527, 215] width 924 height 15
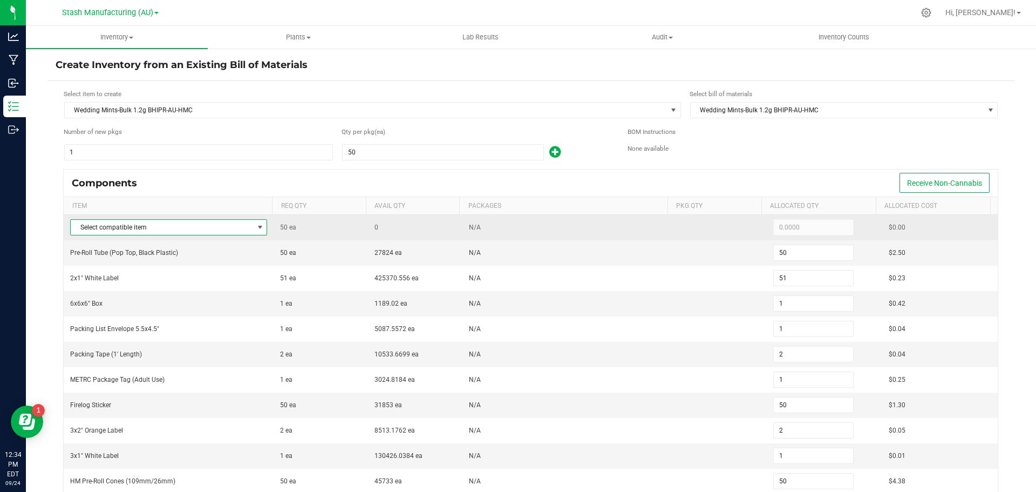
click at [258, 223] on span at bounding box center [260, 227] width 9 height 9
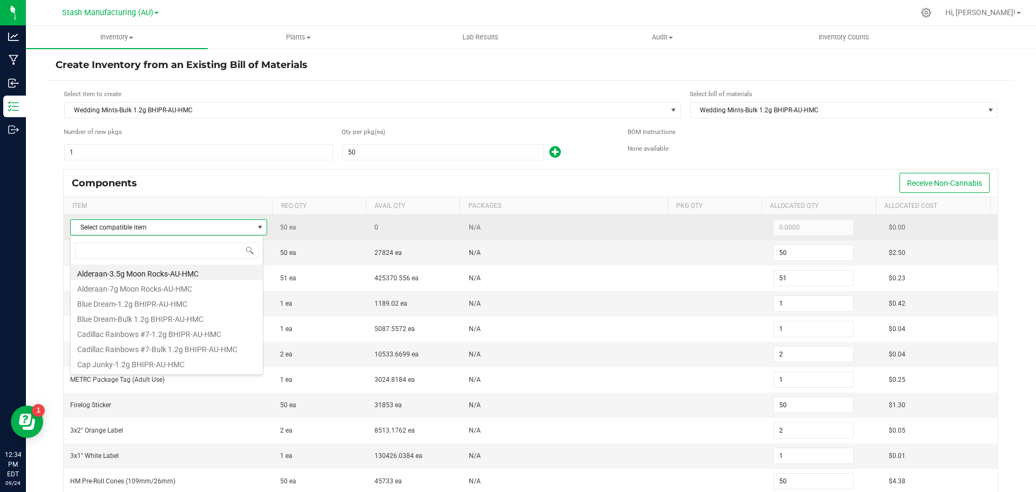
scroll to position [16, 193]
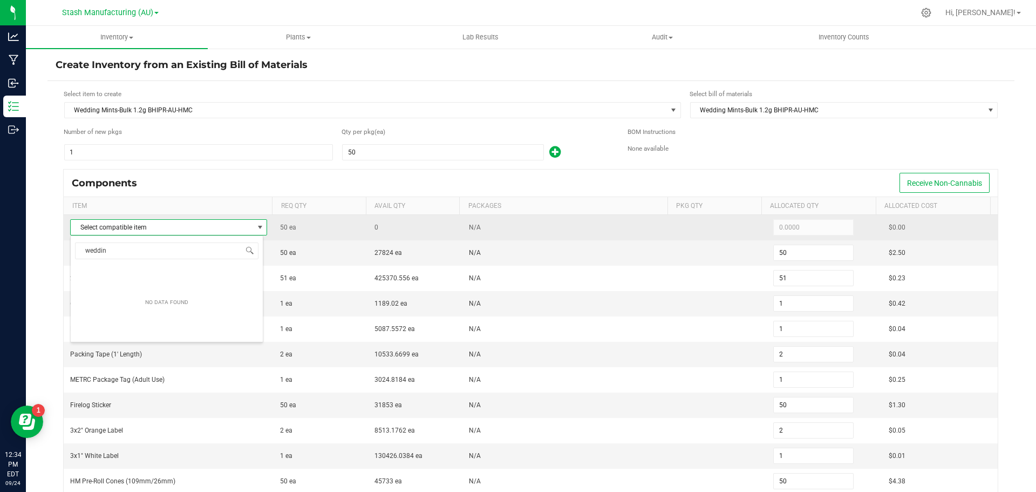
type input "wedding"
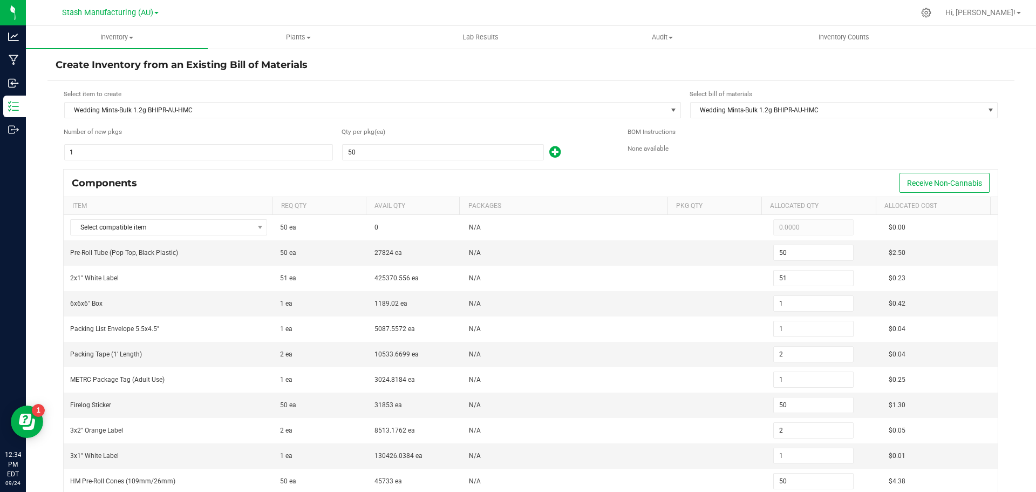
click at [199, 178] on div "Components Receive Non-Cannabis" at bounding box center [531, 182] width 934 height 27
click at [107, 156] on input "1" at bounding box center [199, 152] width 268 height 15
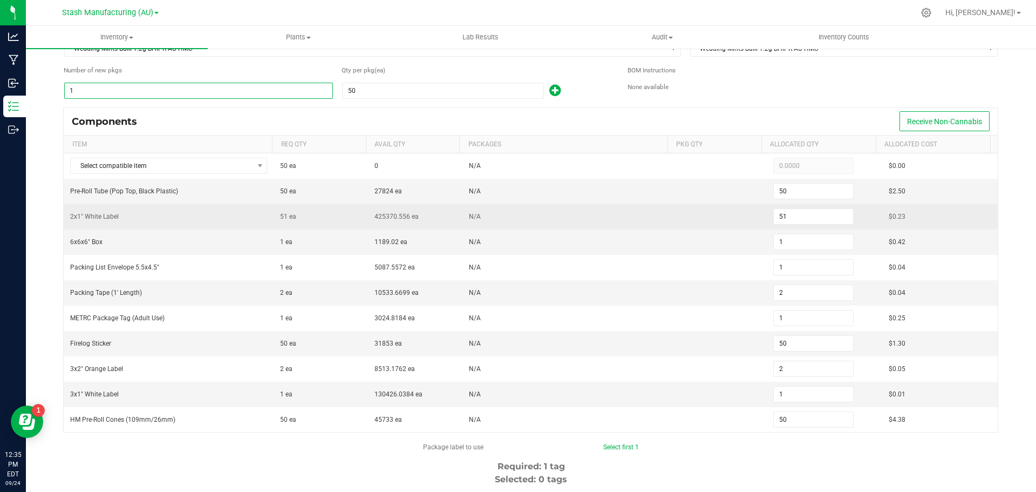
scroll to position [0, 0]
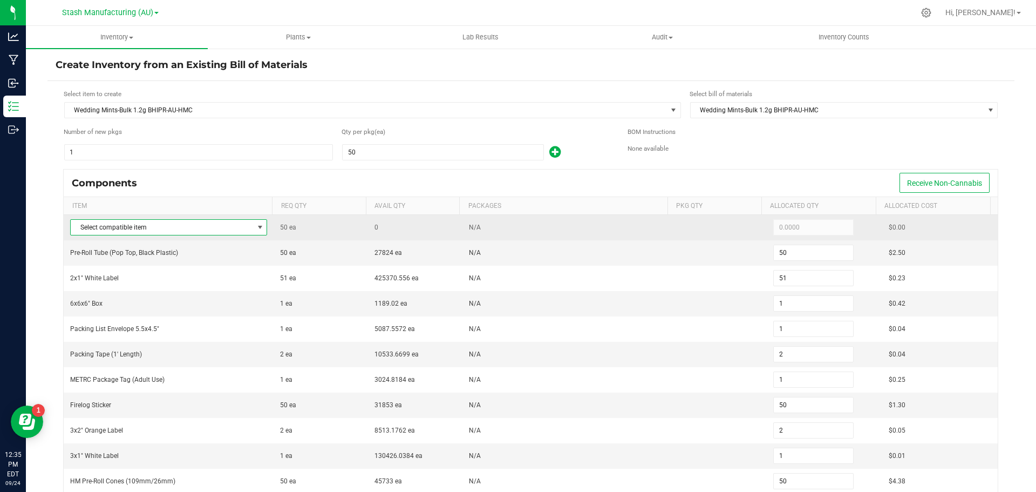
click at [131, 228] on span "Select compatible item" at bounding box center [162, 227] width 182 height 15
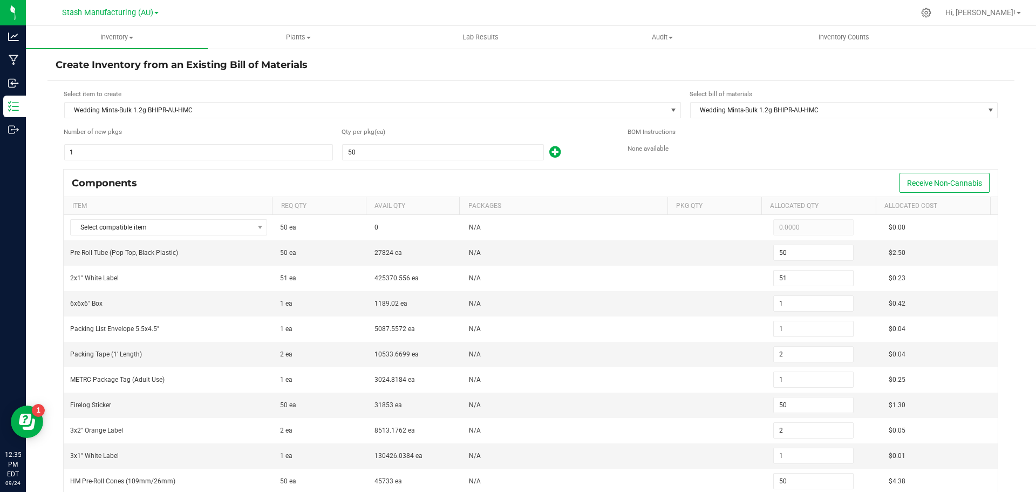
click at [182, 174] on div "Components Receive Non-Cannabis" at bounding box center [531, 182] width 934 height 27
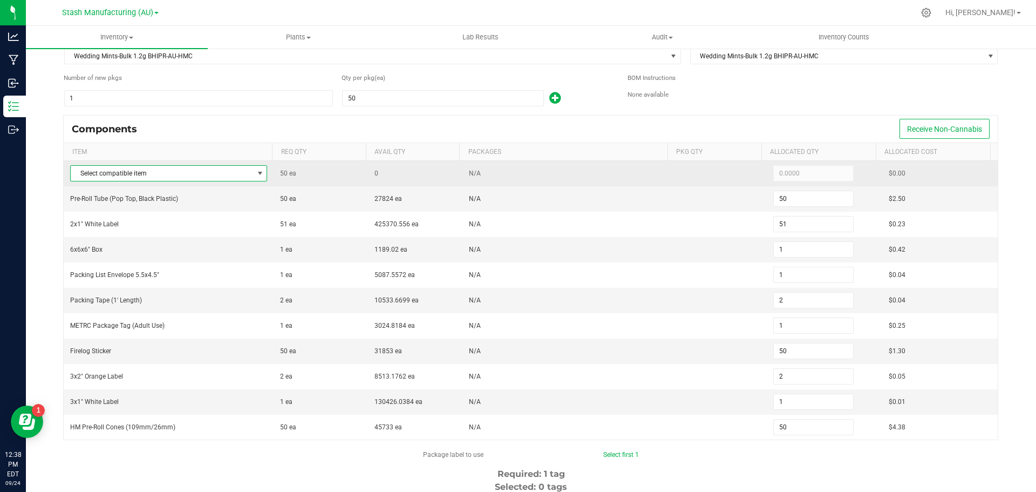
click at [256, 176] on span at bounding box center [260, 173] width 9 height 9
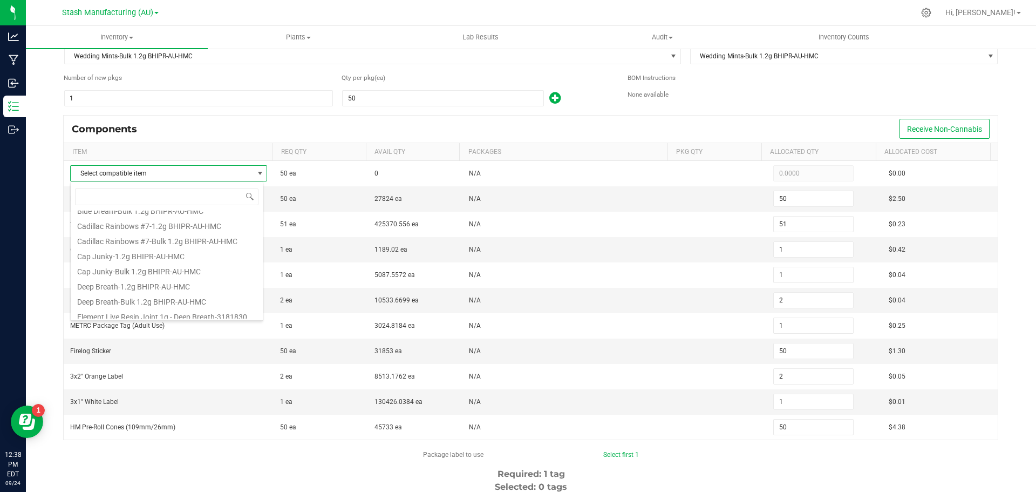
click at [57, 166] on div "Components Receive Non-Cannabis Item Req Qty Avail Qty Packages Pkg Qty Allocat…" at bounding box center [531, 282] width 951 height 335
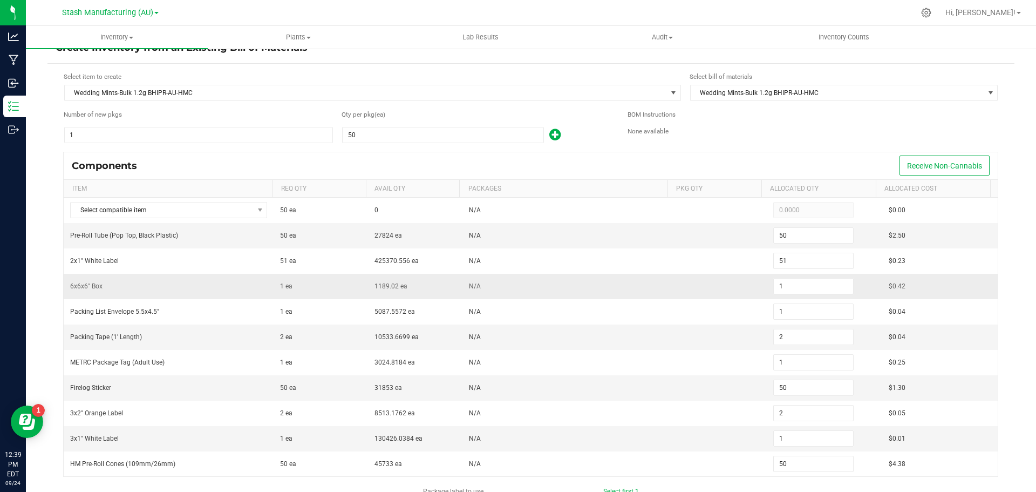
scroll to position [0, 0]
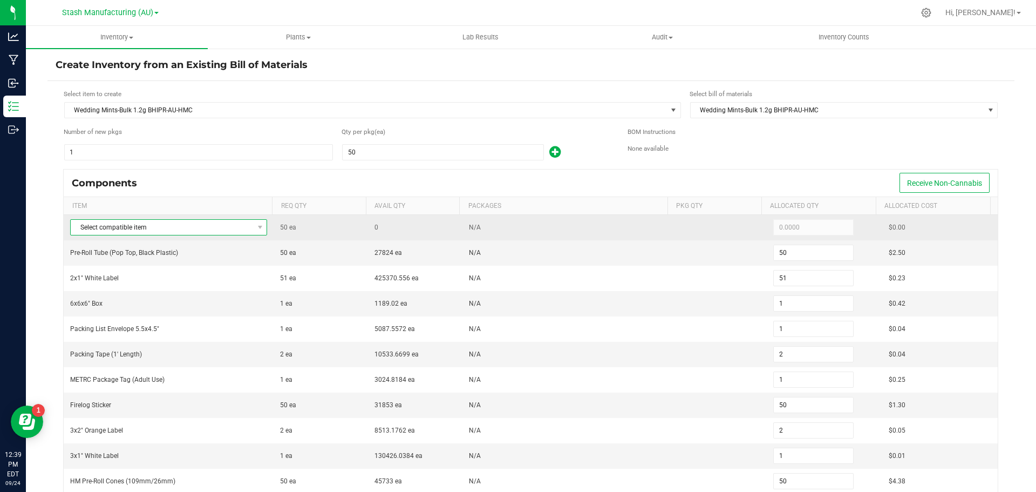
click at [257, 222] on span at bounding box center [259, 227] width 13 height 15
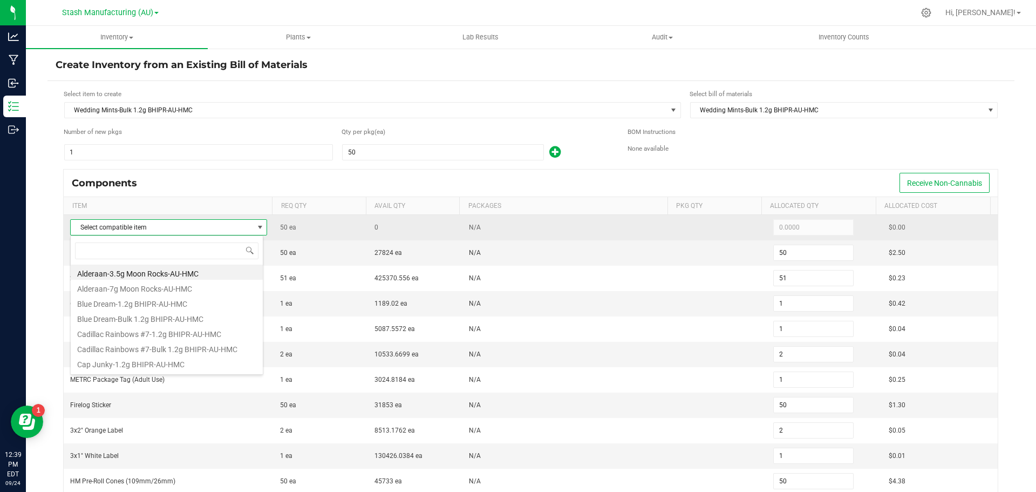
scroll to position [16, 193]
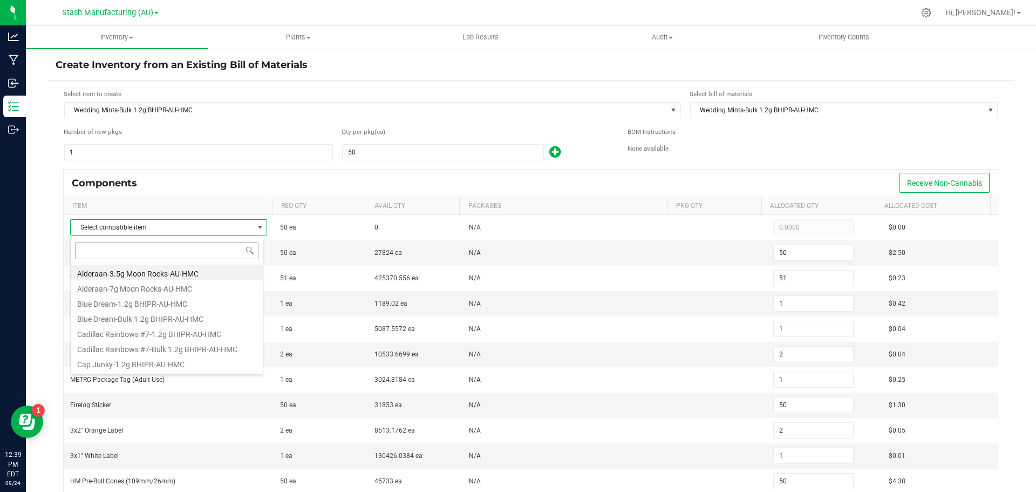
click at [178, 250] on input at bounding box center [166, 250] width 183 height 17
click at [285, 181] on div "Components Receive Non-Cannabis" at bounding box center [531, 182] width 934 height 27
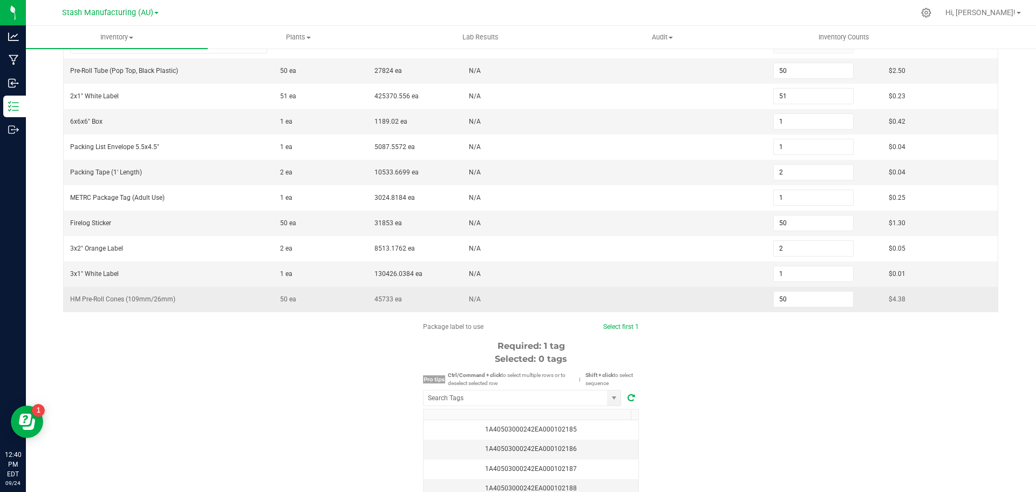
scroll to position [0, 0]
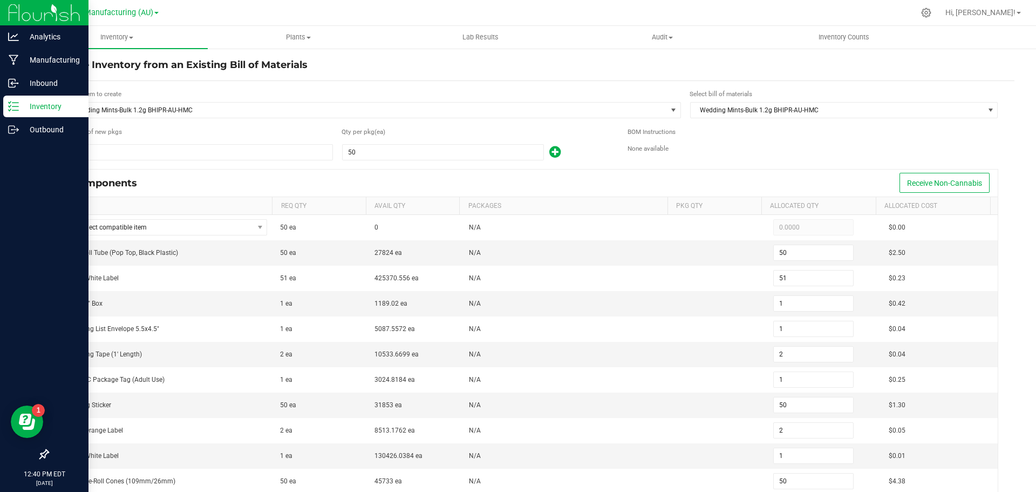
click at [13, 109] on icon at bounding box center [13, 106] width 11 height 11
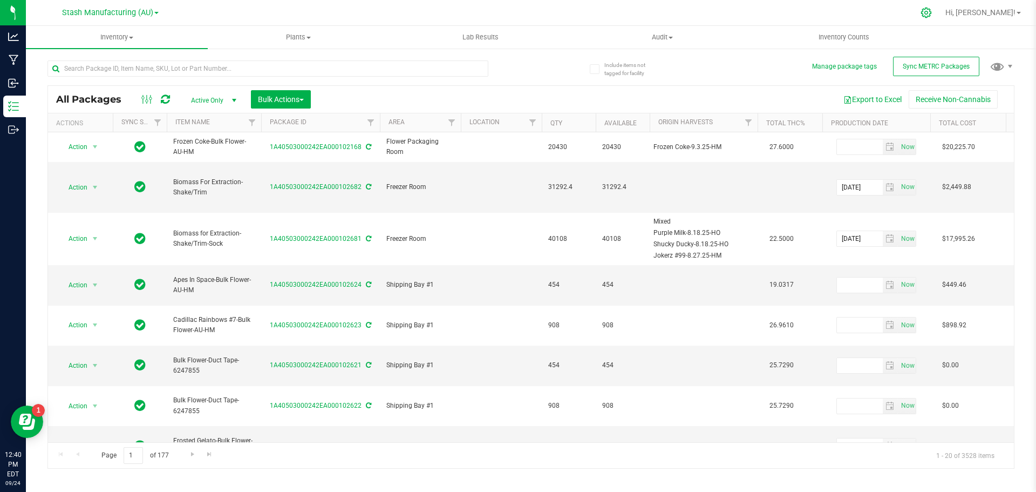
click at [931, 14] on icon at bounding box center [926, 13] width 10 height 10
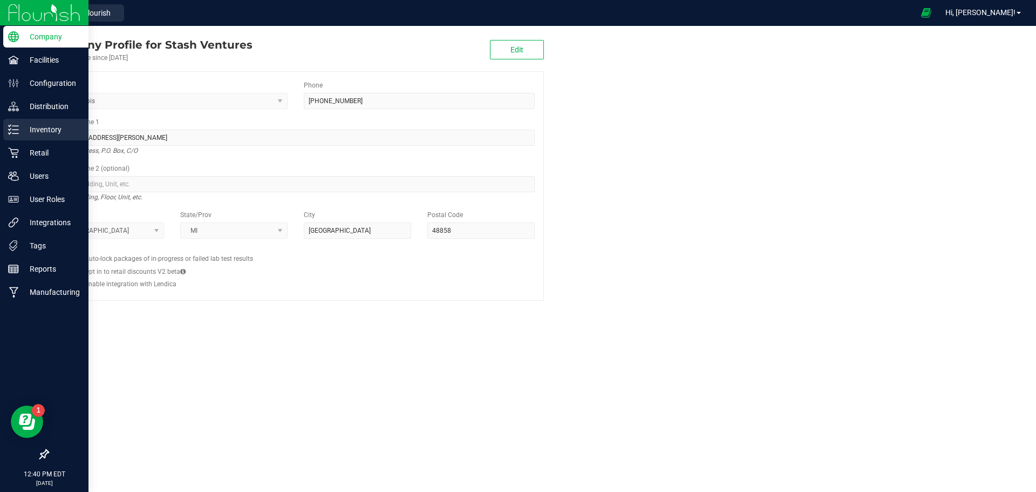
click at [40, 128] on p "Inventory" at bounding box center [51, 129] width 65 height 13
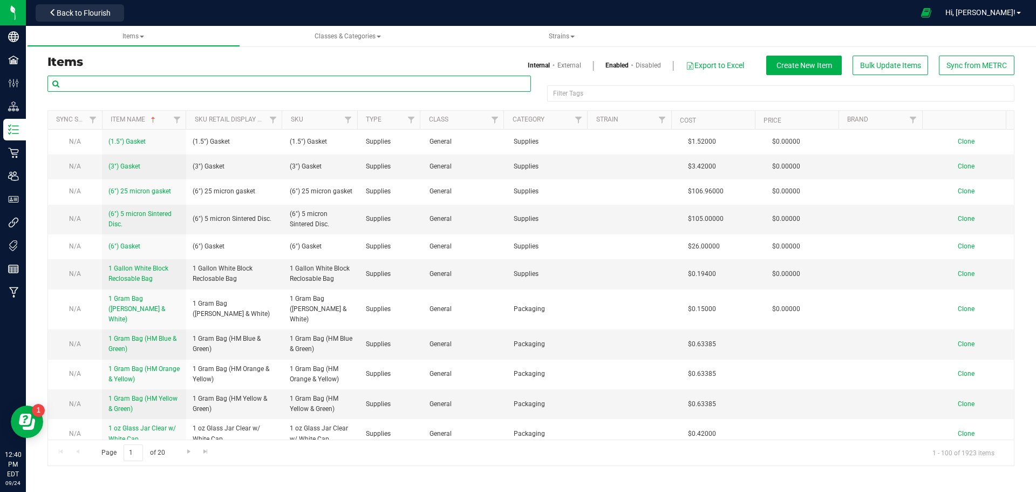
click at [138, 81] on input "text" at bounding box center [288, 84] width 483 height 16
click at [142, 36] on span at bounding box center [142, 37] width 4 height 2
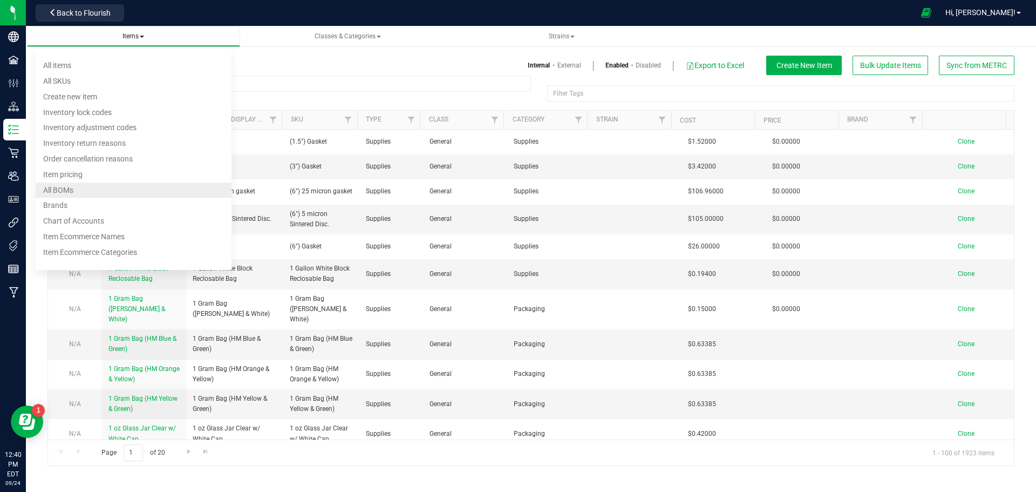
click at [88, 187] on li "All BOMs" at bounding box center [134, 190] width 196 height 16
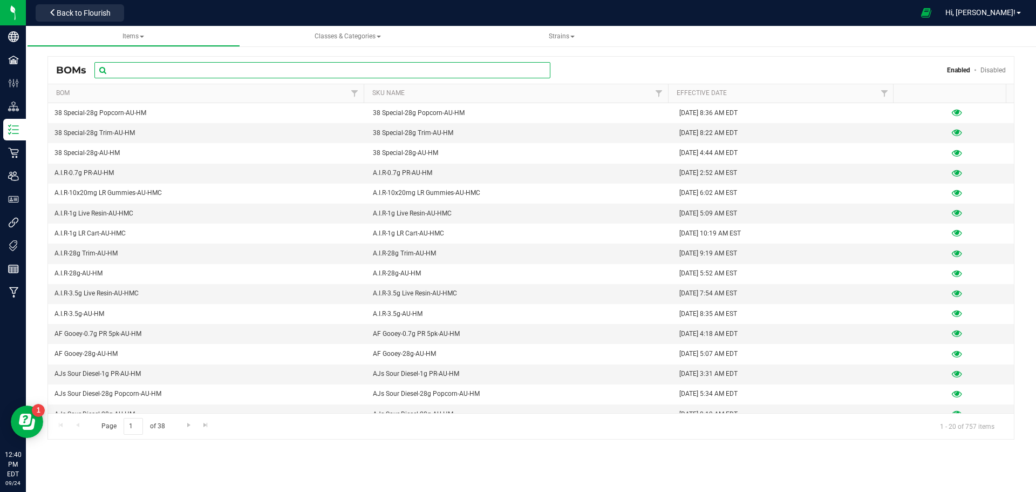
click at [143, 66] on input "text" at bounding box center [322, 70] width 456 height 16
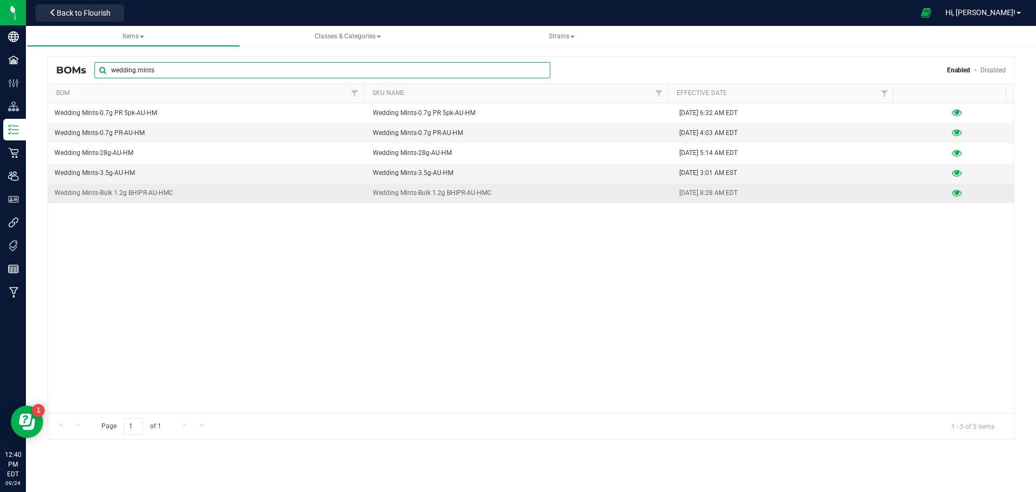
type input "wedding mints"
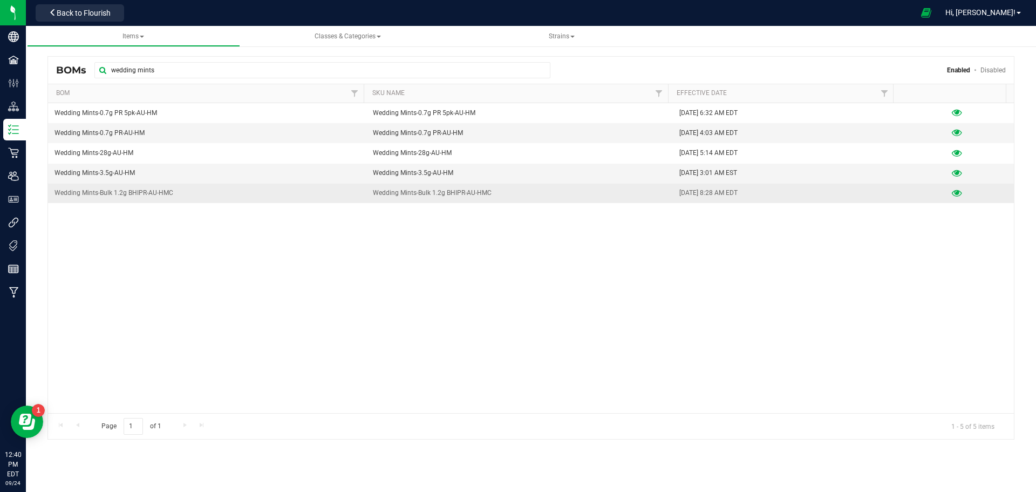
click at [953, 191] on icon at bounding box center [957, 193] width 10 height 8
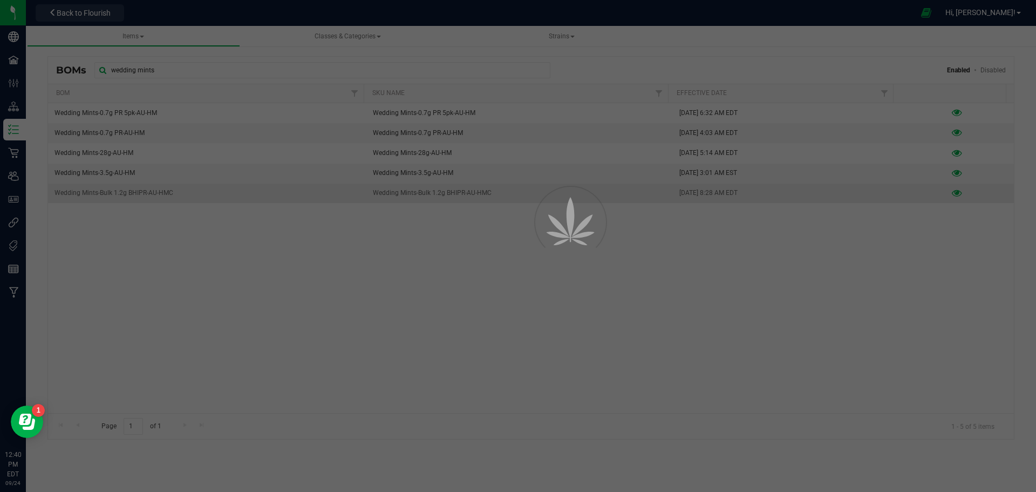
select select "918"
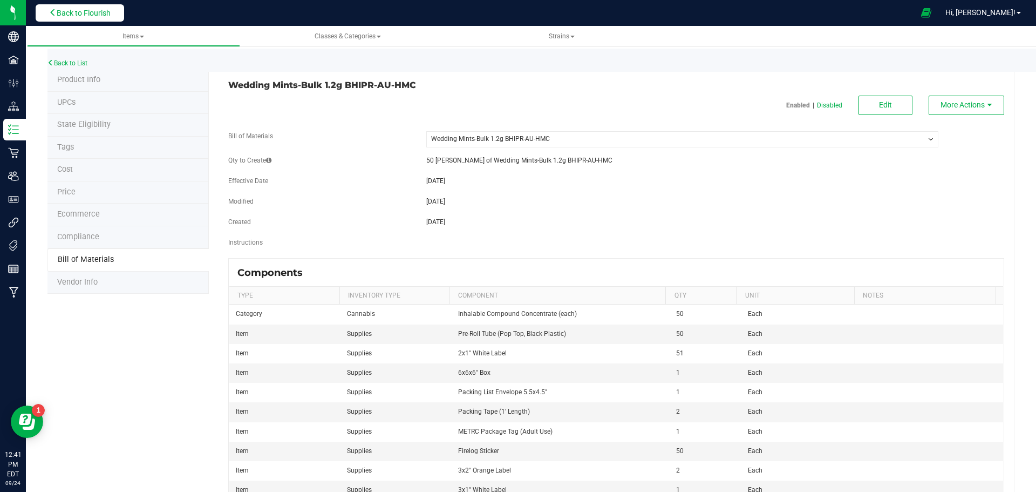
click at [97, 11] on span "Back to Flourish" at bounding box center [84, 13] width 54 height 9
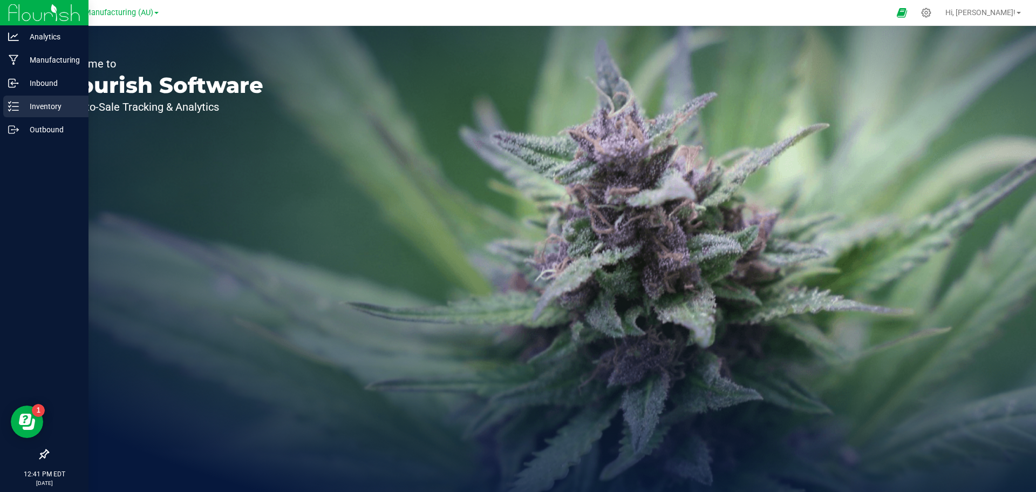
click at [29, 103] on p "Inventory" at bounding box center [51, 106] width 65 height 13
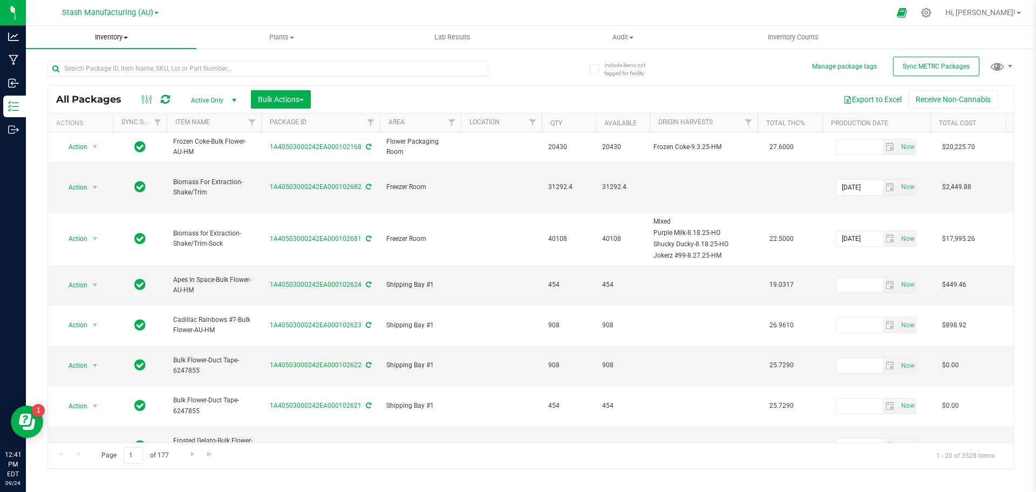
click at [118, 38] on span "Inventory" at bounding box center [111, 37] width 171 height 10
click at [107, 126] on span "From bill of materials" at bounding box center [75, 129] width 98 height 9
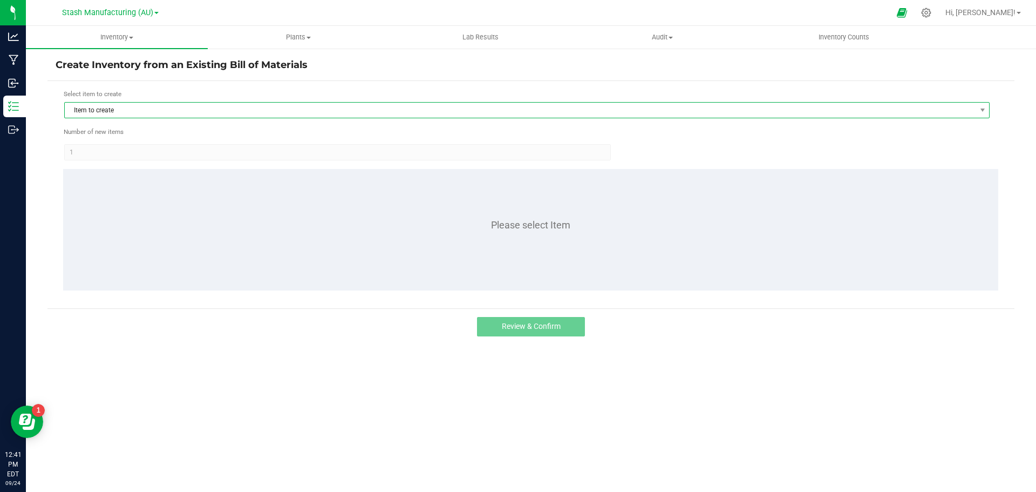
click at [122, 109] on span "Item to create" at bounding box center [520, 110] width 911 height 15
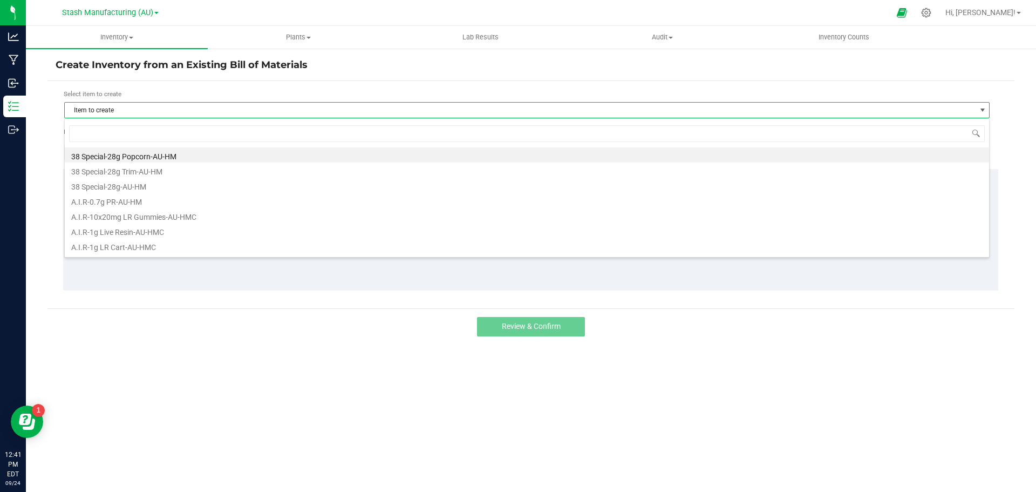
scroll to position [16, 925]
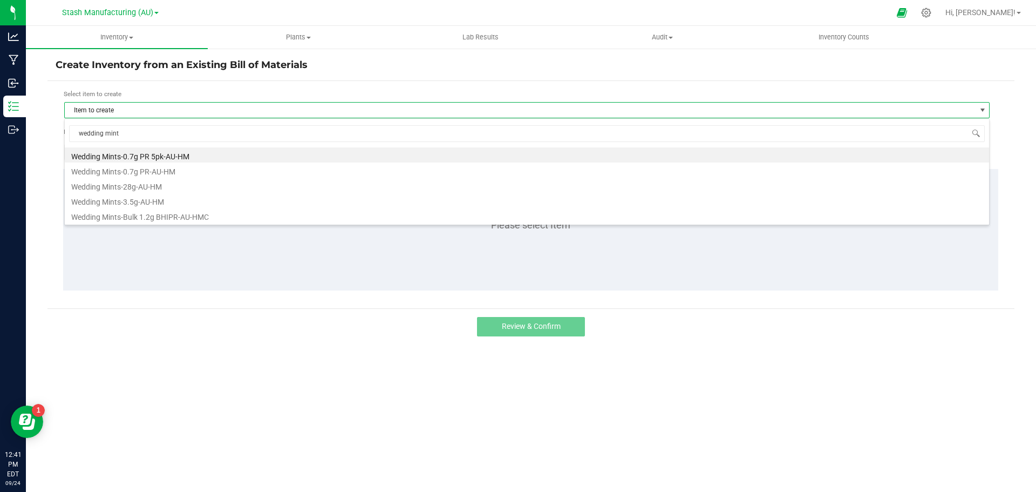
type input "wedding mints"
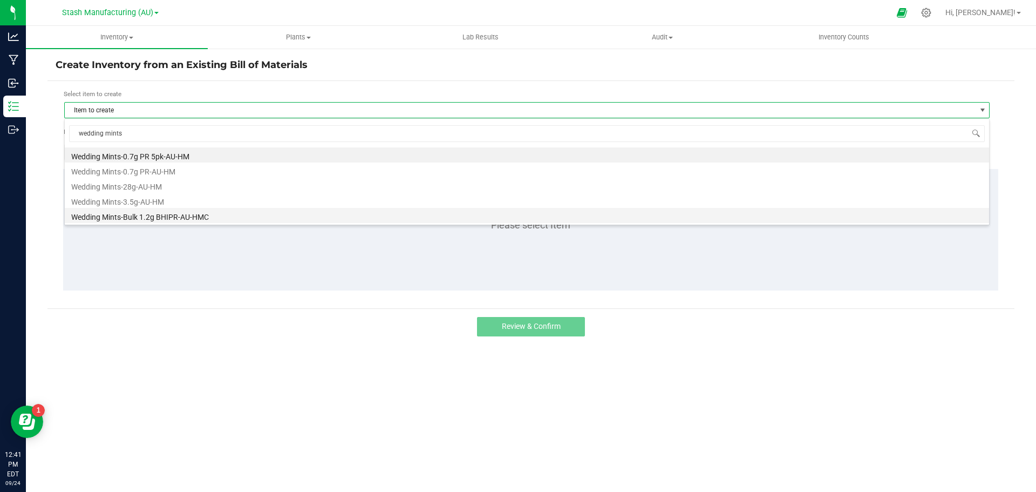
click at [173, 214] on li "Wedding Mints-Bulk 1.2g BHIPR-AU-HMC" at bounding box center [527, 215] width 924 height 15
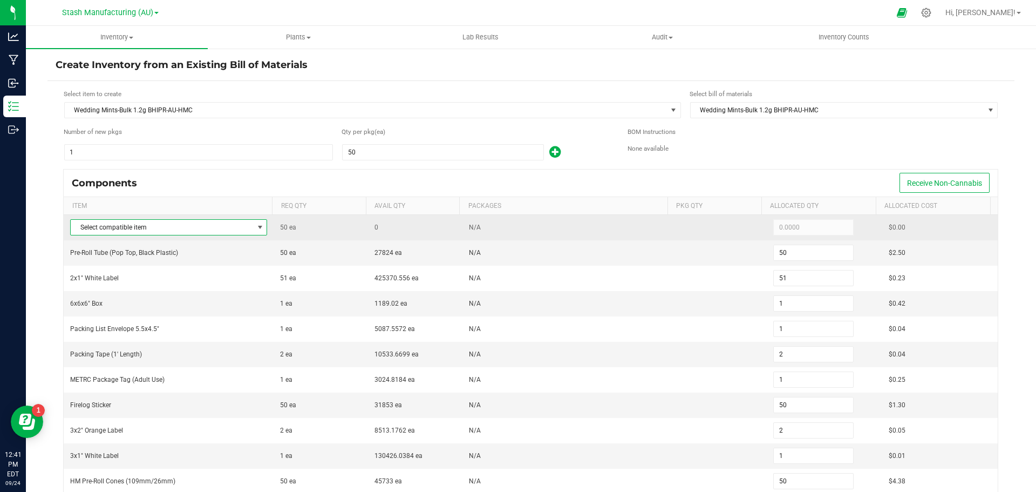
click at [256, 229] on span at bounding box center [260, 227] width 9 height 9
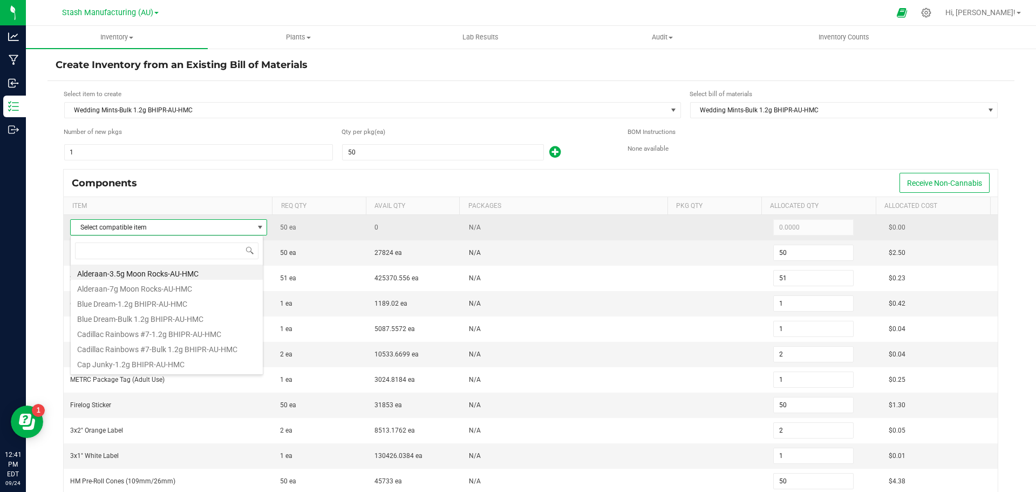
scroll to position [16, 193]
type input "wedding"
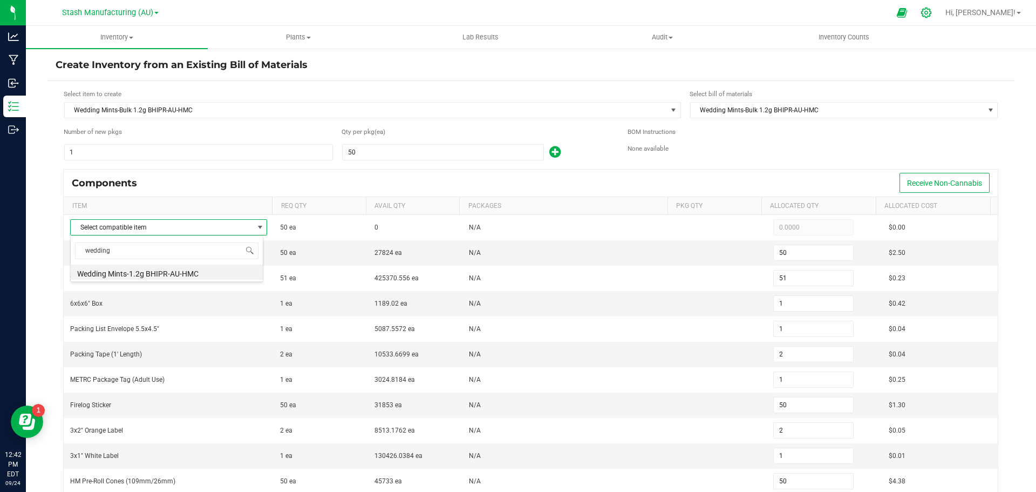
click at [934, 13] on div at bounding box center [926, 12] width 15 height 11
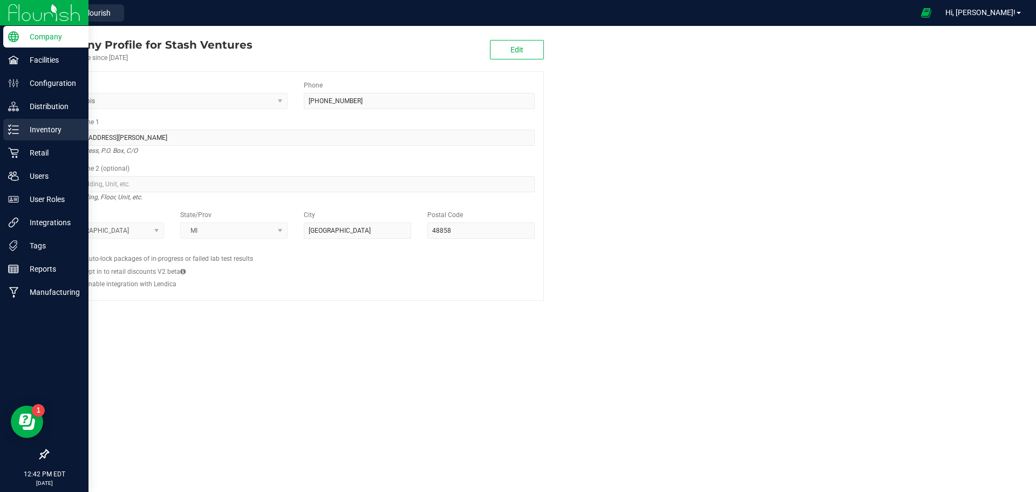
click at [34, 134] on p "Inventory" at bounding box center [51, 129] width 65 height 13
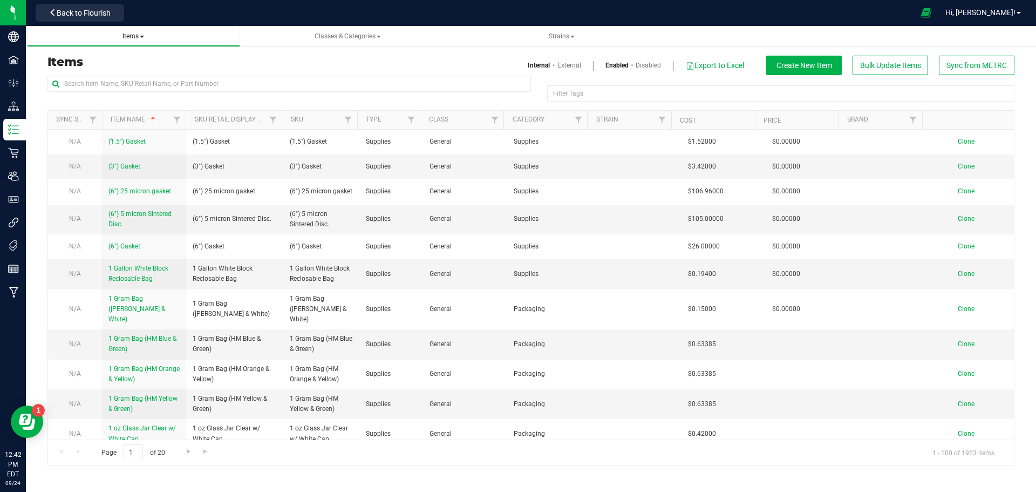
click at [140, 38] on span "Items" at bounding box center [133, 36] width 22 height 8
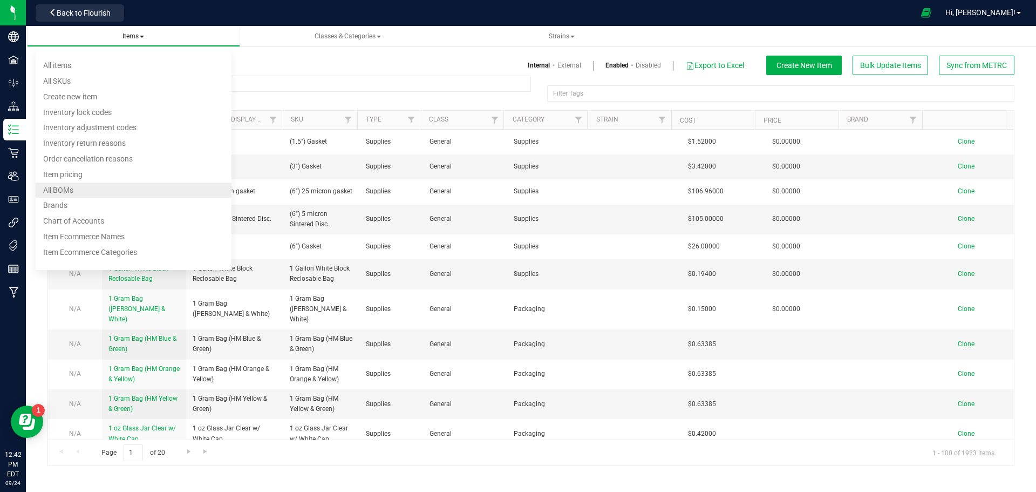
click at [104, 190] on li "All BOMs" at bounding box center [134, 190] width 196 height 16
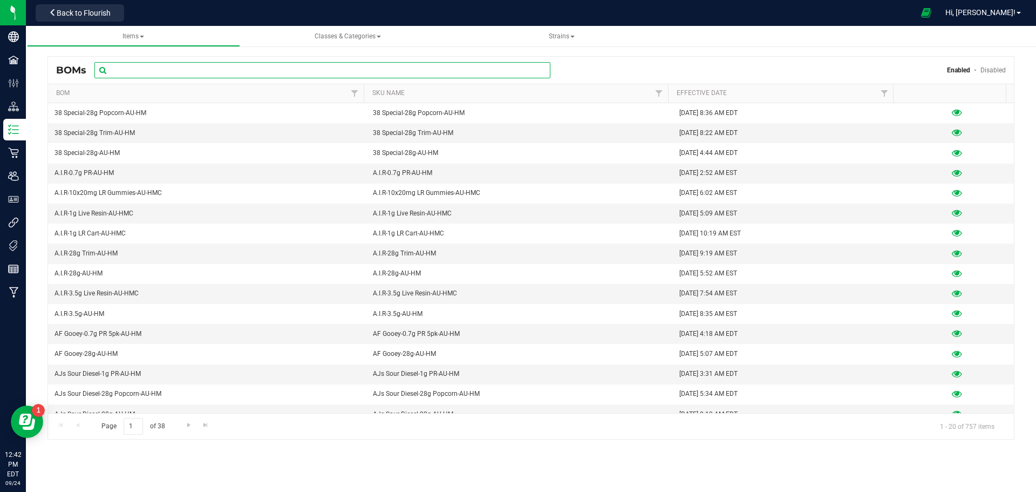
click at [203, 71] on input "text" at bounding box center [322, 70] width 456 height 16
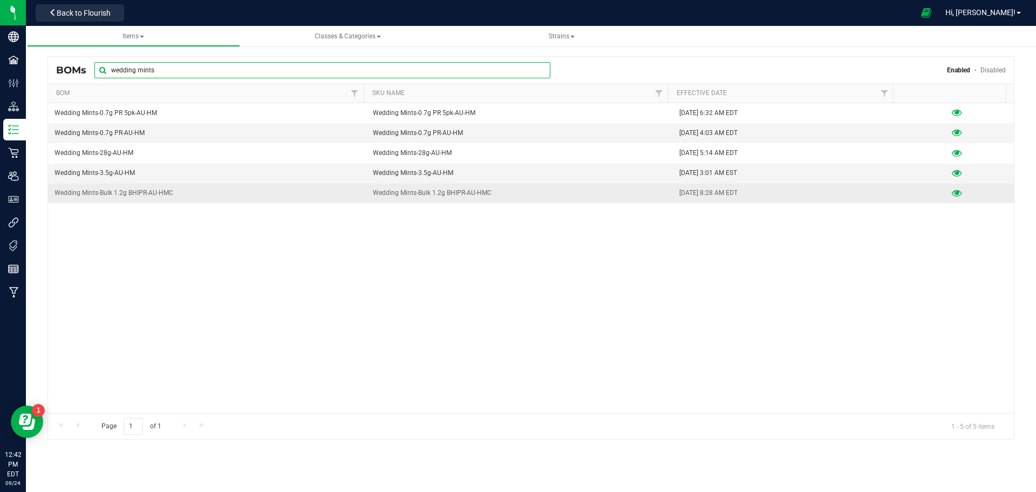
type input "wedding mints"
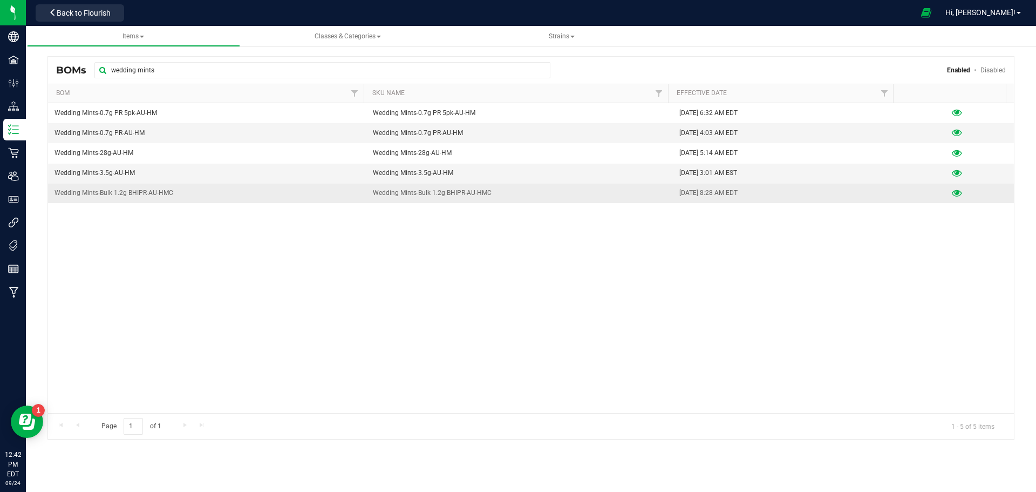
click at [952, 192] on icon at bounding box center [957, 193] width 10 height 8
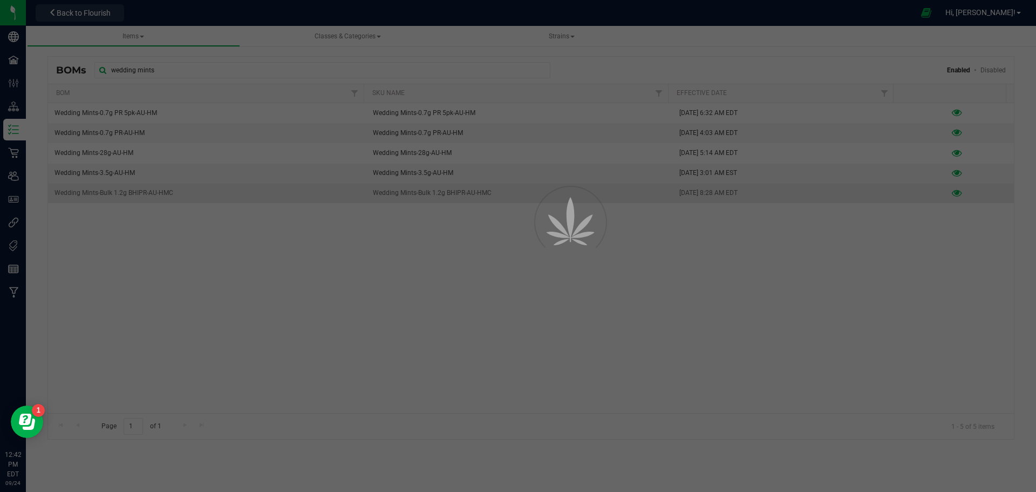
select select "918"
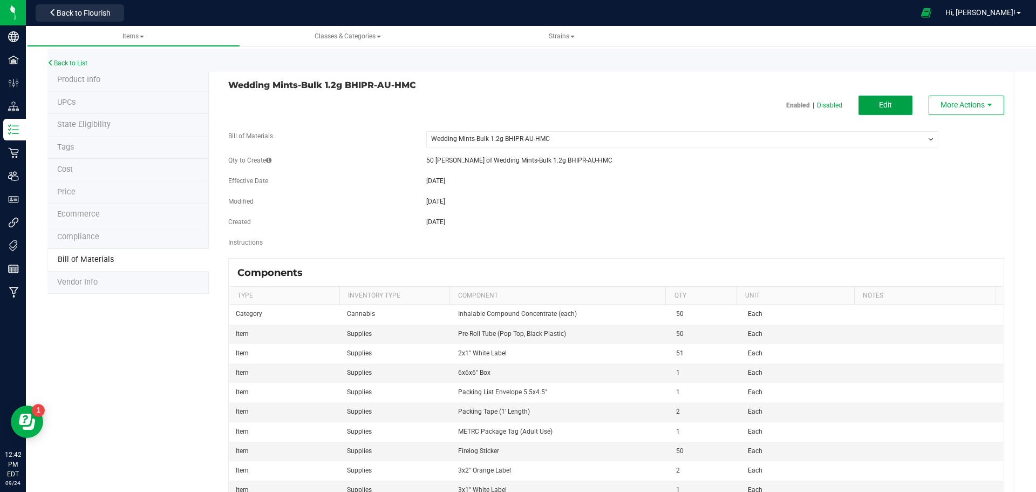
click at [874, 111] on button "Edit" at bounding box center [885, 105] width 54 height 19
select select "918"
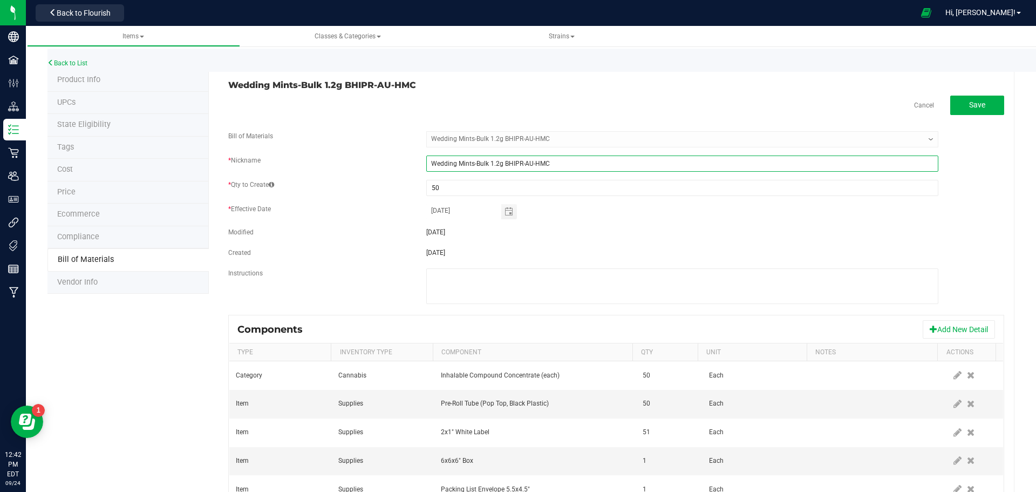
click at [487, 162] on input "Wedding Mints-Bulk 1.2g BHIPR-AU-HMC" at bounding box center [682, 163] width 512 height 16
type input "Wedding Mints-1.2g BHIPR-AU-HMC"
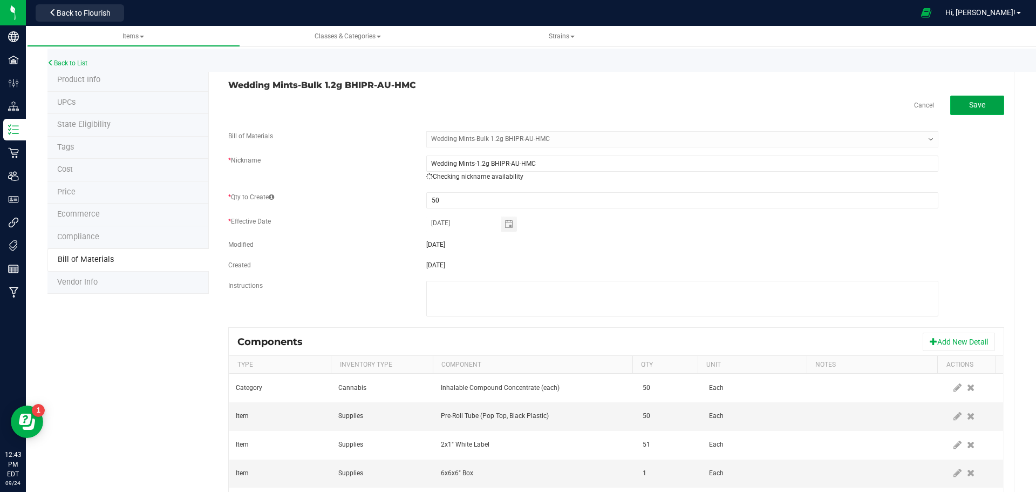
click at [959, 105] on button "Save" at bounding box center [977, 105] width 54 height 19
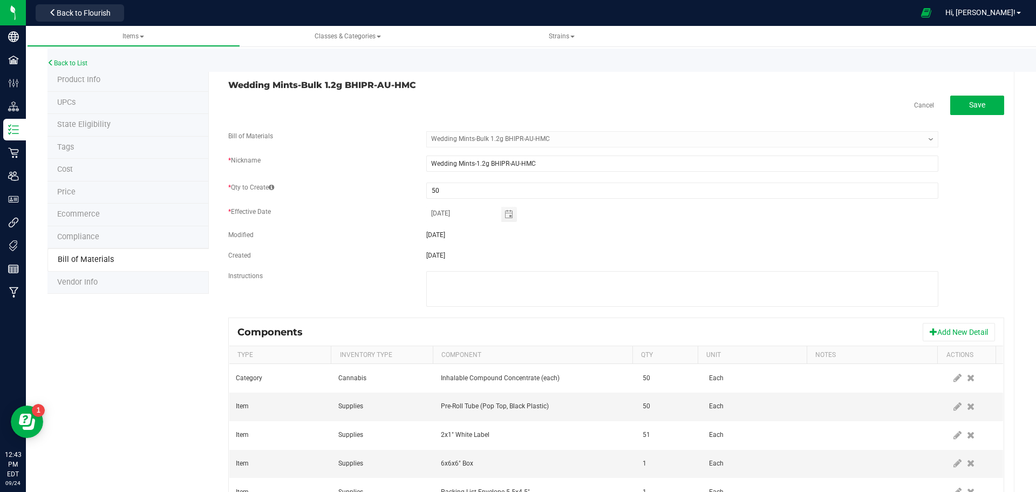
click at [376, 123] on div "Cancel Save Bill of Materials -- Select -- Wedding Mints-Bulk 1.2g BHIPR-AU-HMC…" at bounding box center [616, 387] width 776 height 582
click at [140, 35] on span "Items" at bounding box center [133, 36] width 22 height 8
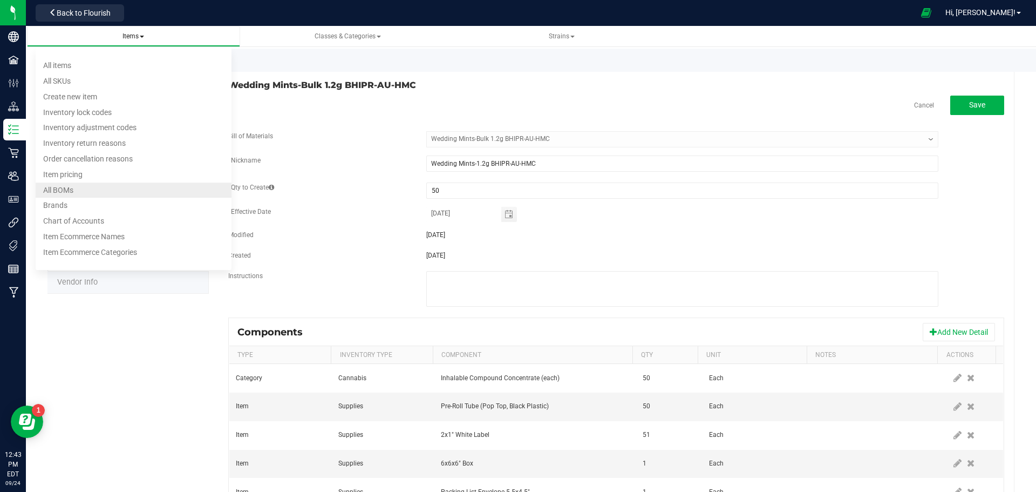
click at [88, 193] on li "All BOMs" at bounding box center [134, 190] width 196 height 16
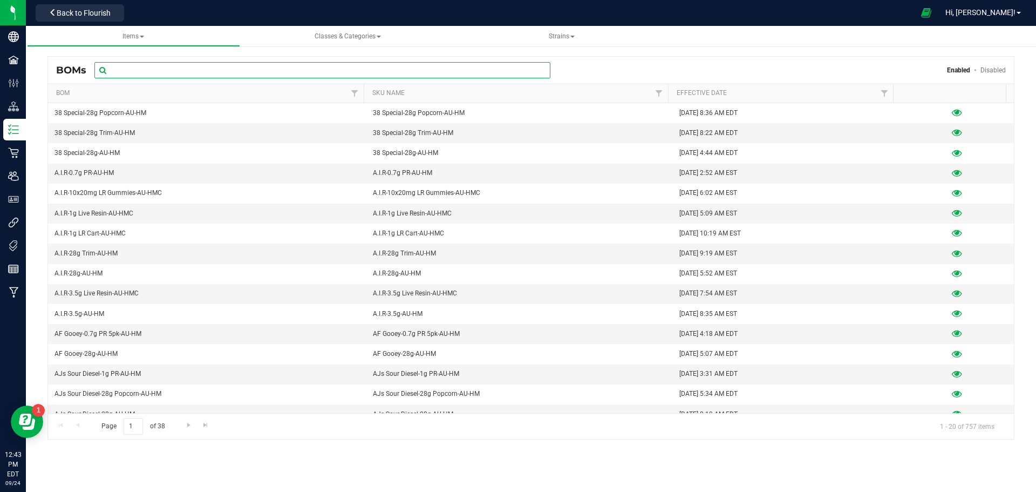
click at [153, 69] on input "text" at bounding box center [322, 70] width 456 height 16
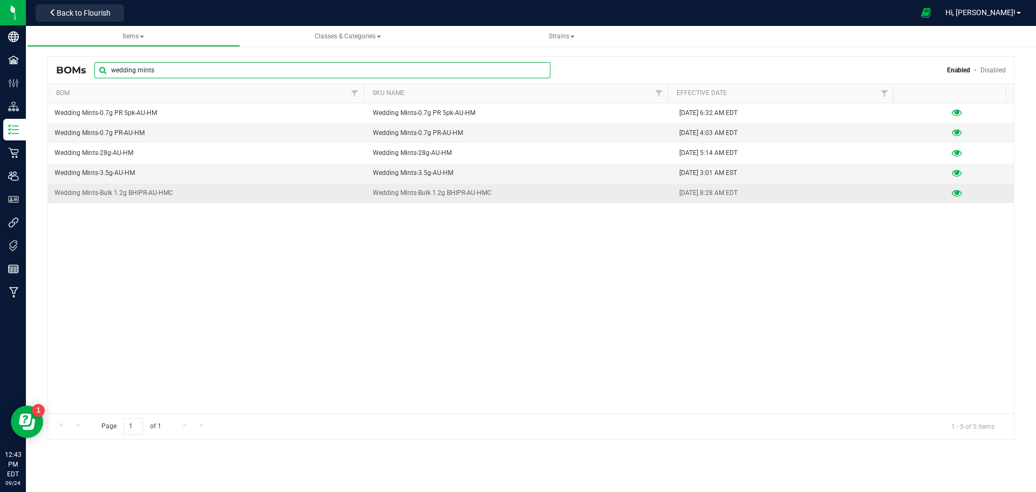
type input "wedding mints"
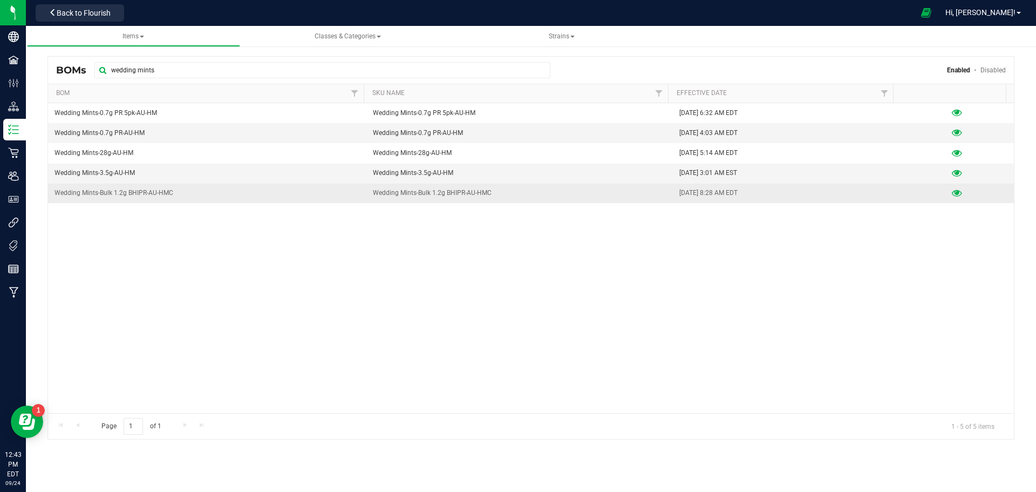
click at [952, 191] on icon at bounding box center [957, 193] width 10 height 8
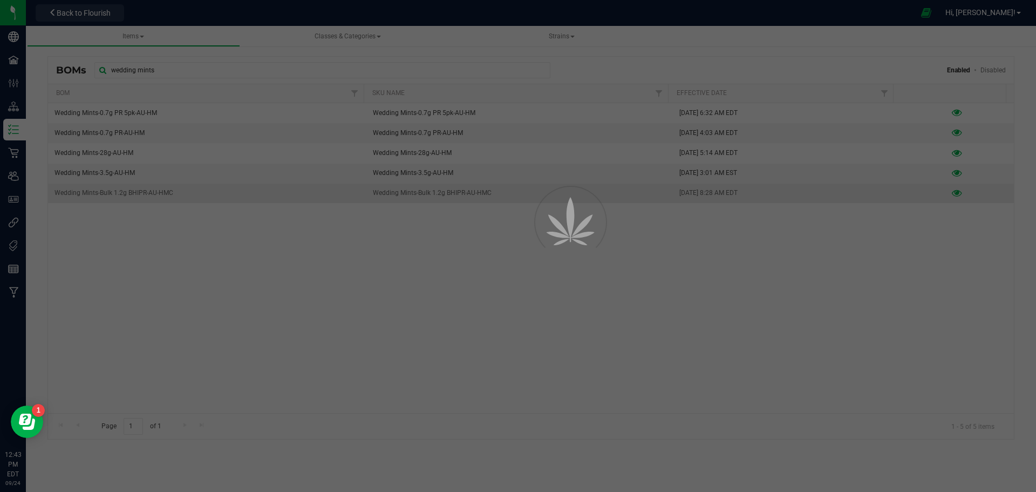
select select "918"
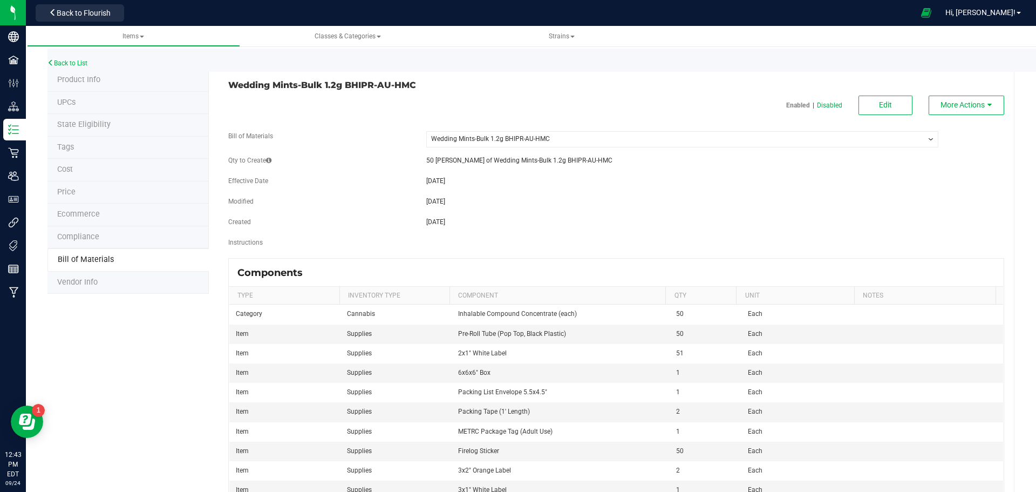
click at [484, 139] on select "-- Select -- Wedding Mints-Bulk 1.2g BHIPR-AU-HMC" at bounding box center [682, 139] width 512 height 16
click at [486, 139] on select "-- Select -- Wedding Mints-Bulk 1.2g BHIPR-AU-HMC" at bounding box center [682, 139] width 512 height 16
click at [740, 137] on select "-- Select -- Wedding Mints-Bulk 1.2g BHIPR-AU-HMC" at bounding box center [682, 139] width 512 height 16
click at [675, 187] on div "Effective Date 09/24/2025" at bounding box center [616, 182] width 792 height 12
click at [940, 103] on span "More Actions" at bounding box center [962, 104] width 44 height 9
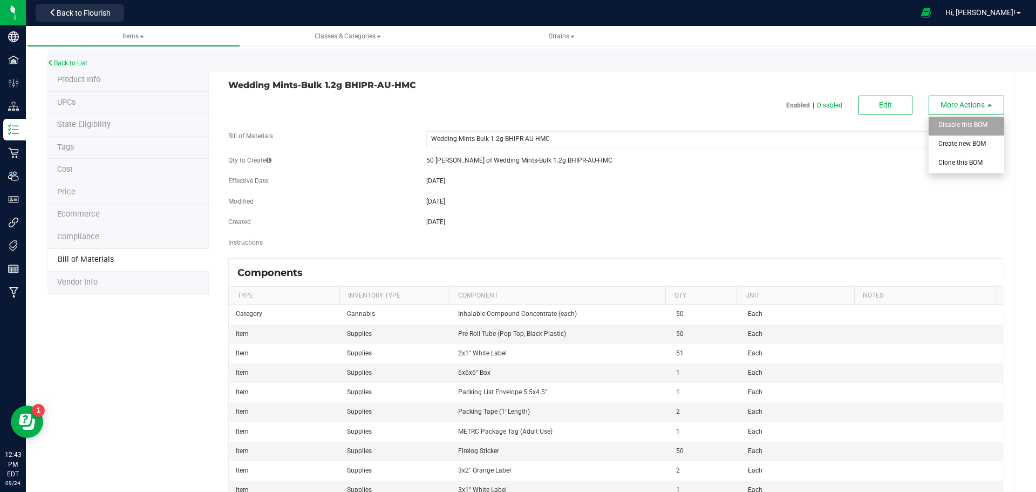
click at [945, 124] on span "Disable this BOM" at bounding box center [962, 125] width 49 height 8
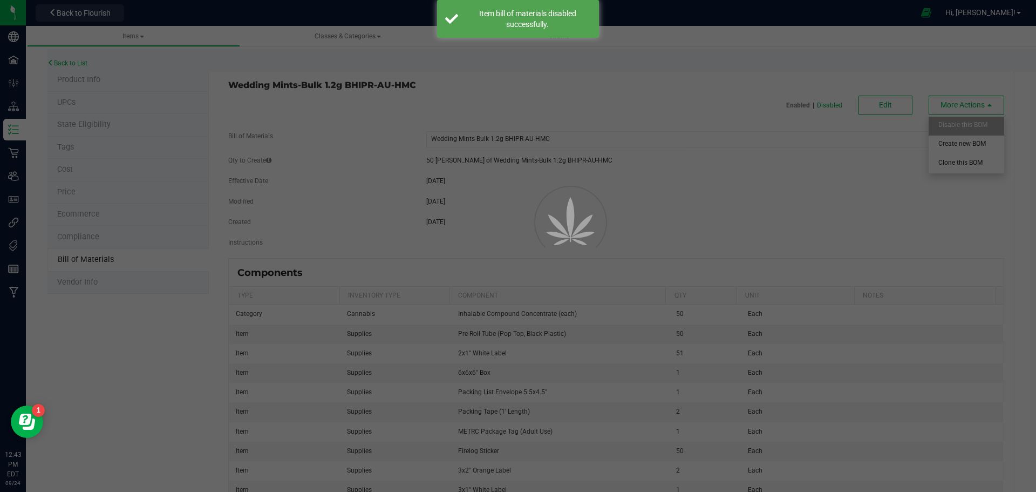
select select "918"
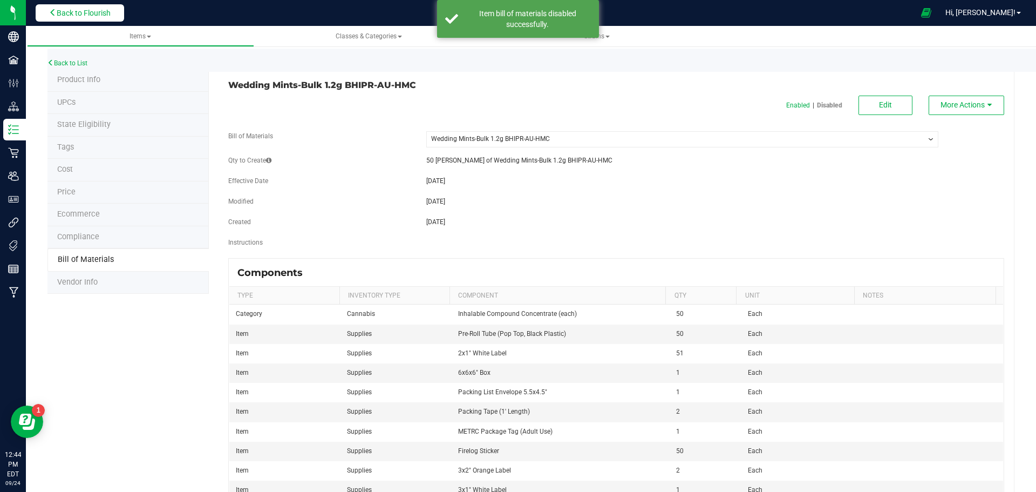
click at [84, 16] on span "Back to Flourish" at bounding box center [84, 13] width 54 height 9
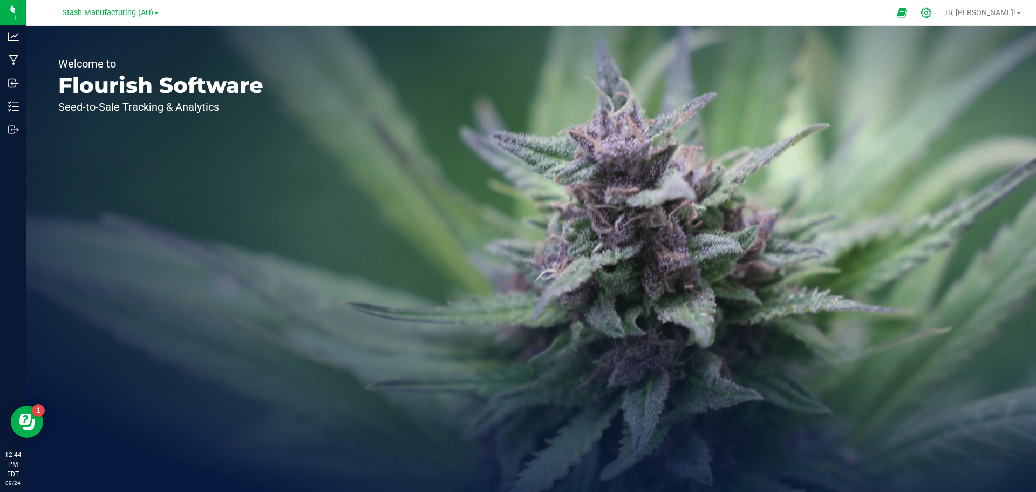
click at [932, 13] on icon at bounding box center [926, 12] width 11 height 11
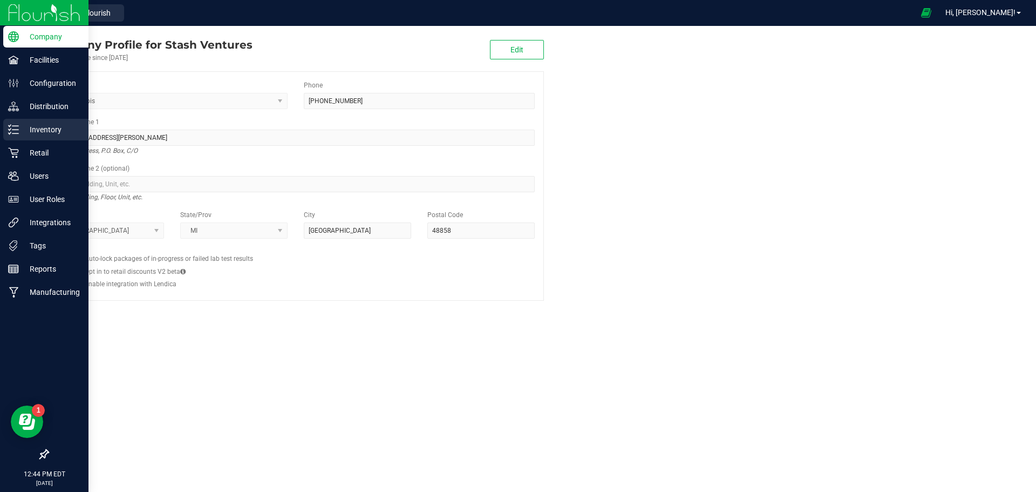
click at [54, 130] on p "Inventory" at bounding box center [51, 129] width 65 height 13
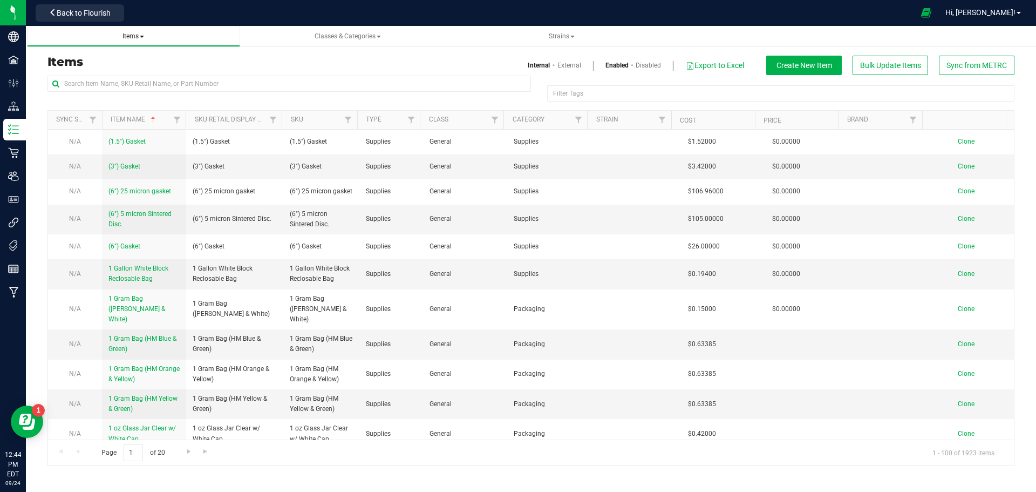
click at [140, 39] on span "Items" at bounding box center [133, 36] width 22 height 8
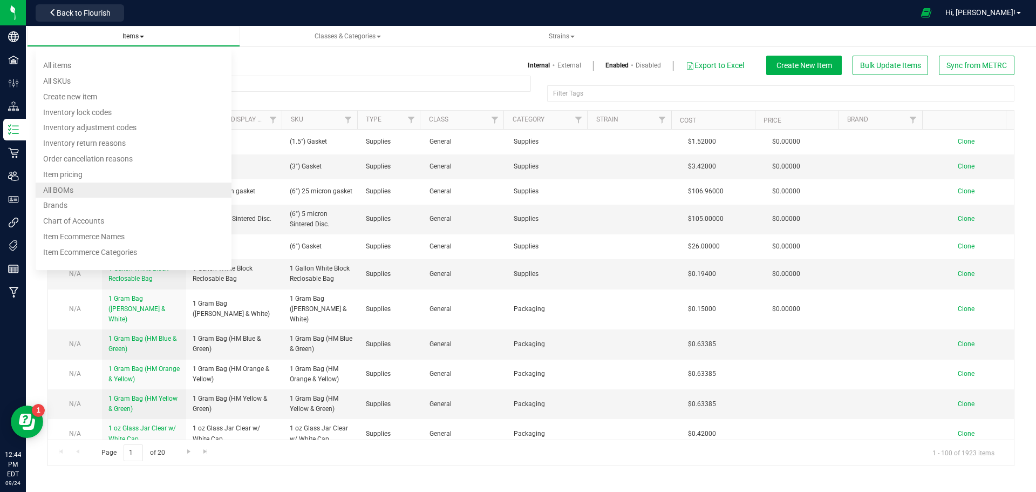
click at [91, 190] on li "All BOMs" at bounding box center [134, 190] width 196 height 16
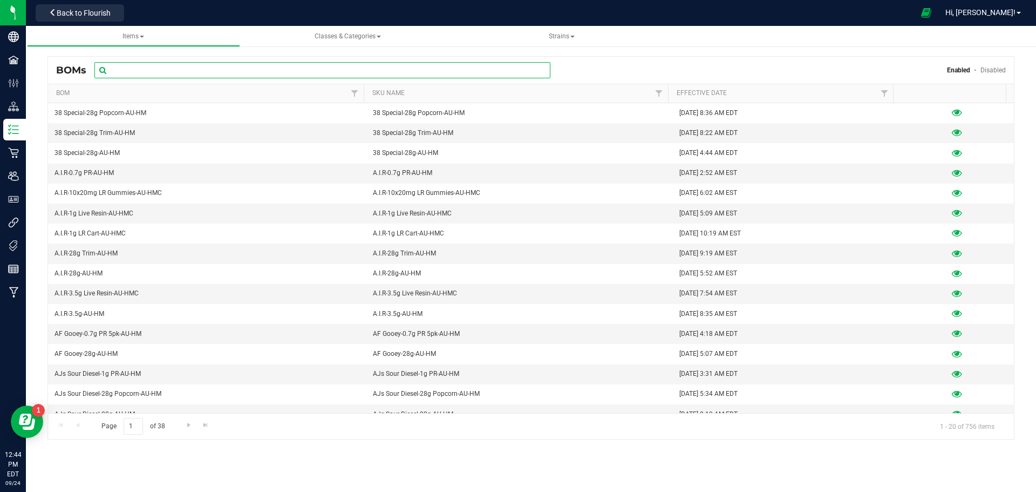
click at [149, 67] on input "text" at bounding box center [322, 70] width 456 height 16
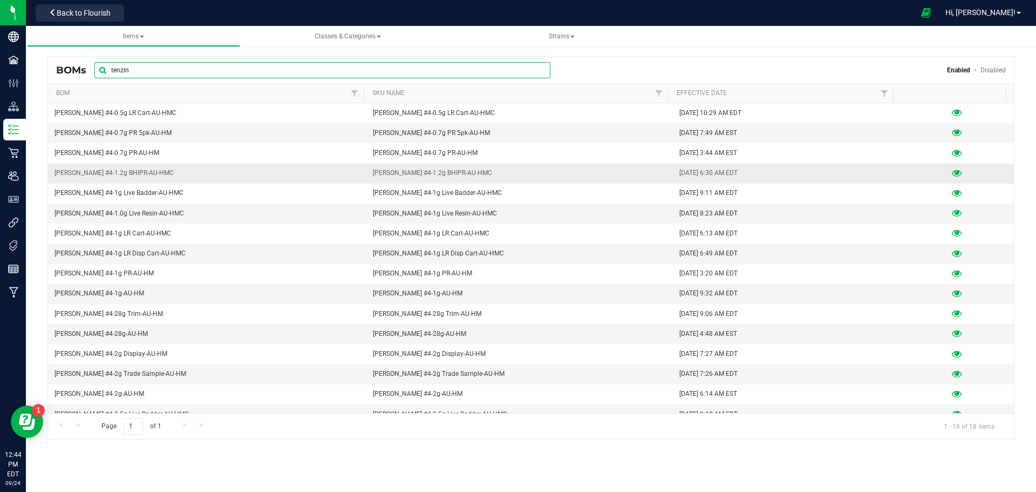
type input "tenzin"
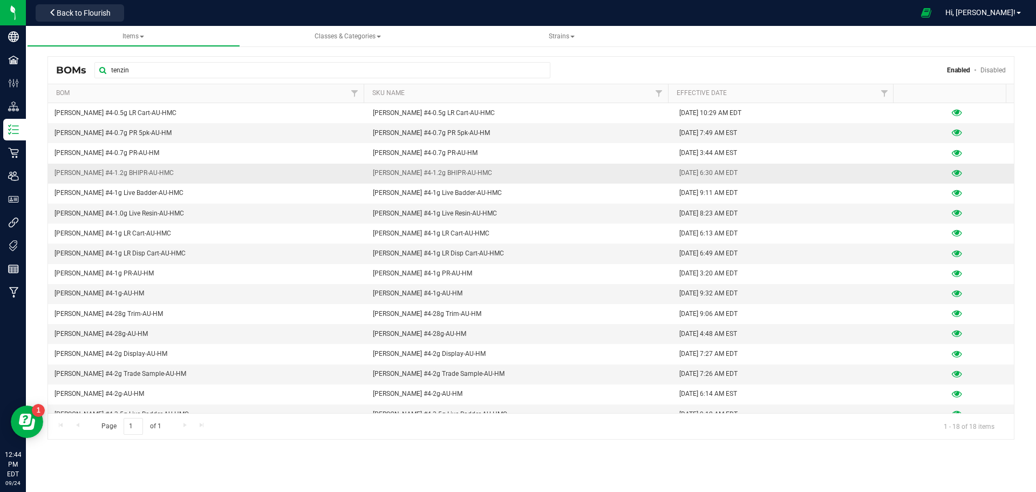
click at [952, 172] on icon at bounding box center [957, 173] width 10 height 8
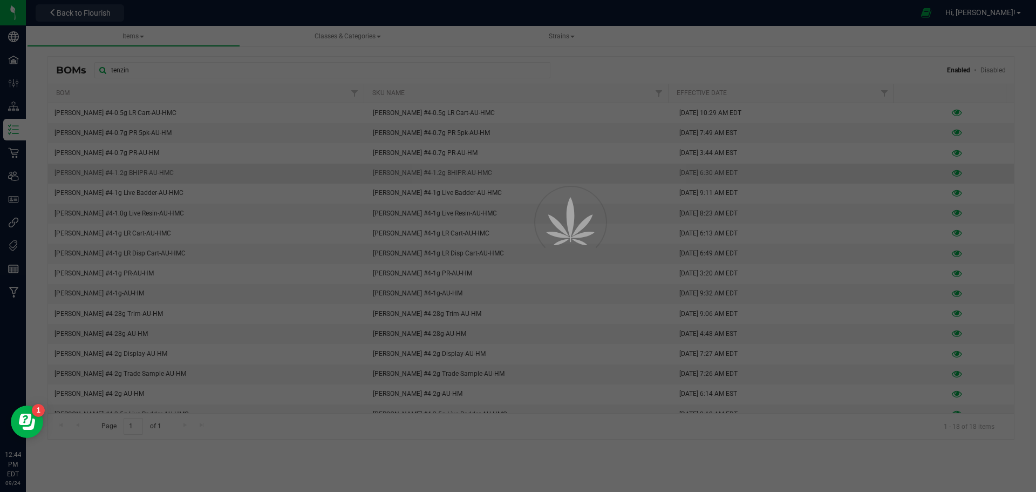
select select "885"
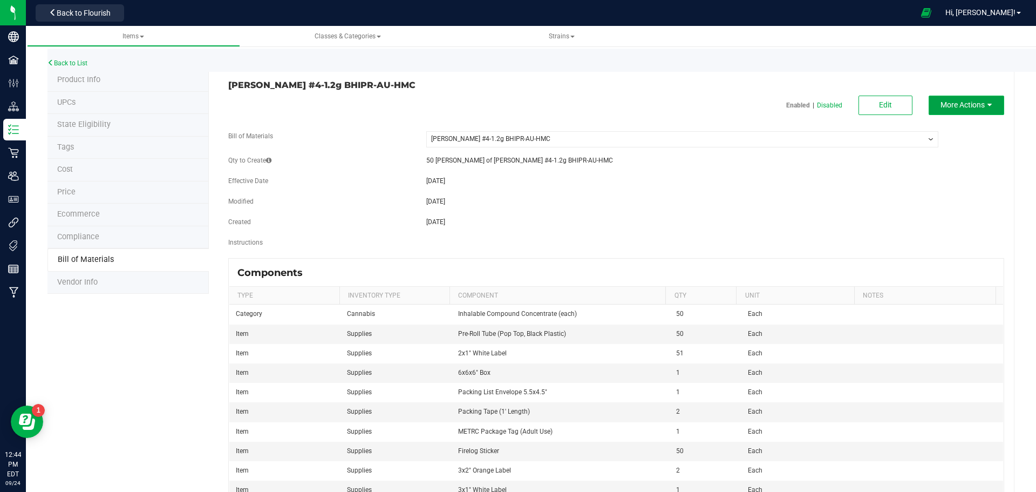
click at [949, 104] on span "More Actions" at bounding box center [962, 104] width 44 height 9
click at [940, 161] on span "Clone this BOM" at bounding box center [960, 163] width 44 height 8
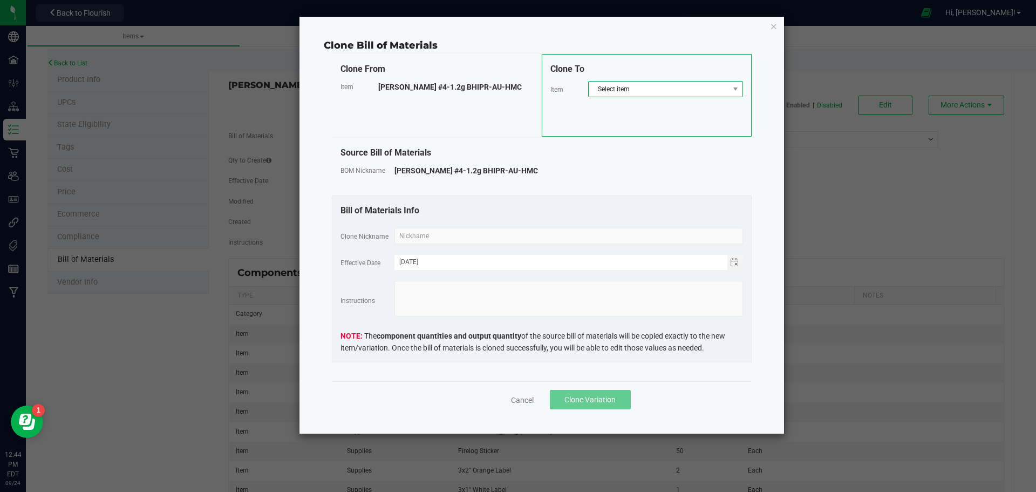
click at [727, 90] on span "Select item" at bounding box center [659, 88] width 140 height 15
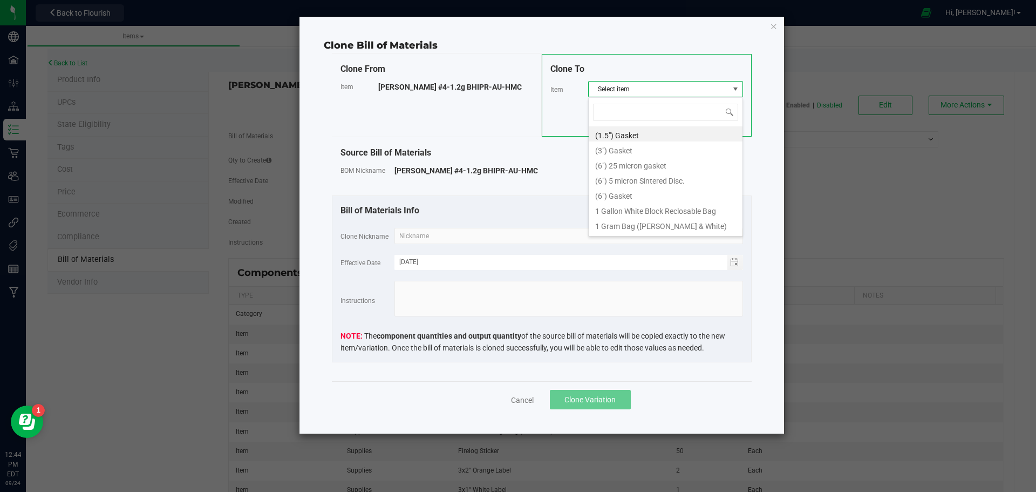
scroll to position [16, 155]
type input "wedding mi"
click at [688, 133] on li "Wedding Mints-1.2g BHIPR-AU-HMC" at bounding box center [666, 131] width 154 height 15
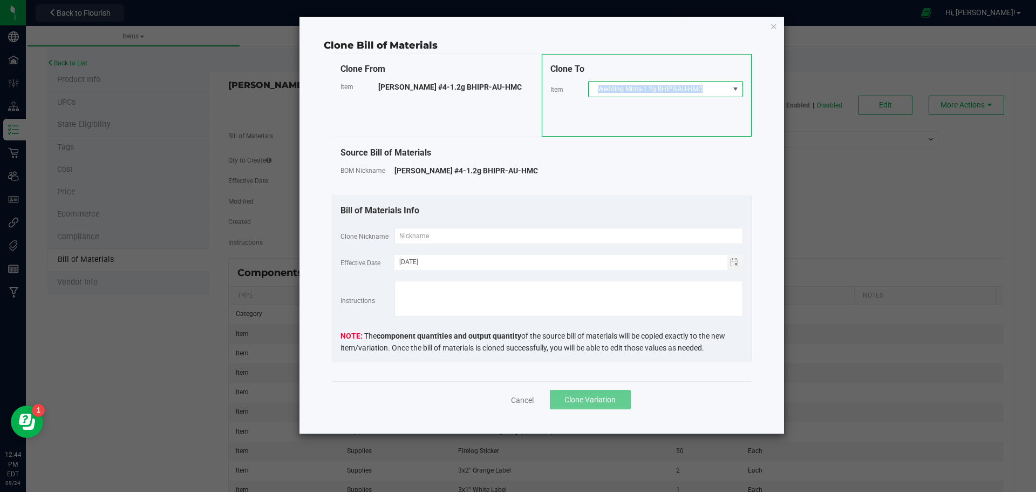
drag, startPoint x: 598, startPoint y: 90, endPoint x: 702, endPoint y: 88, distance: 104.1
click at [702, 88] on span "Wedding Mints-1.2g BHIPR-AU-HMC" at bounding box center [659, 88] width 140 height 15
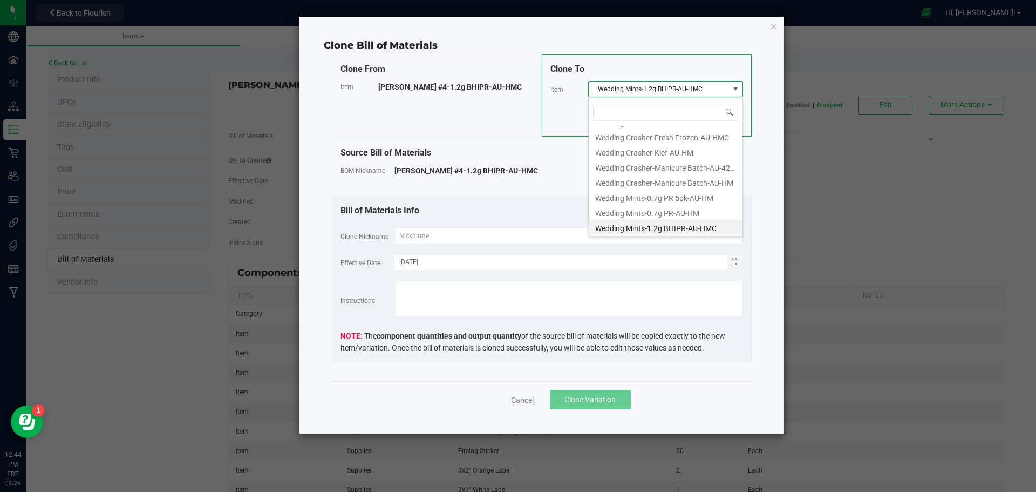
scroll to position [16, 155]
drag, startPoint x: 703, startPoint y: 89, endPoint x: 600, endPoint y: 94, distance: 103.2
click at [600, 94] on span "Wedding Mints-1.2g BHIPR-AU-HMC" at bounding box center [659, 88] width 140 height 15
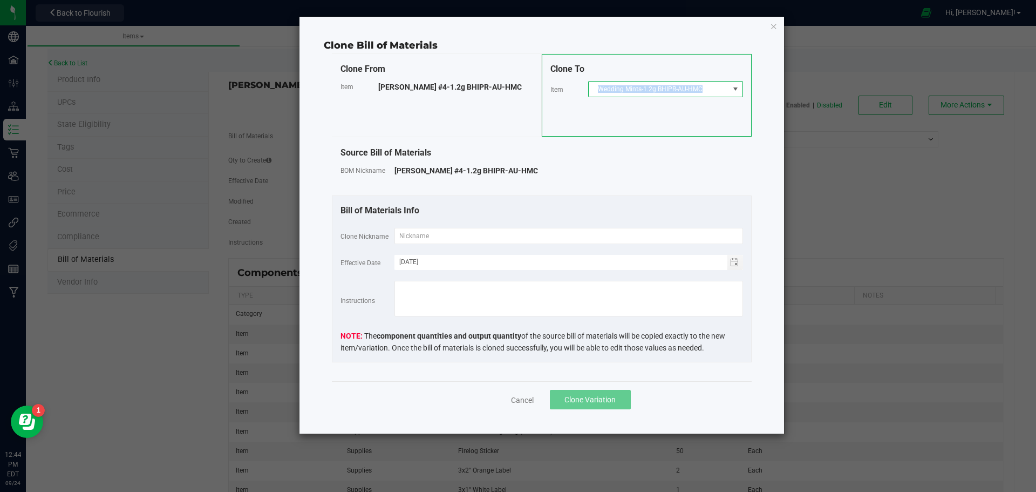
copy span "Wedding Mints-1.2g BHIPR-AU-HMC"
click at [441, 234] on input "text" at bounding box center [568, 236] width 349 height 16
paste input "Wedding Mints-1.2g BHIPR-AU-HMC"
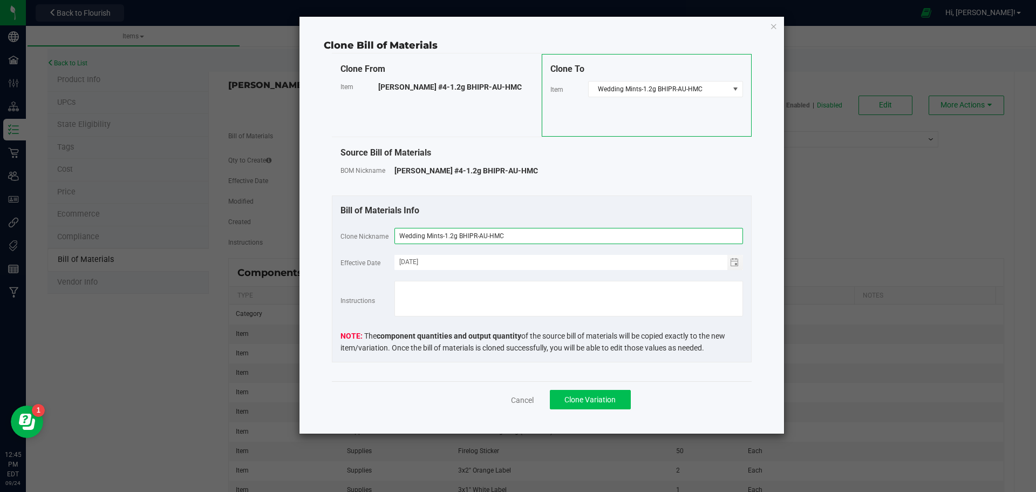
type input "Wedding Mints-1.2g BHIPR-AU-HMC"
click at [582, 398] on span "Clone Variation" at bounding box center [589, 399] width 51 height 9
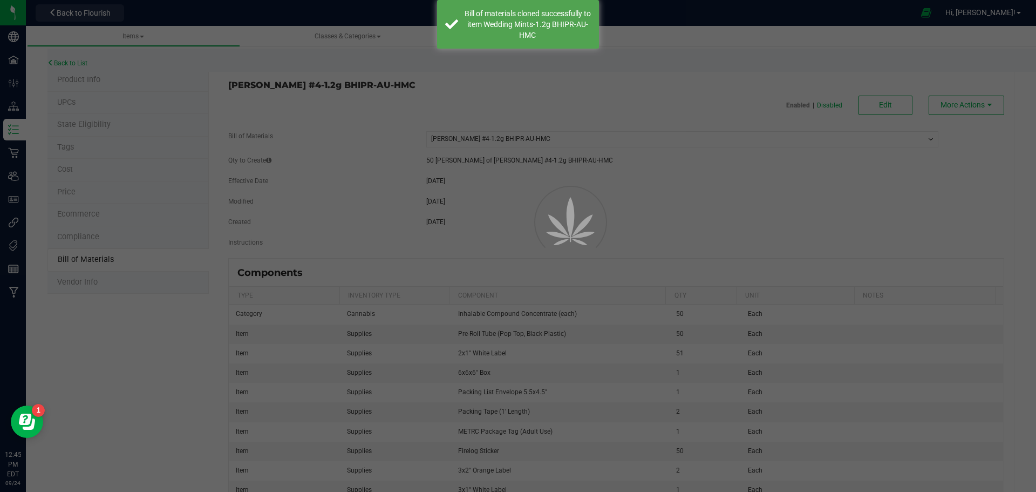
select select "885"
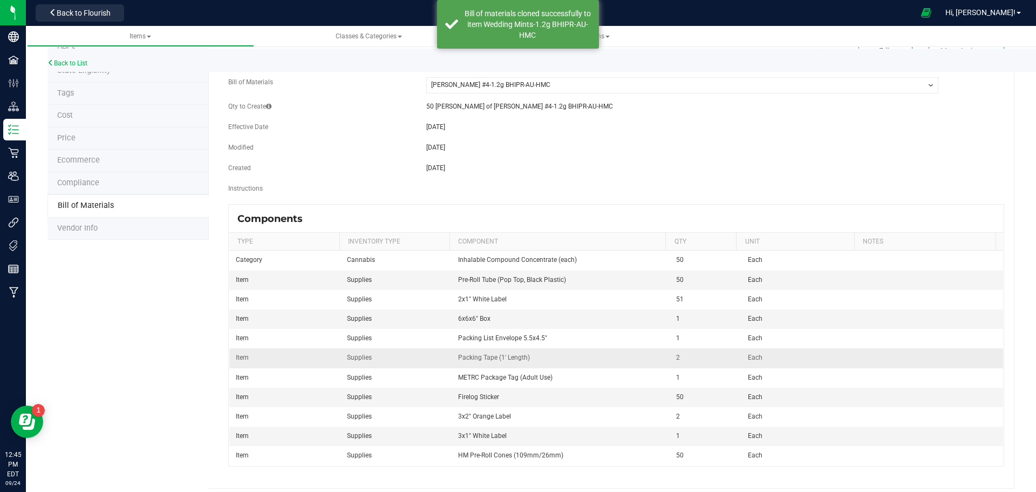
scroll to position [62, 0]
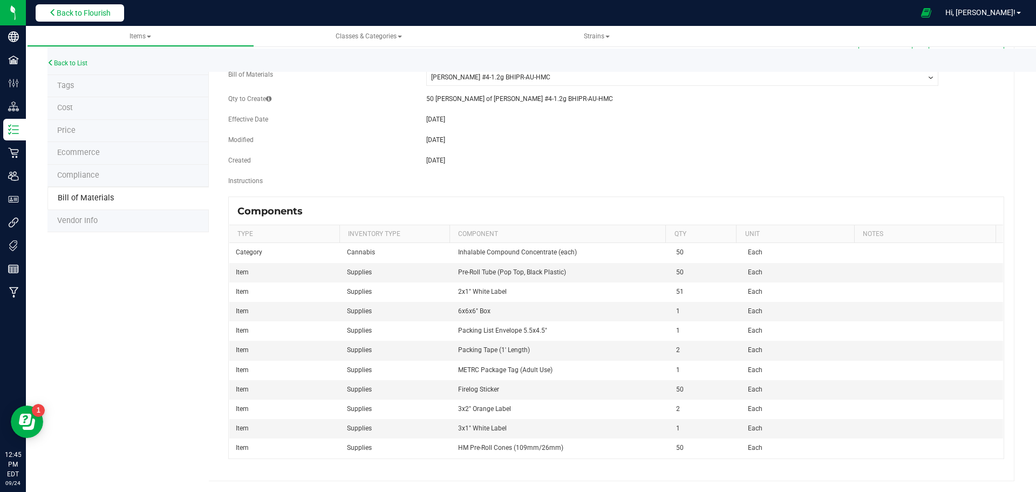
click at [84, 15] on span "Back to Flourish" at bounding box center [84, 13] width 54 height 9
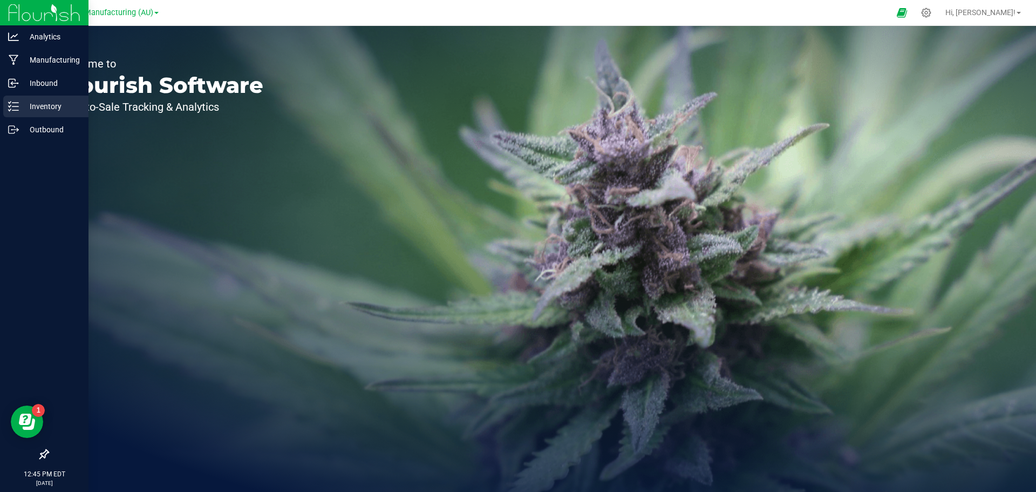
click at [13, 104] on icon at bounding box center [13, 106] width 11 height 11
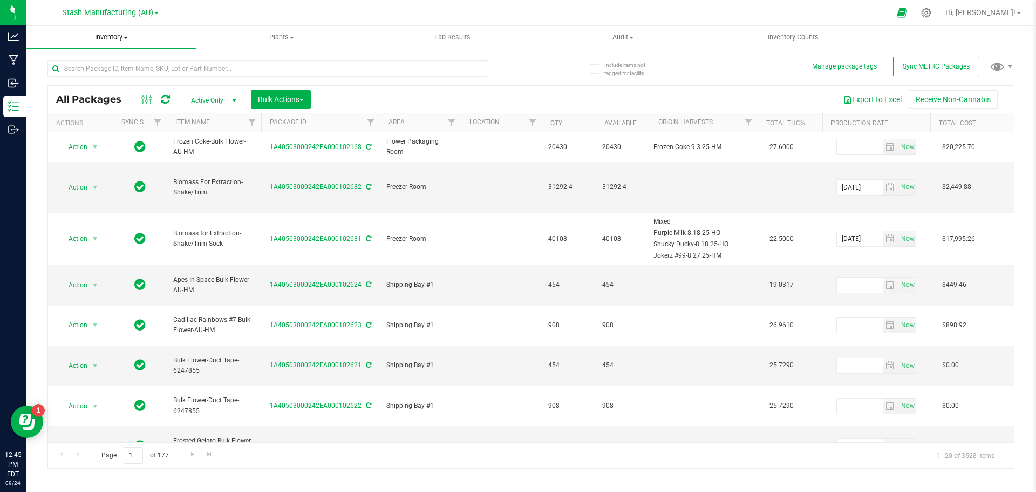
click at [122, 35] on span "Inventory" at bounding box center [111, 37] width 171 height 10
click at [109, 126] on span "From bill of materials" at bounding box center [75, 129] width 98 height 9
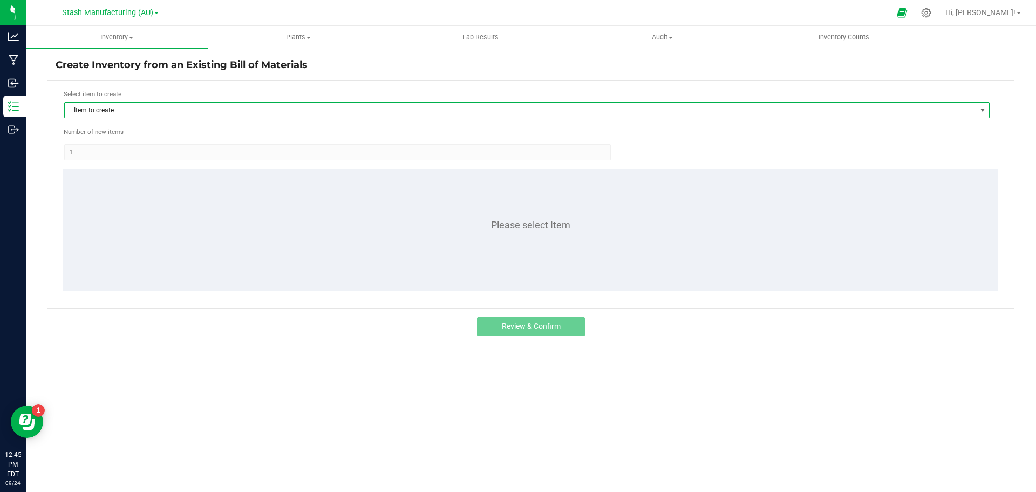
click at [128, 107] on span "Item to create" at bounding box center [520, 110] width 911 height 15
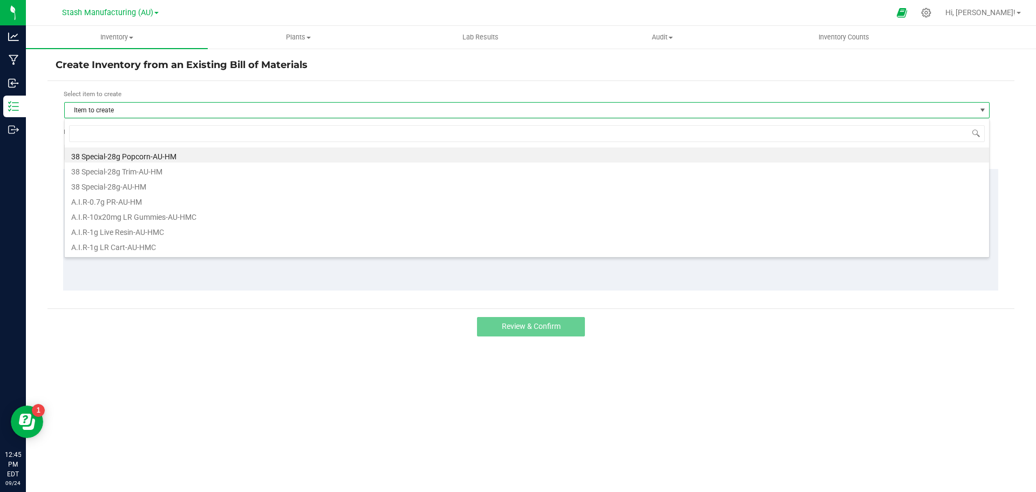
scroll to position [16, 925]
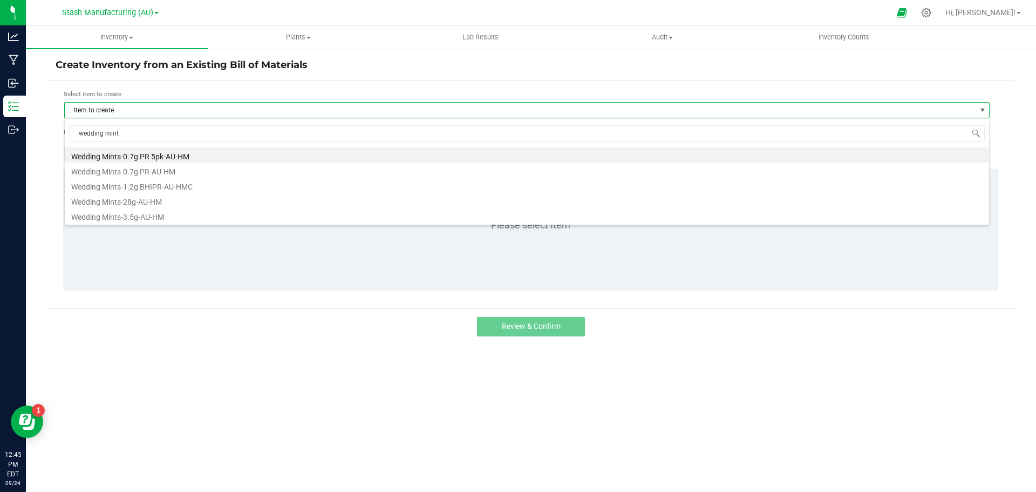
type input "wedding mints"
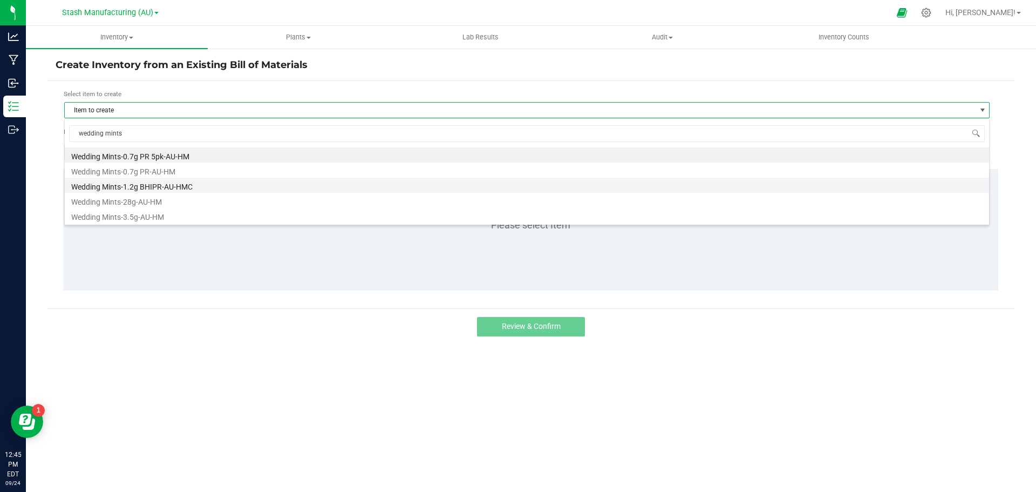
click at [173, 186] on li "Wedding Mints-1.2g BHIPR-AU-HMC" at bounding box center [527, 185] width 924 height 15
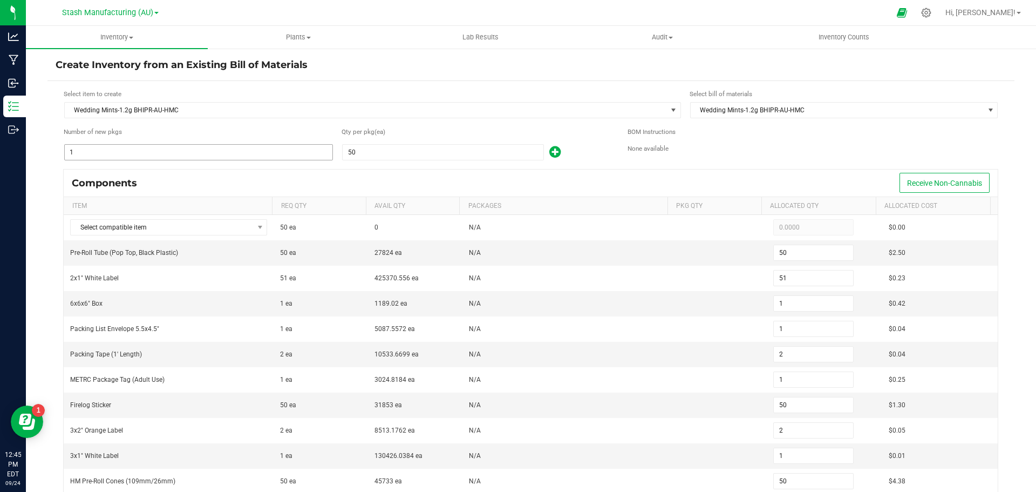
click at [80, 154] on input "1" at bounding box center [199, 152] width 268 height 15
type input "5"
type input "250"
type input "255"
type input "5"
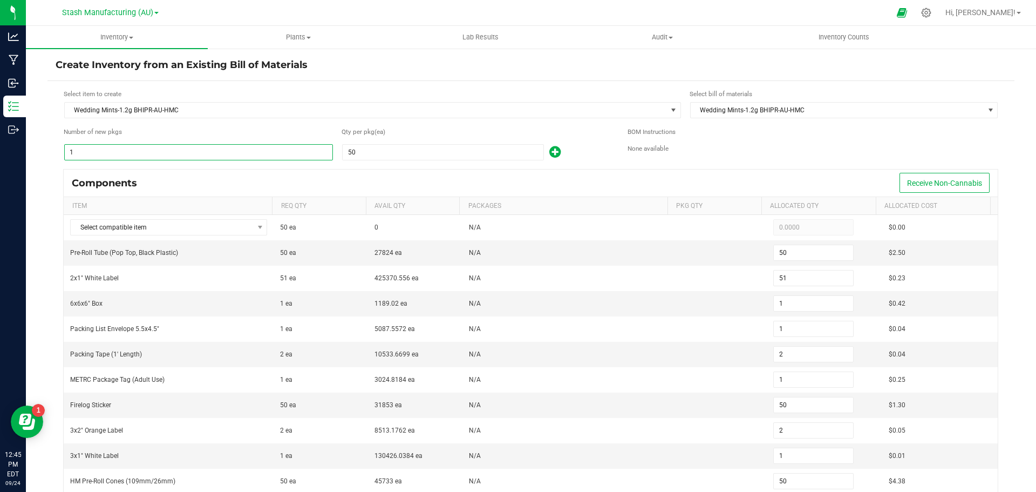
type input "5"
type input "10"
type input "5"
type input "250"
type input "10"
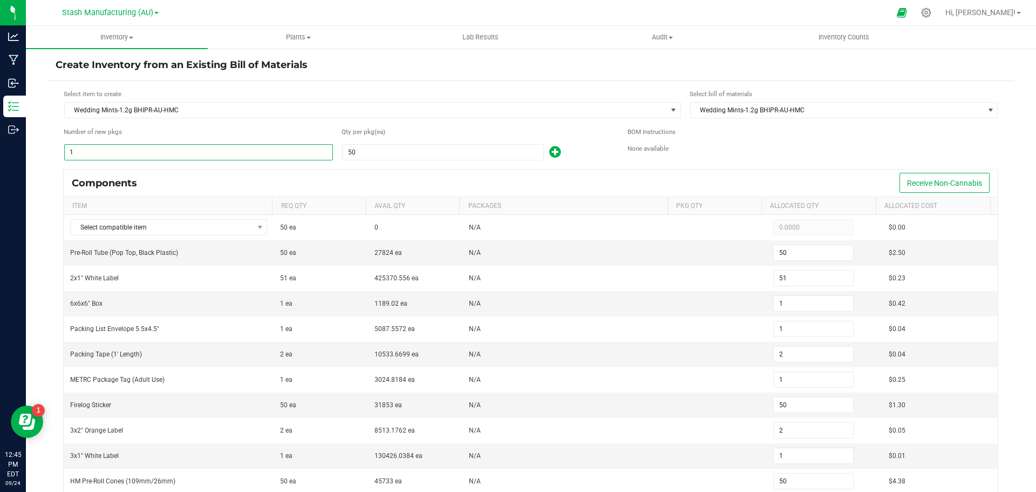
type input "5"
type input "250"
type input "50"
type input "2,500"
type input "2,550"
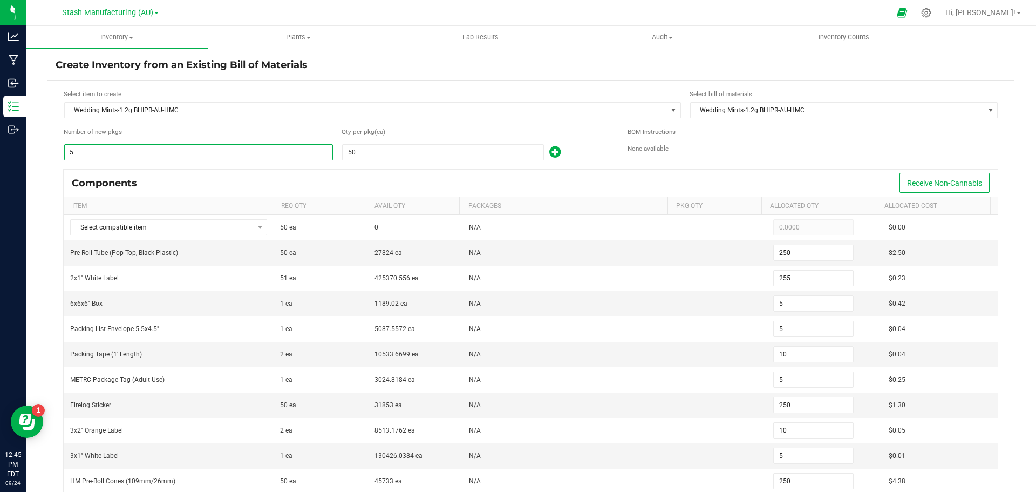
type input "50"
type input "100"
type input "50"
type input "2,500"
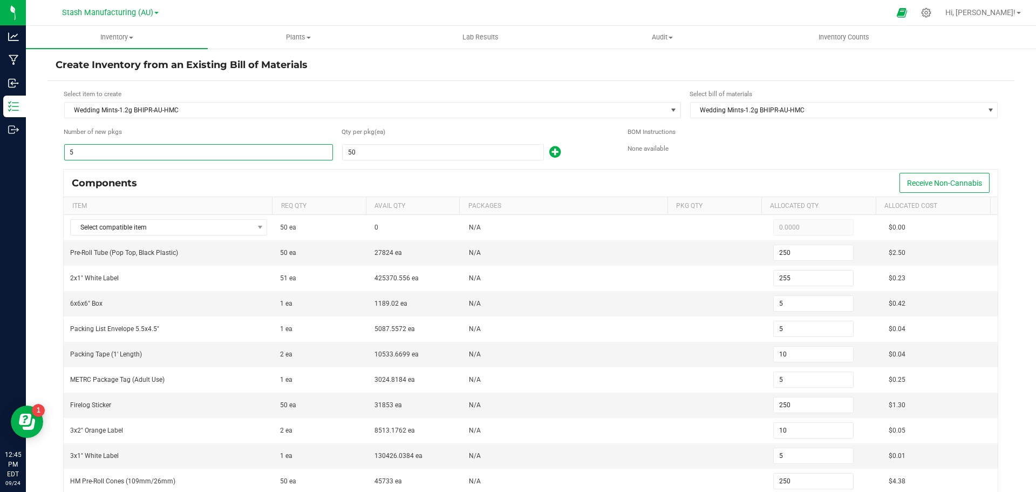
type input "100"
type input "50"
type input "2,500"
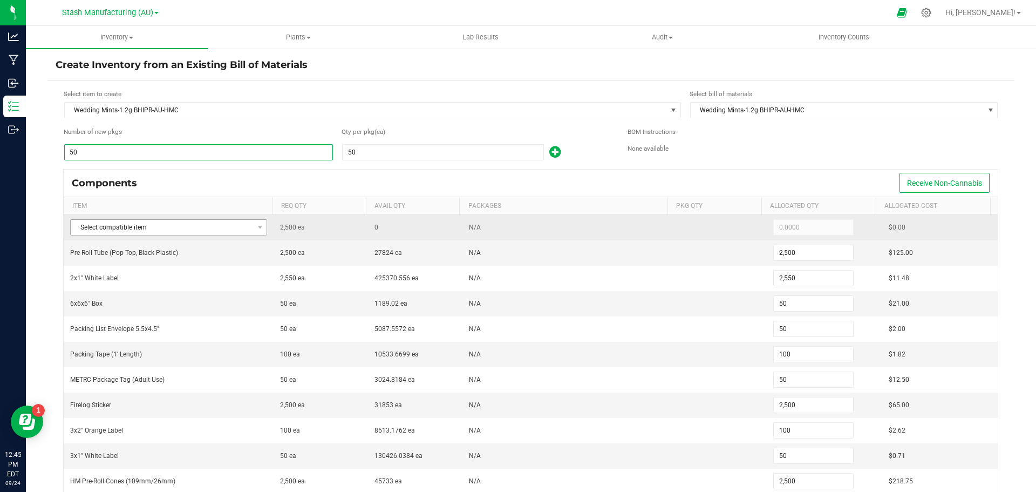
type input "50"
click at [130, 225] on span "Select compatible item" at bounding box center [162, 227] width 182 height 15
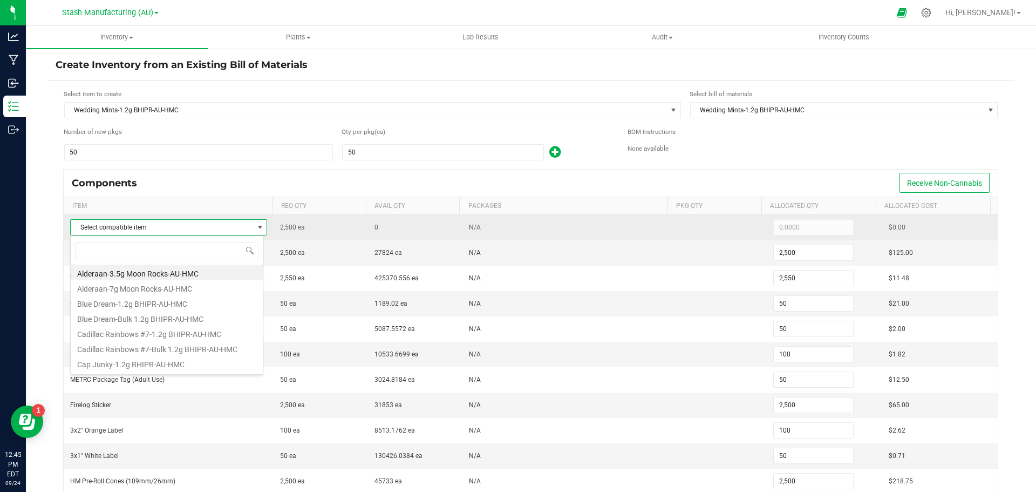
scroll to position [16, 193]
type input "wedding"
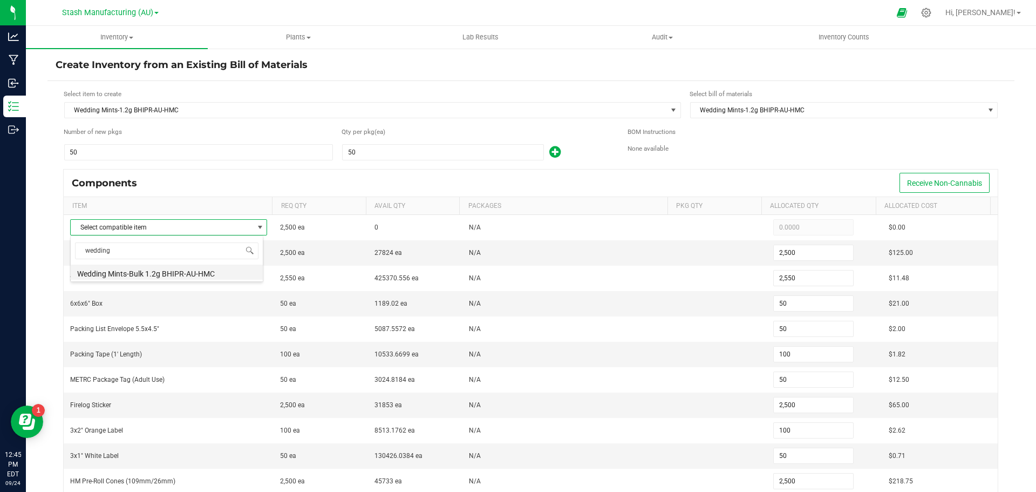
click at [133, 274] on li "Wedding Mints-Bulk 1.2g BHIPR-AU-HMC" at bounding box center [167, 271] width 192 height 15
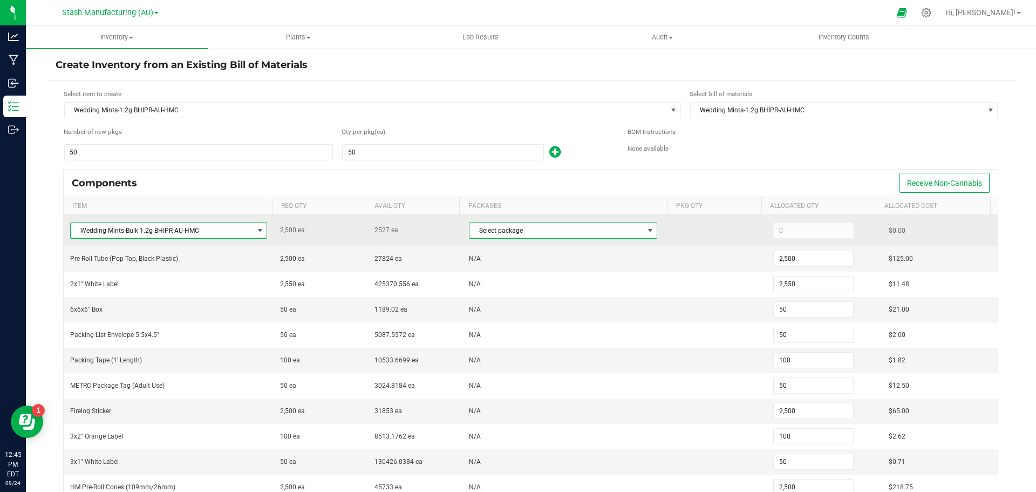
click at [646, 233] on span at bounding box center [650, 230] width 9 height 9
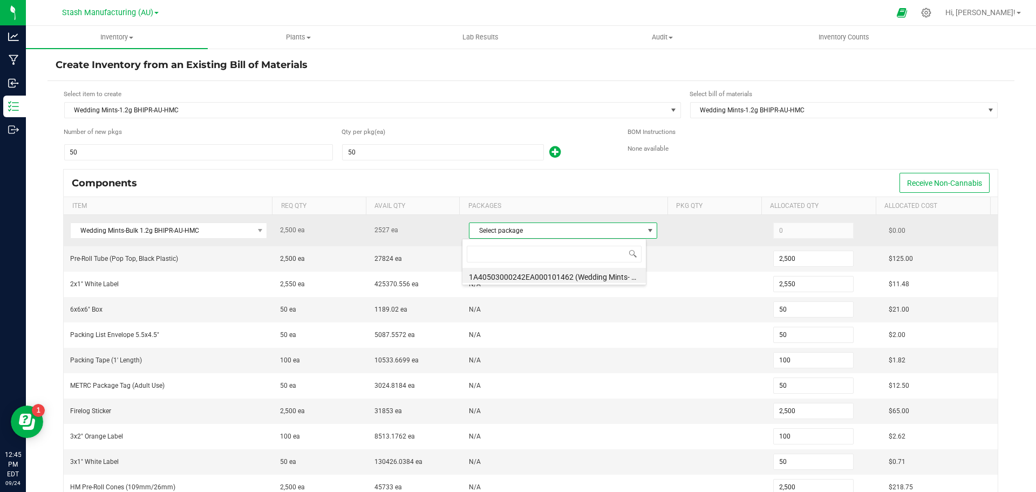
scroll to position [16, 185]
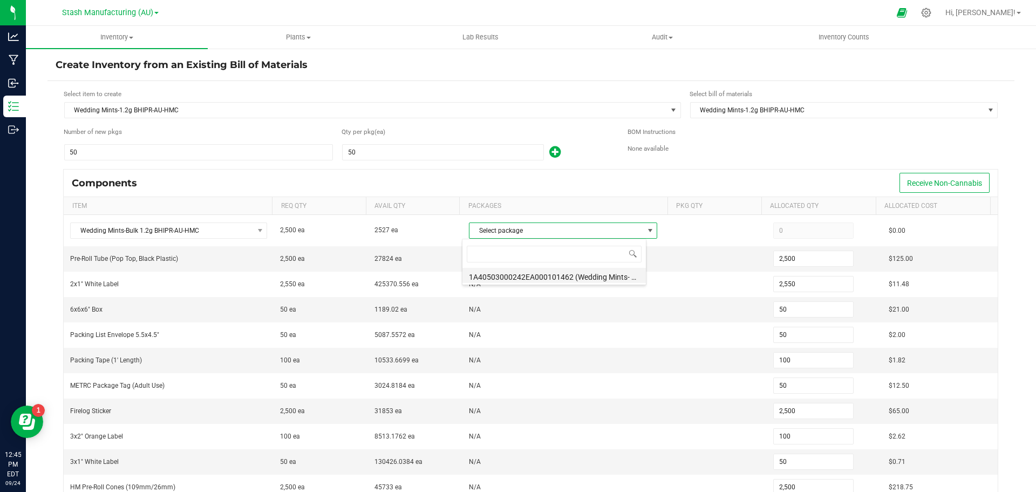
click at [594, 276] on li "1A40503000242EA000101462 (Wedding Mints- Bulk 1.2g BHIPR 9.15.25)" at bounding box center [553, 275] width 183 height 15
type input "2,500"
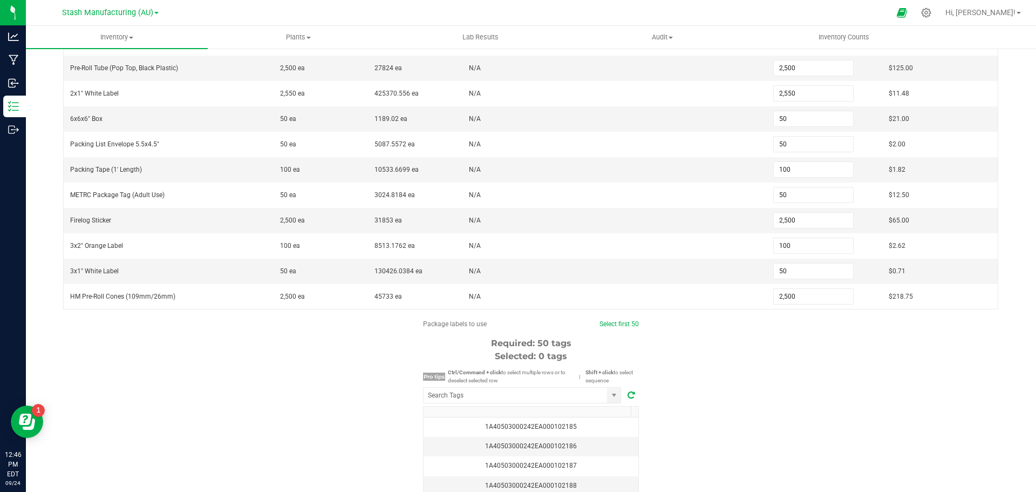
scroll to position [216, 0]
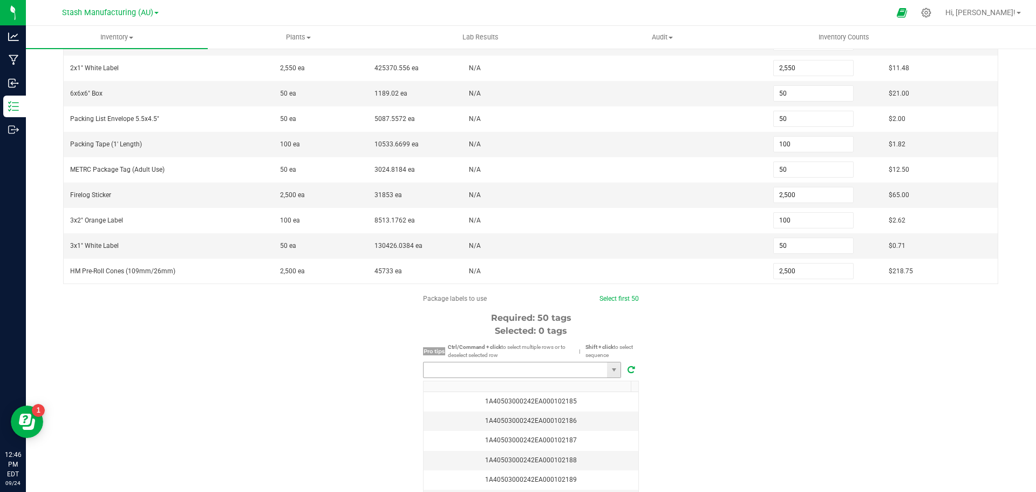
click at [477, 369] on input "NO DATA FOUND" at bounding box center [515, 369] width 183 height 15
click at [524, 387] on li "1A40503000242EA000102683" at bounding box center [518, 389] width 197 height 18
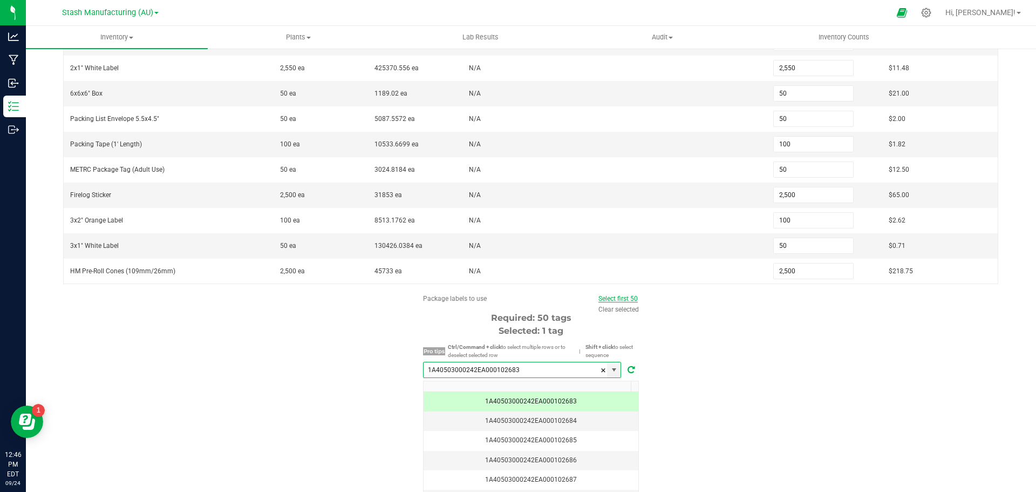
type input "1A40503000242EA000102683"
click at [623, 300] on link "Select first 50" at bounding box center [617, 299] width 39 height 8
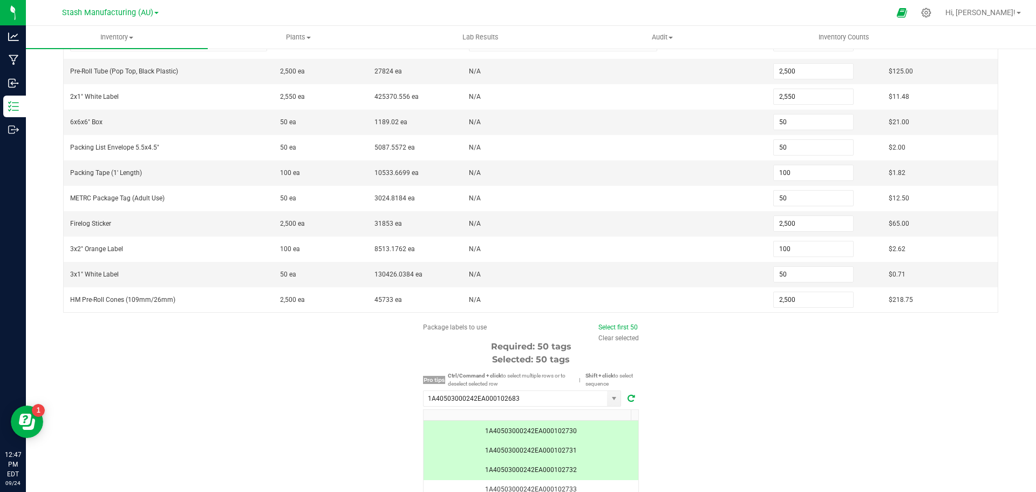
scroll to position [268, 0]
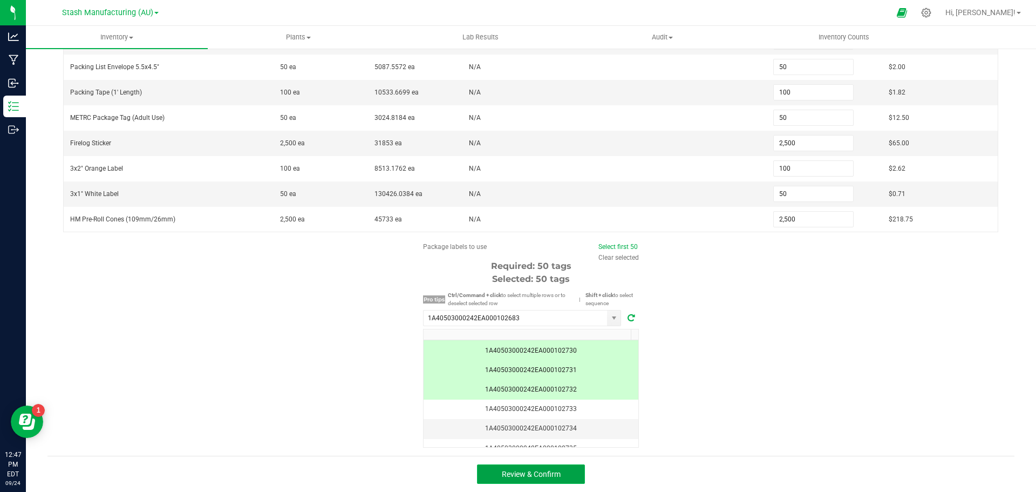
click at [536, 475] on span "Review & Confirm" at bounding box center [531, 473] width 59 height 9
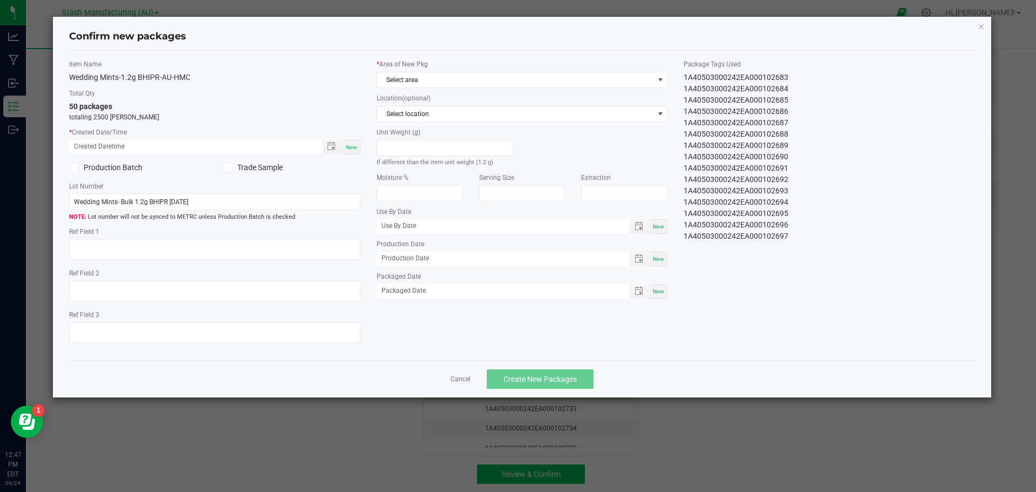
type input "09/15/2026"
click at [356, 151] on div "Now" at bounding box center [351, 147] width 17 height 15
type input "09/24/2025 12:47 PM"
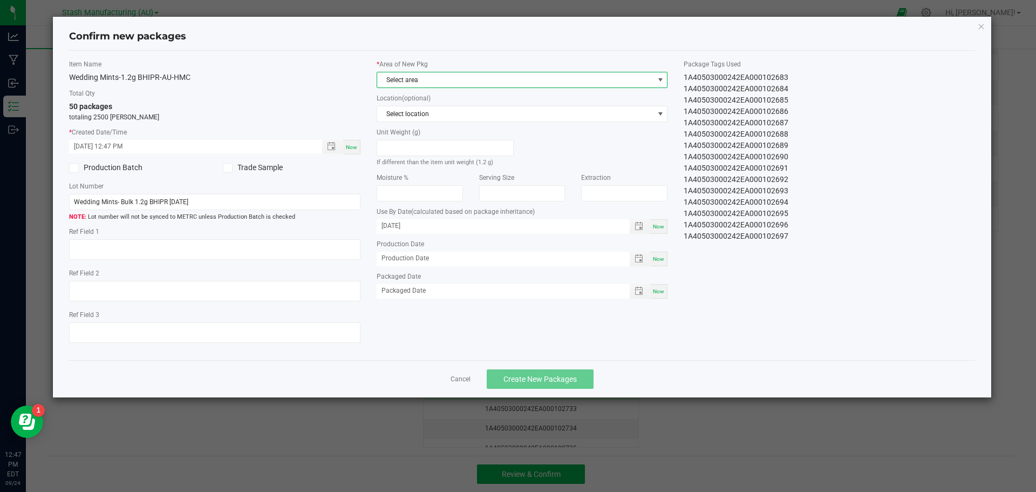
click at [662, 80] on span at bounding box center [660, 80] width 9 height 9
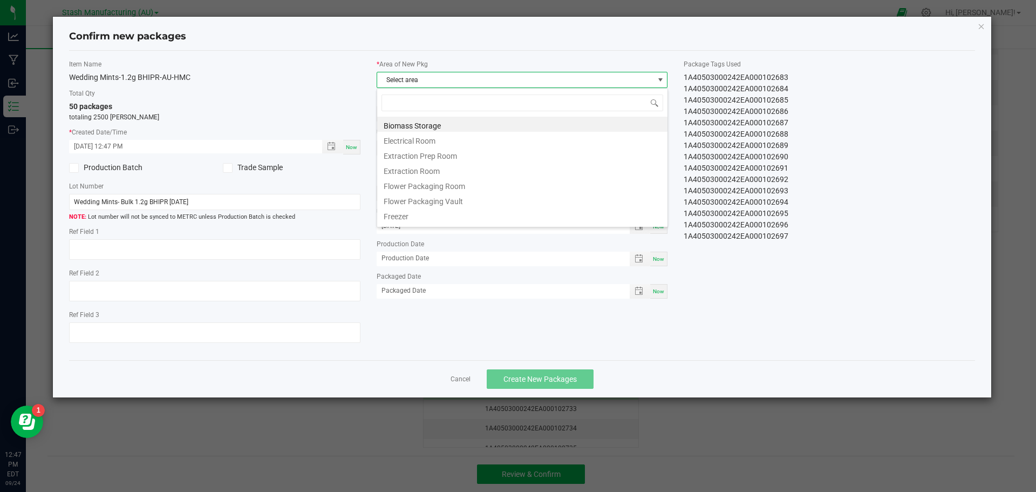
scroll to position [16, 291]
click at [418, 184] on li "Flower Packaging Room" at bounding box center [522, 184] width 290 height 15
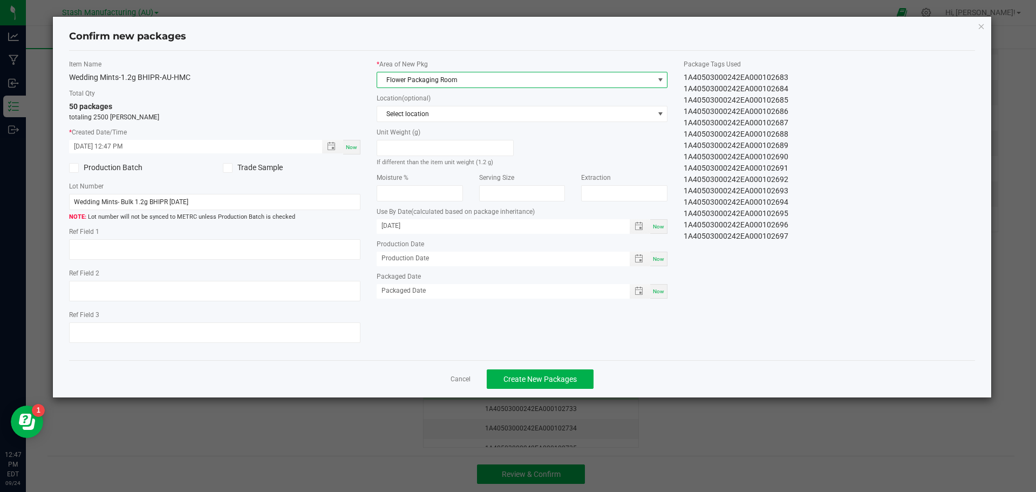
click at [653, 223] on span "Now" at bounding box center [658, 226] width 11 height 6
click at [448, 226] on input "[DATE]" at bounding box center [498, 225] width 242 height 13
type input "09/24/2026"
click at [657, 288] on span "Now" at bounding box center [658, 291] width 11 height 6
type input "[DATE]"
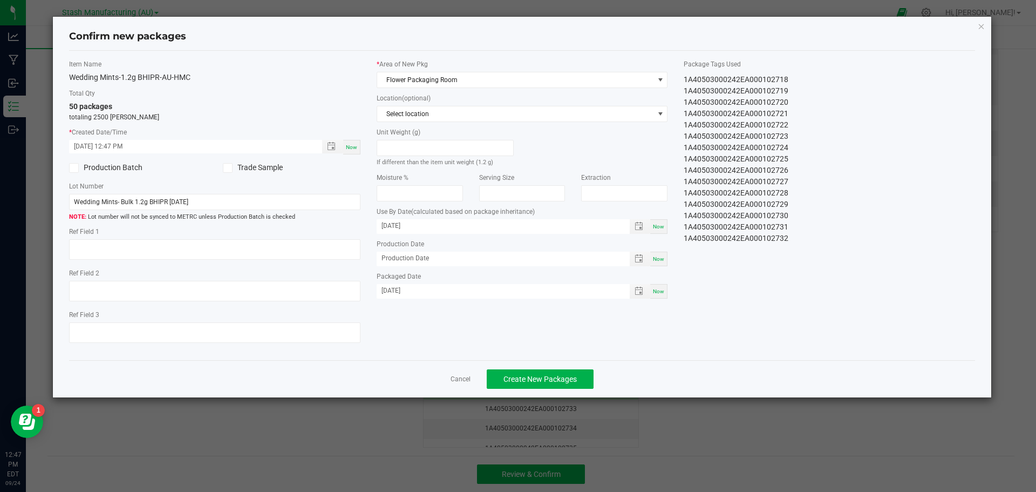
scroll to position [397, 0]
click at [572, 377] on span "Create New Packages" at bounding box center [539, 378] width 73 height 9
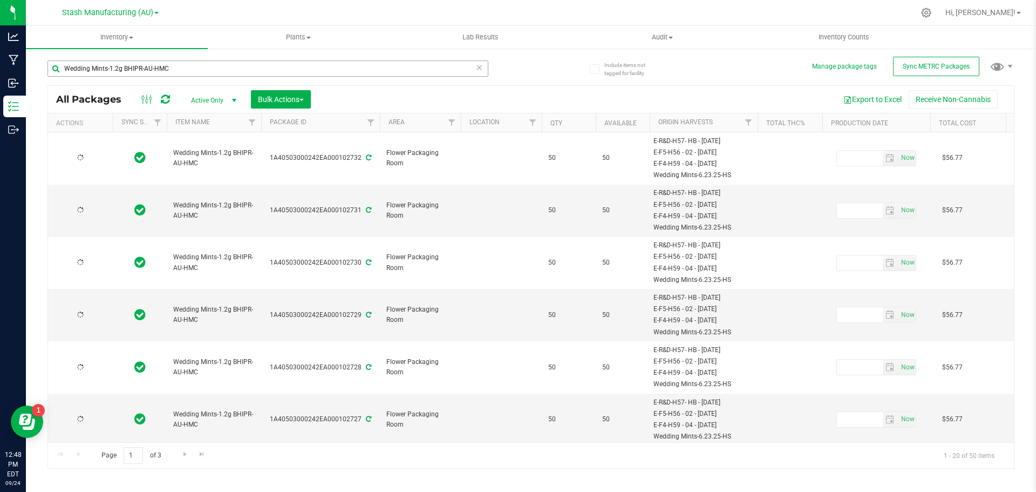
type input "2026-09-24"
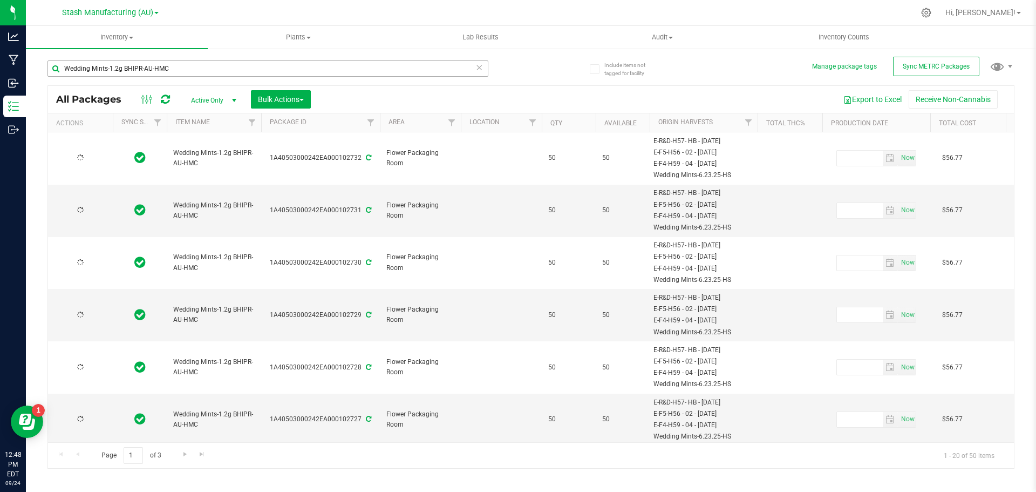
type input "2026-09-24"
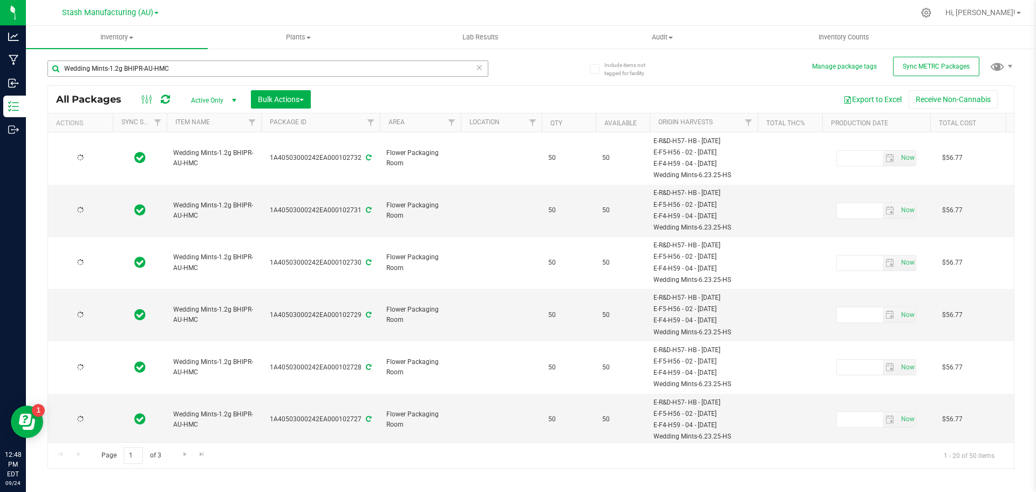
type input "2026-09-24"
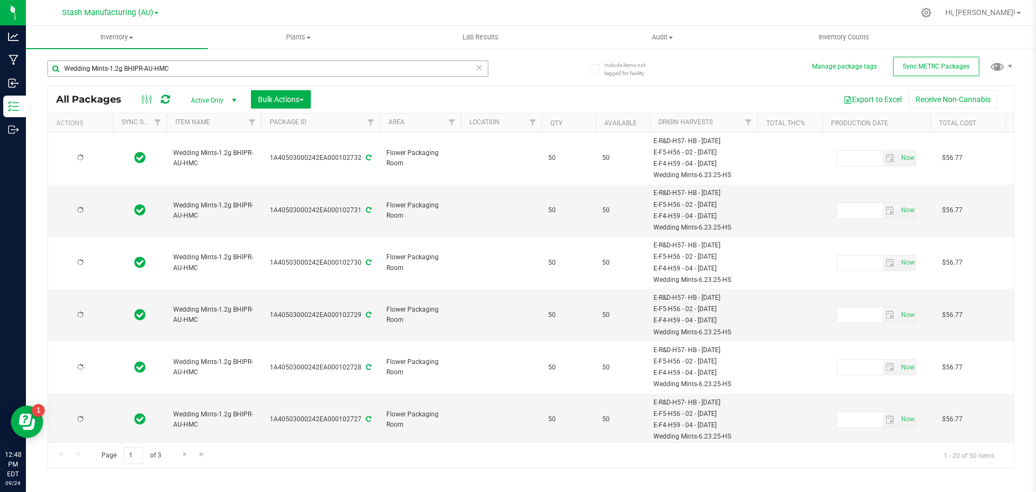
type input "2026-09-24"
